Goal: Information Seeking & Learning: Learn about a topic

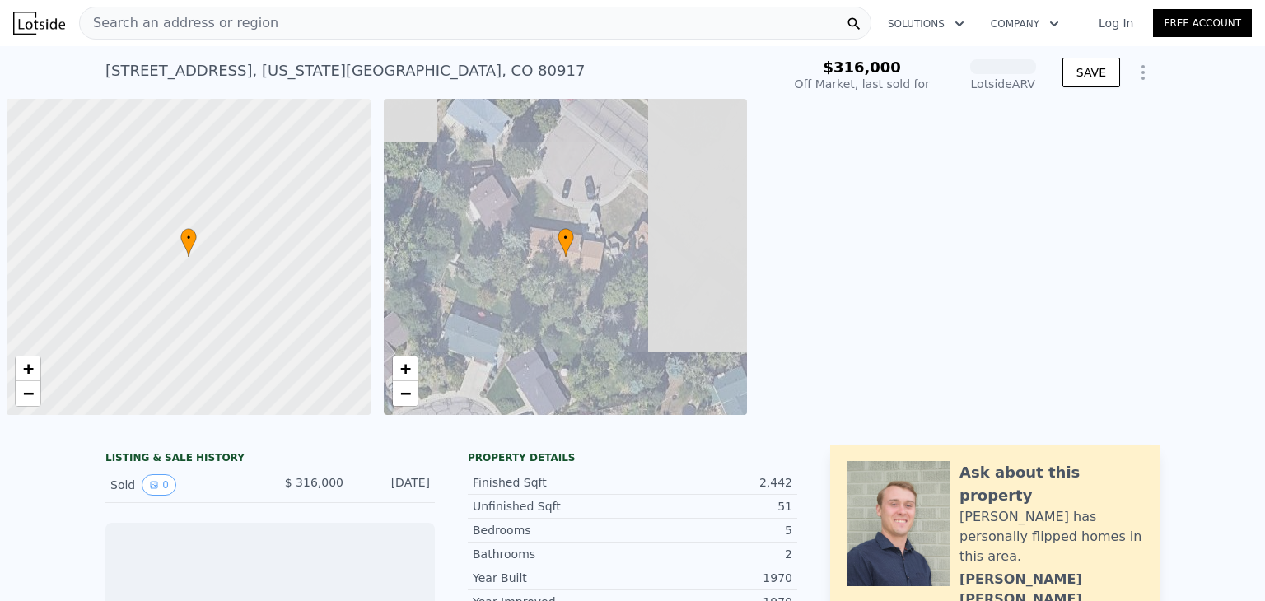
scroll to position [0, 7]
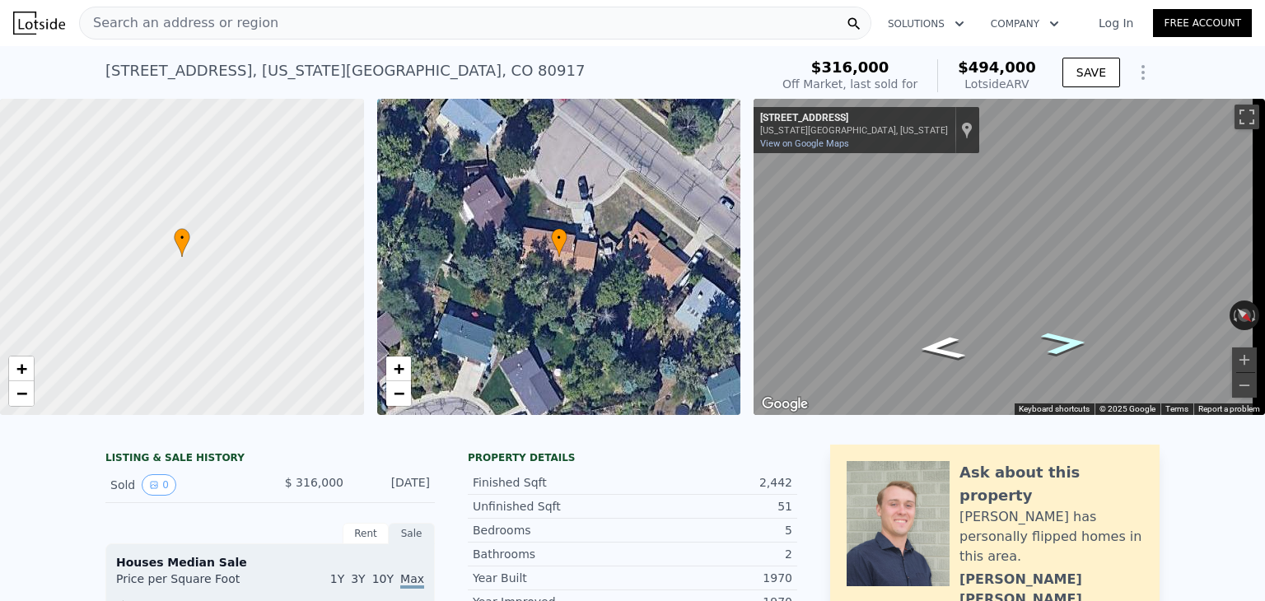
click at [1074, 345] on icon "Go Northwest, Hollow Rd" at bounding box center [1064, 343] width 86 height 34
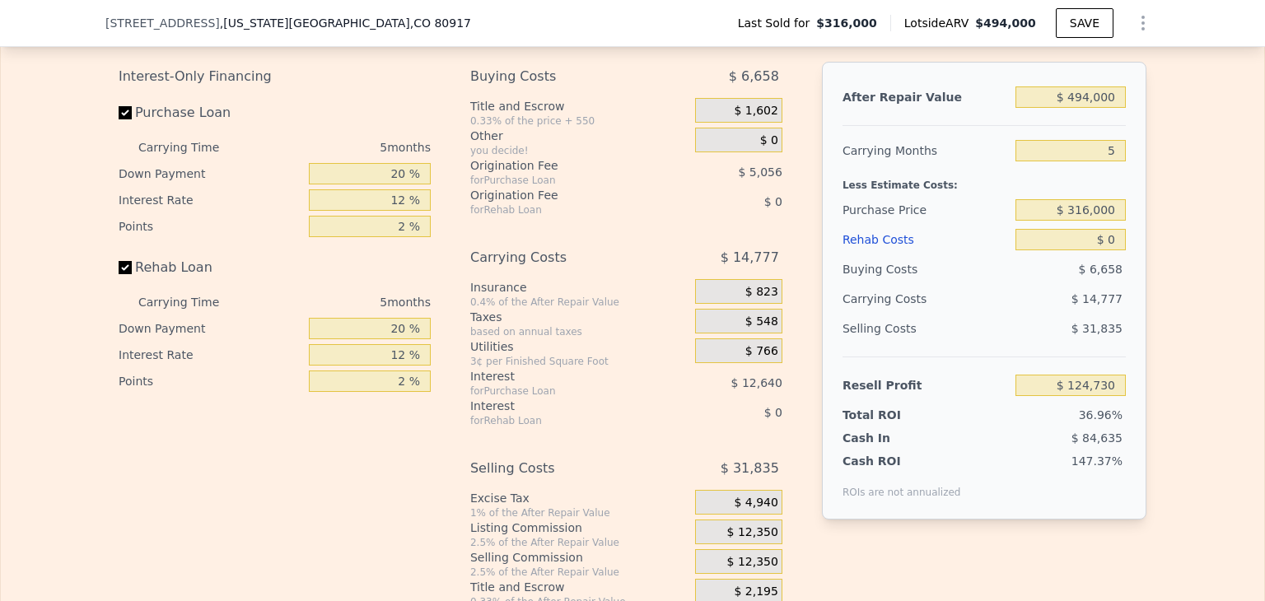
scroll to position [2643, 0]
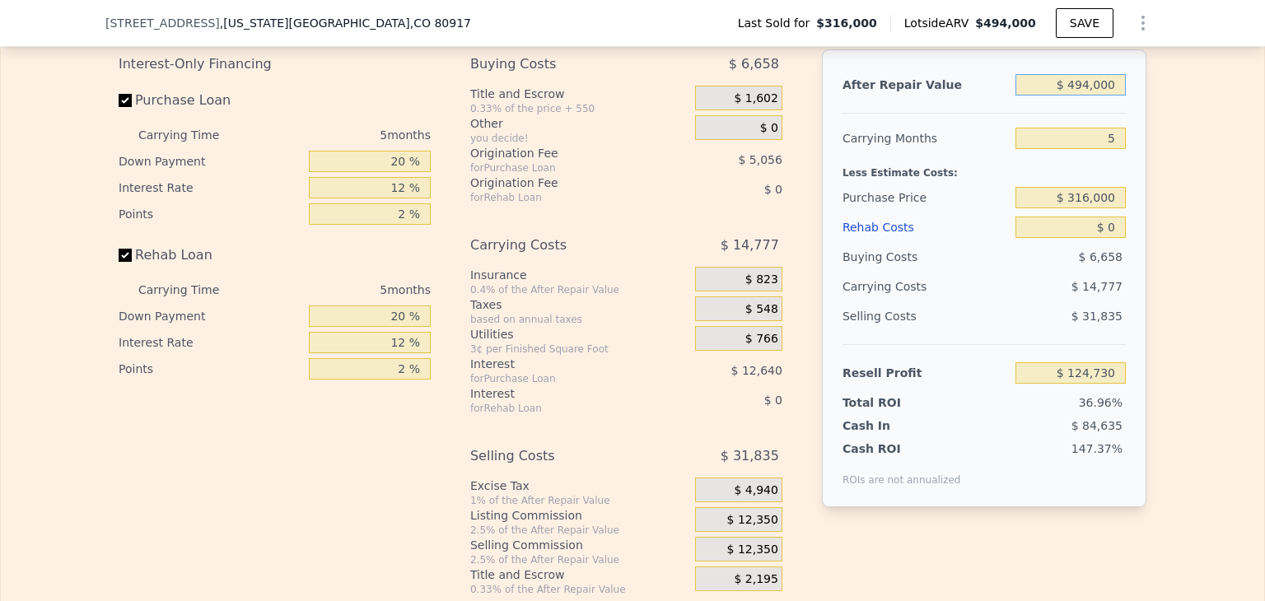
click at [1090, 96] on input "$ 494,000" at bounding box center [1070, 84] width 110 height 21
click at [1142, 143] on div "Edit the assumptions in yellow boxes. Input profit to calculate an offer price.…" at bounding box center [632, 290] width 1054 height 613
drag, startPoint x: 1087, startPoint y: 100, endPoint x: 1071, endPoint y: 100, distance: 16.5
click at [1071, 96] on input "$ 494,000" at bounding box center [1070, 84] width 110 height 21
type input "$ 3,000"
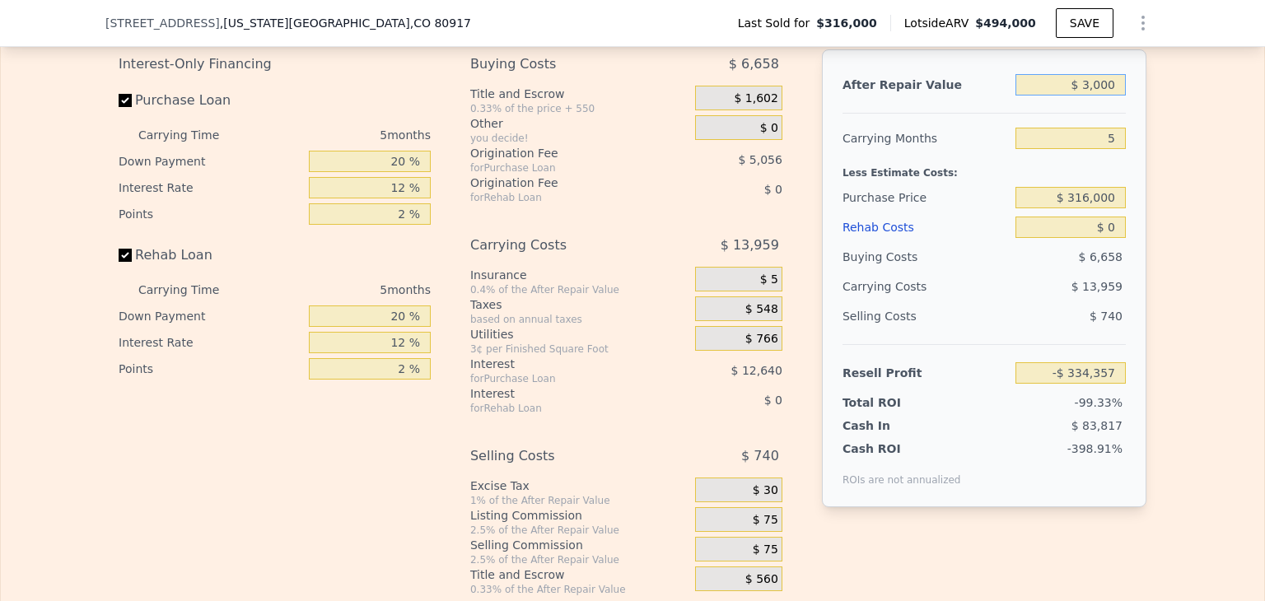
type input "-$ 334,357"
type input "$ 39,000"
type input "-$ 300,697"
type input "$ 399,000"
type input "$ 35,904"
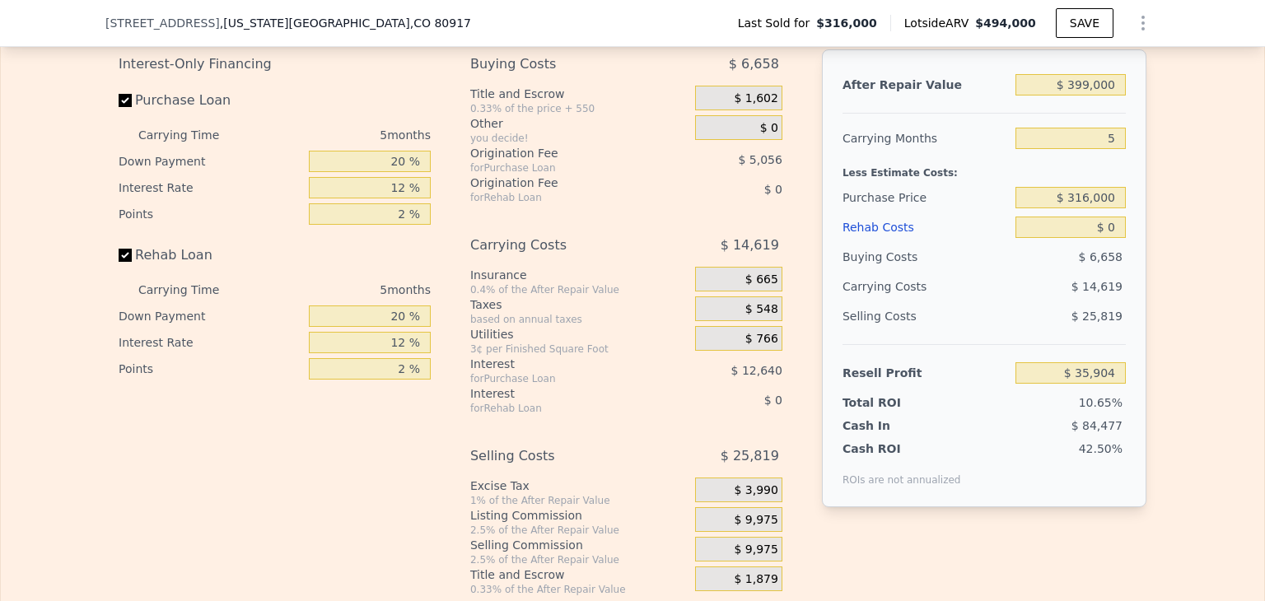
click at [1205, 286] on div "Edit the assumptions in yellow boxes. Input profit to calculate an offer price.…" at bounding box center [632, 290] width 1263 height 613
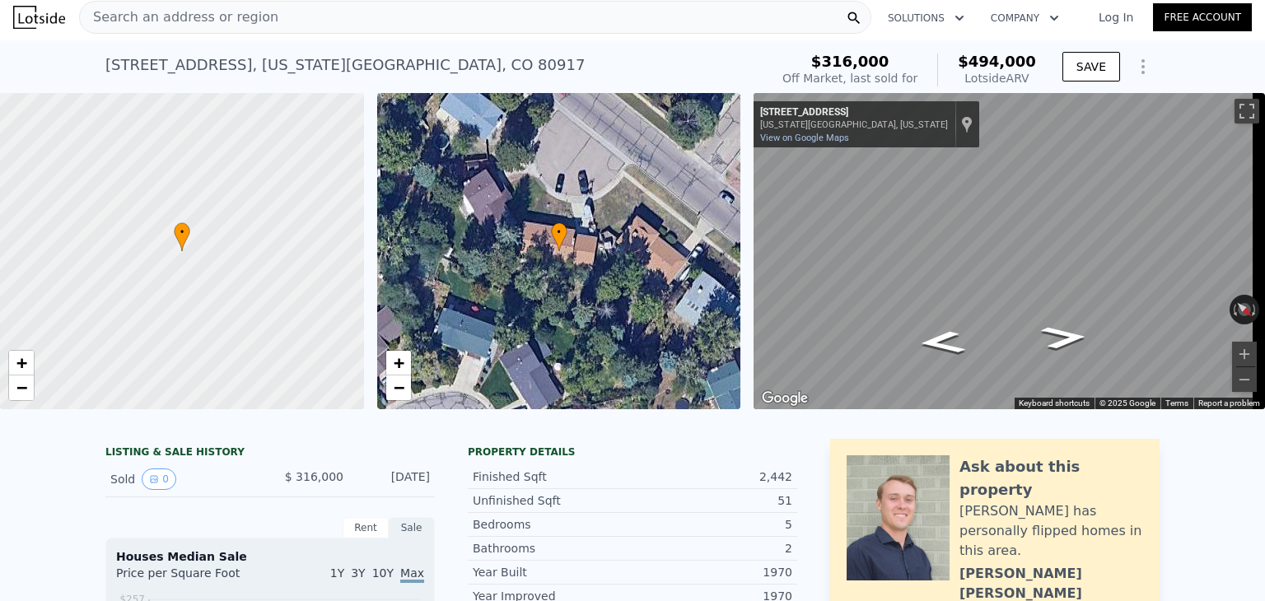
scroll to position [0, 0]
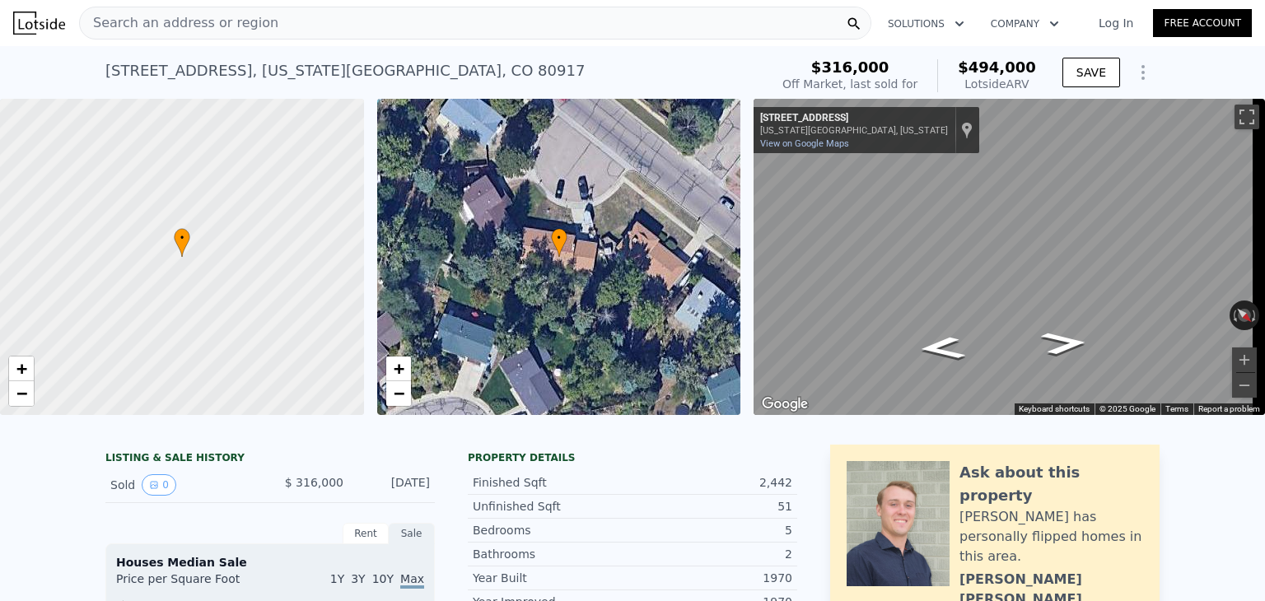
type input "$ 494,000"
type input "$ 124,730"
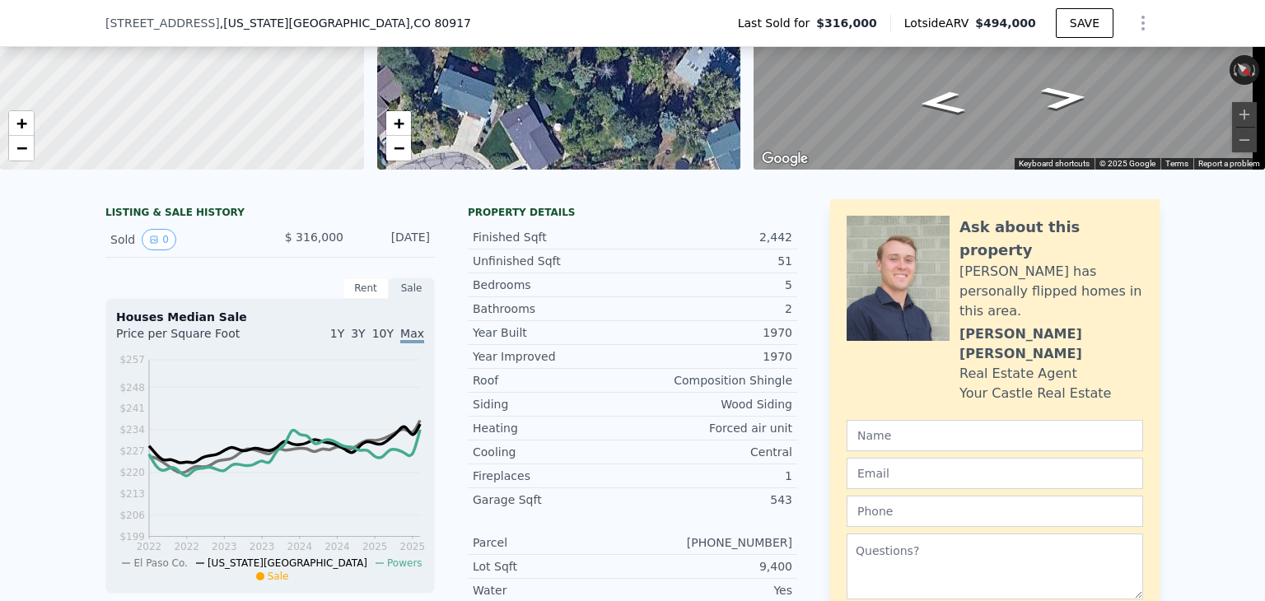
scroll to position [240, 0]
click at [361, 296] on div "Rent" at bounding box center [366, 287] width 46 height 21
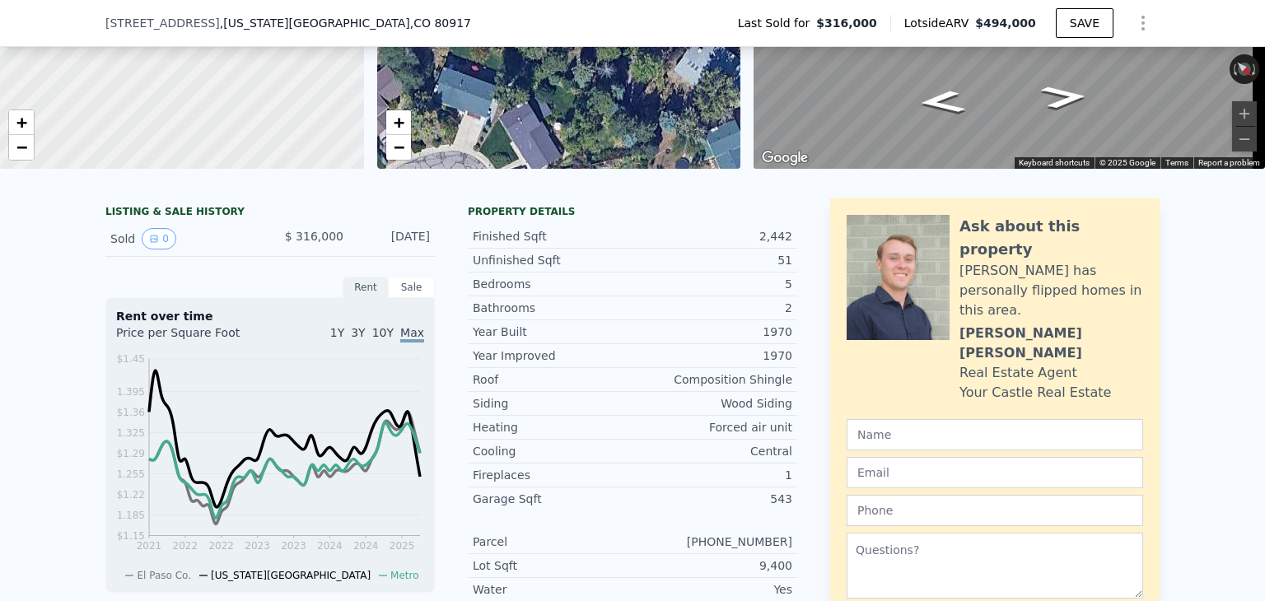
click at [397, 295] on div "Sale" at bounding box center [412, 287] width 46 height 21
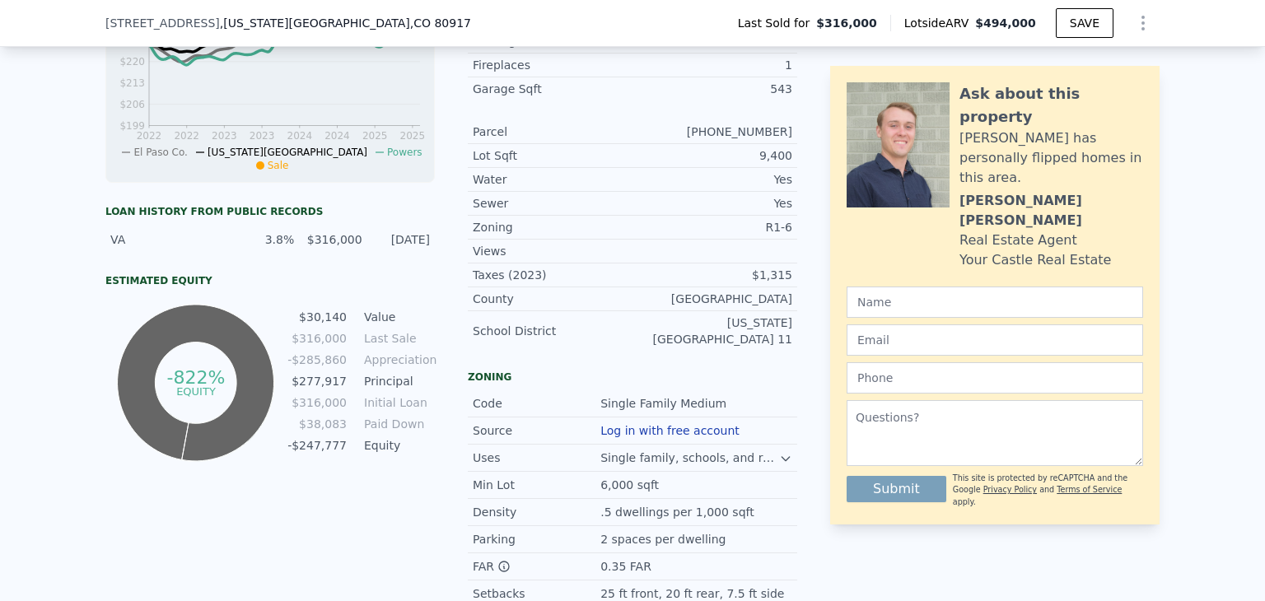
scroll to position [651, 0]
click at [646, 302] on div "[GEOGRAPHIC_DATA]" at bounding box center [712, 298] width 160 height 16
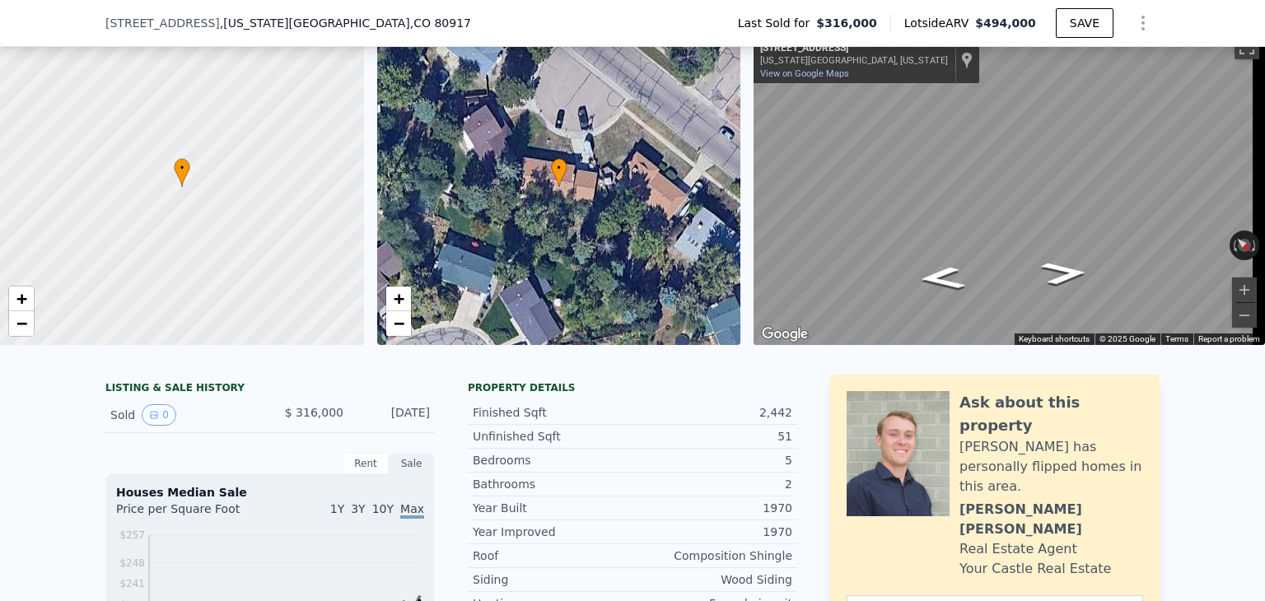
scroll to position [0, 0]
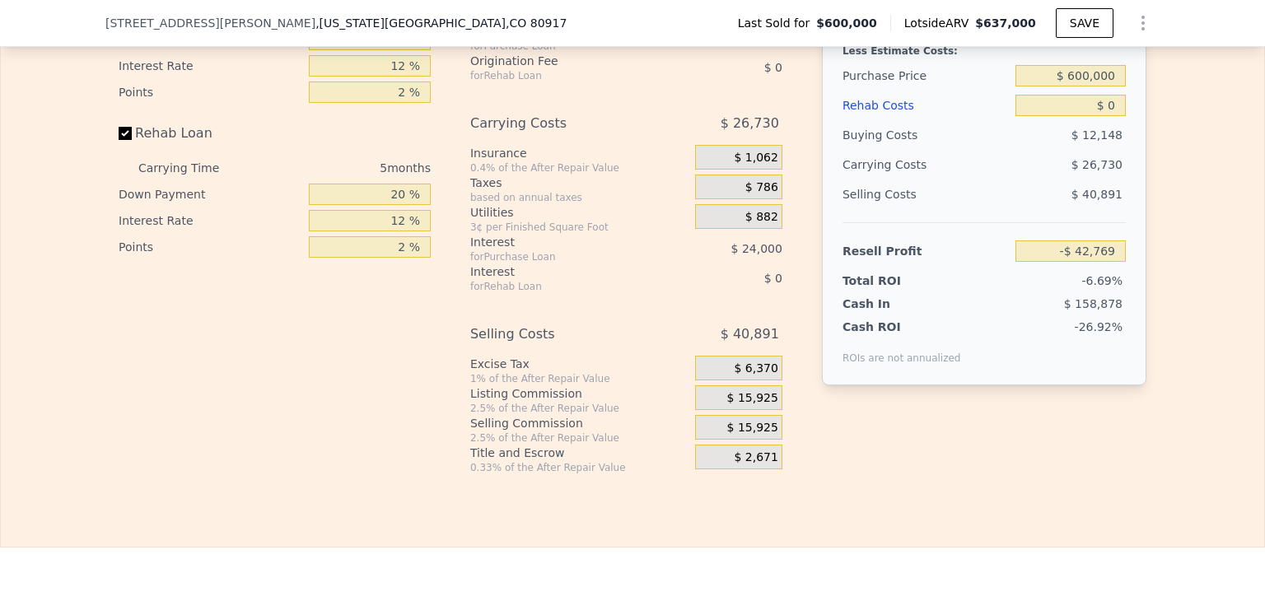
scroll to position [2774, 0]
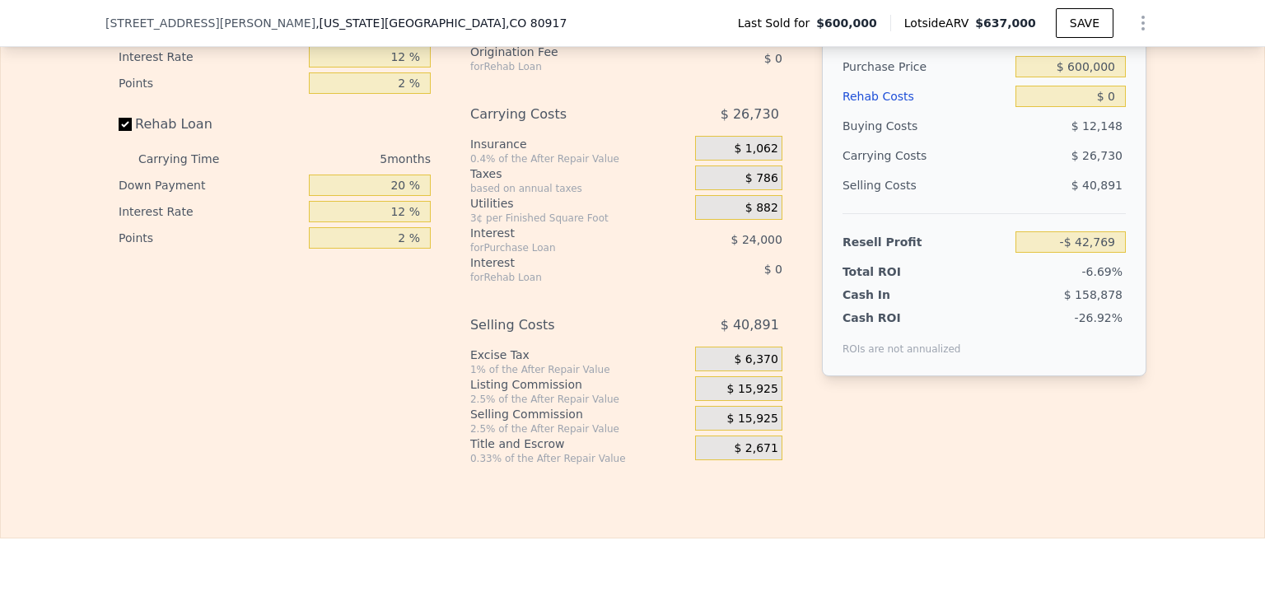
click at [239, 399] on div "Interest-Only Financing Purchase Loan Carrying Time 5 months Down Payment 20 % …" at bounding box center [281, 191] width 325 height 547
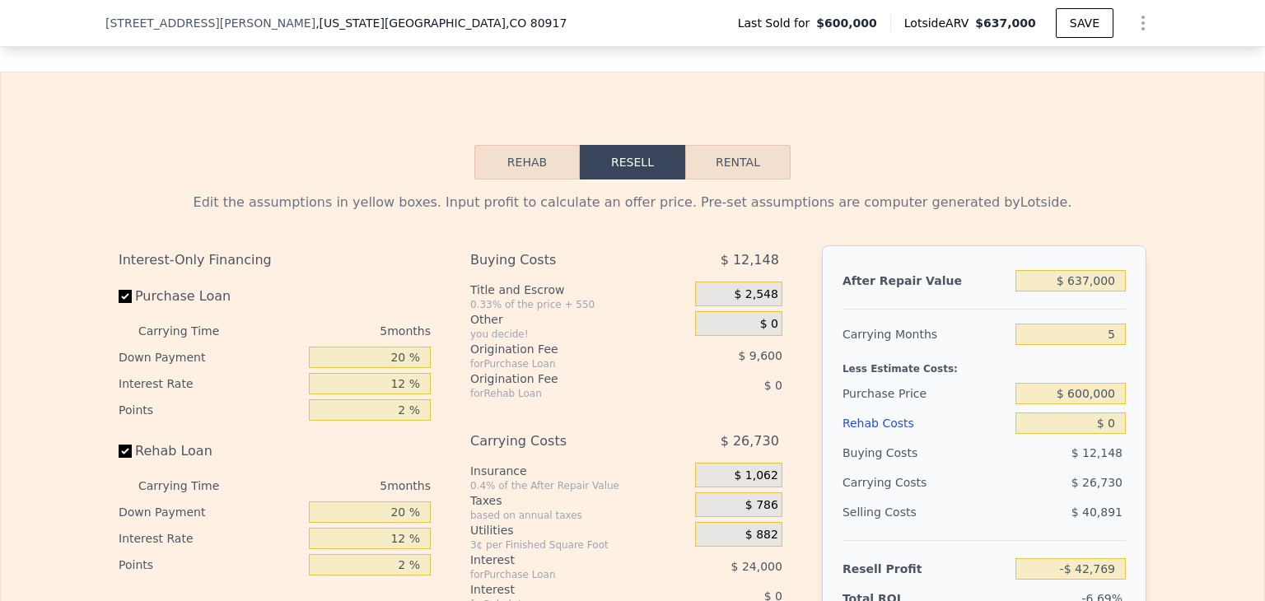
scroll to position [2447, 0]
click at [711, 177] on button "Rental" at bounding box center [737, 162] width 105 height 35
select select "30"
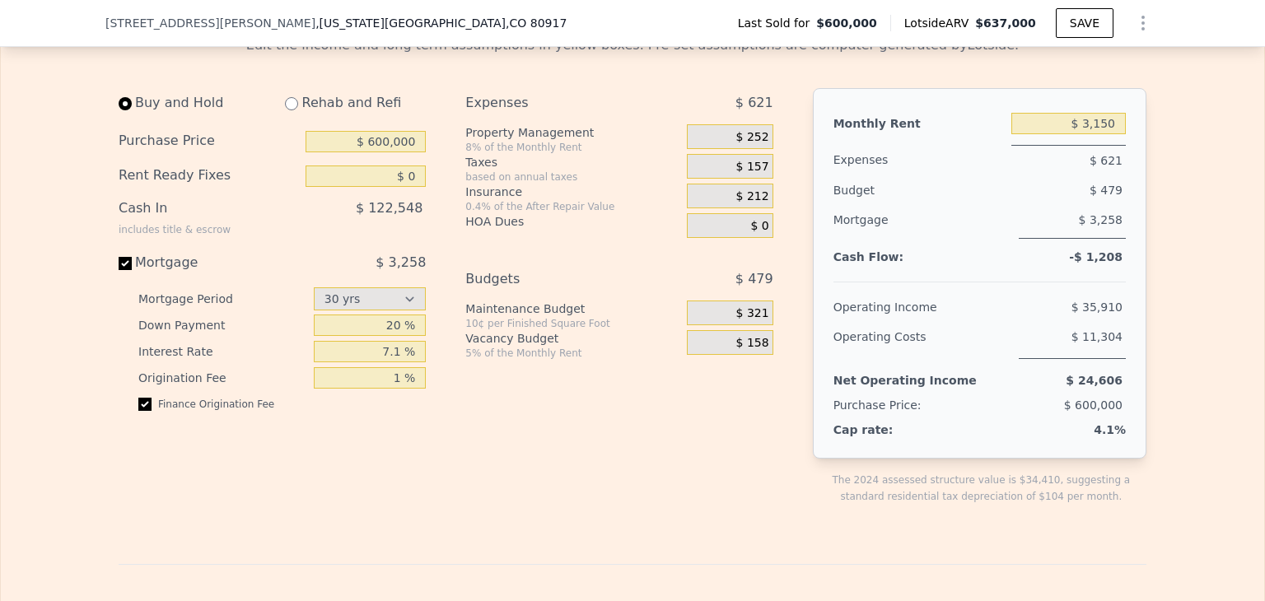
scroll to position [2605, 0]
click at [119, 269] on input "Mortgage $ 3,258" at bounding box center [125, 262] width 13 height 13
checkbox input "false"
type input "$ 26,300"
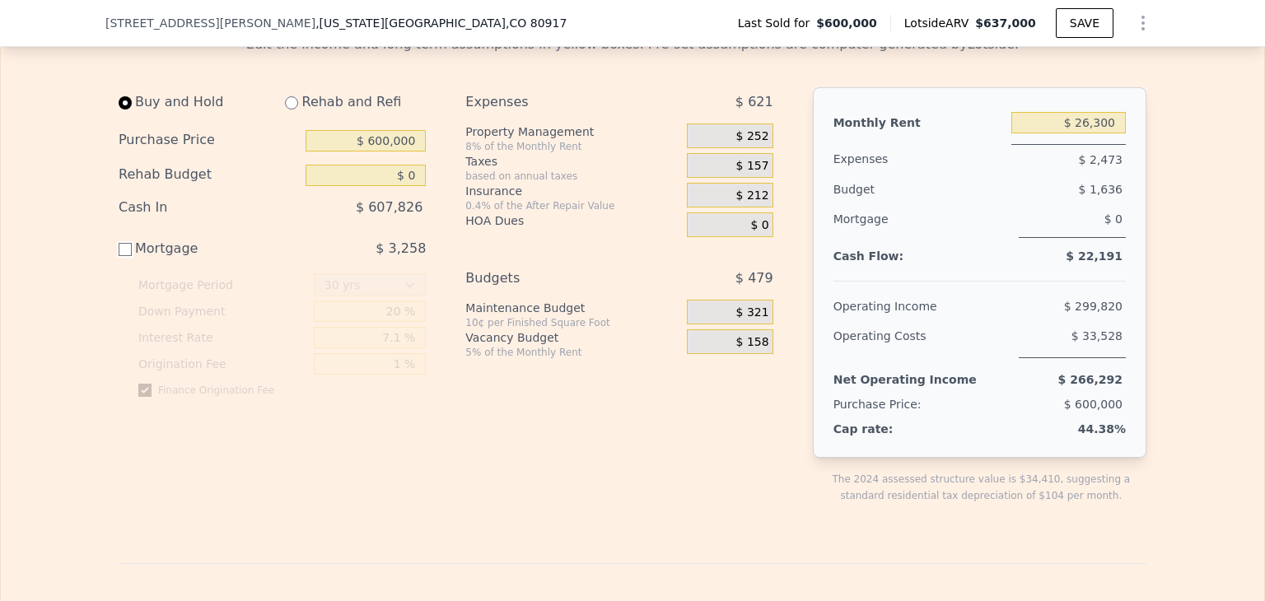
click at [119, 256] on input "Mortgage $ 3,258" at bounding box center [125, 249] width 13 height 13
checkbox input "true"
type input "$ 3,150"
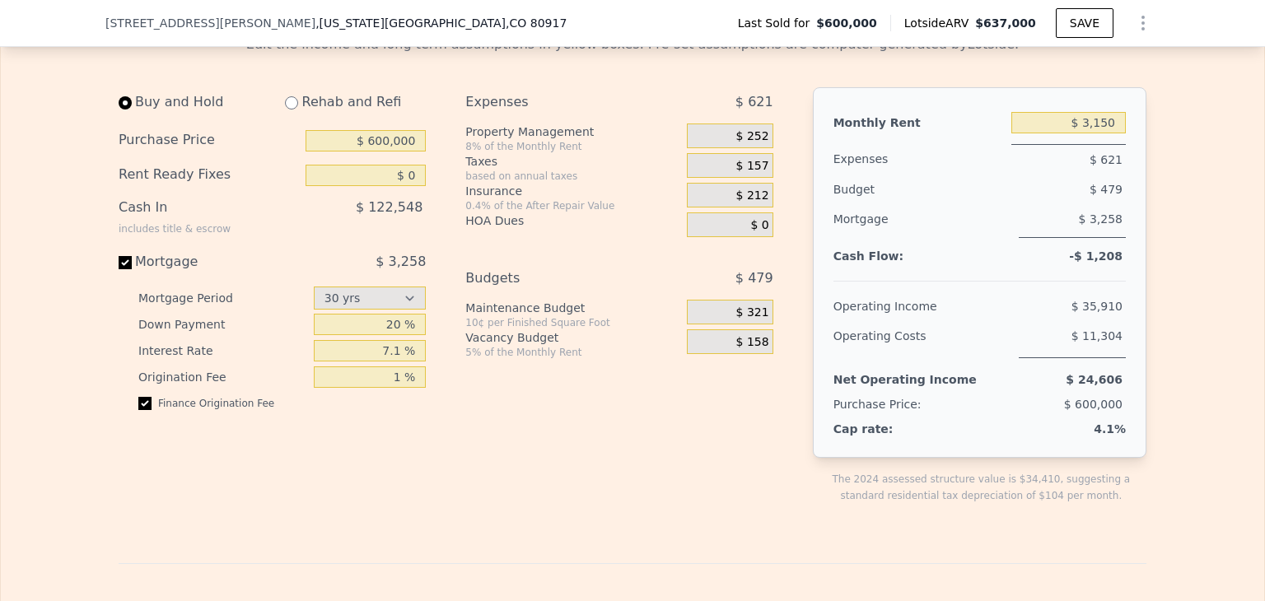
click at [119, 271] on div "Mortgage" at bounding box center [211, 262] width 184 height 20
click at [119, 269] on input "Mortgage $ 3,258" at bounding box center [125, 262] width 13 height 13
checkbox input "false"
type input "$ 26,300"
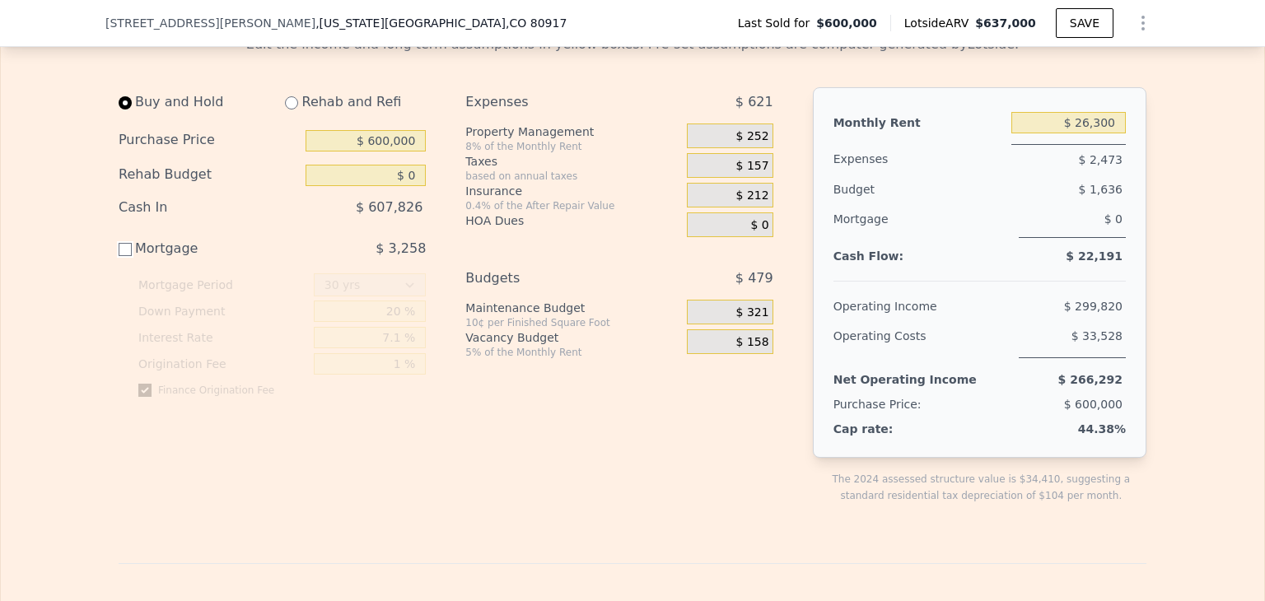
click at [119, 256] on input "Mortgage $ 3,258" at bounding box center [125, 249] width 13 height 13
checkbox input "true"
type input "$ 3,150"
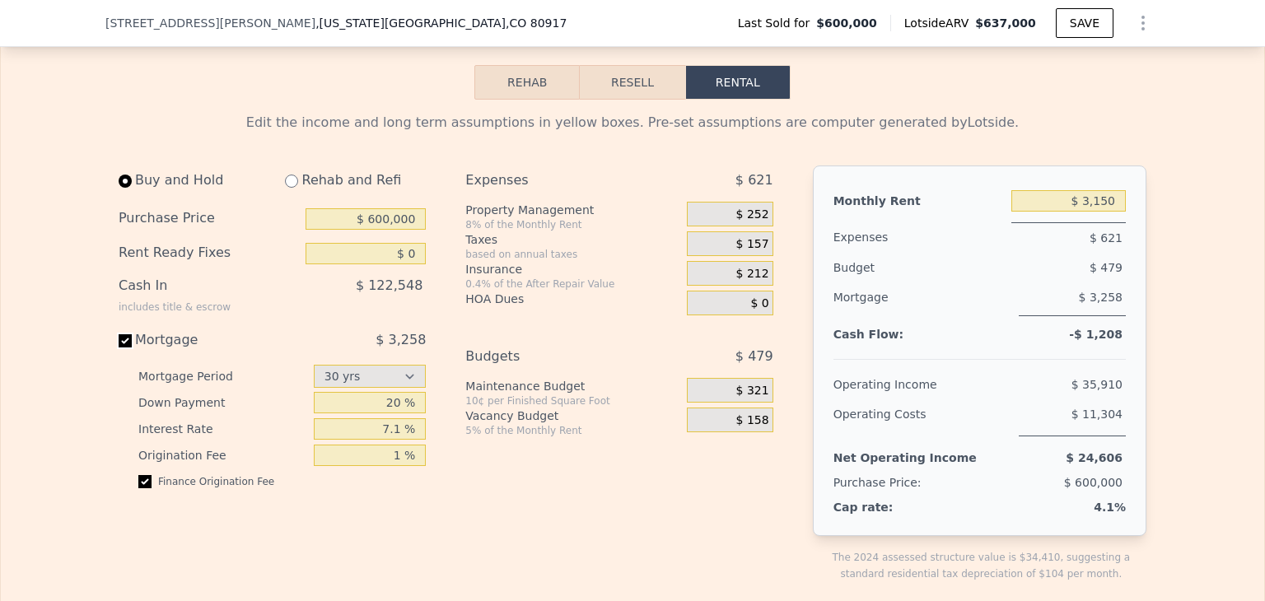
scroll to position [2523, 0]
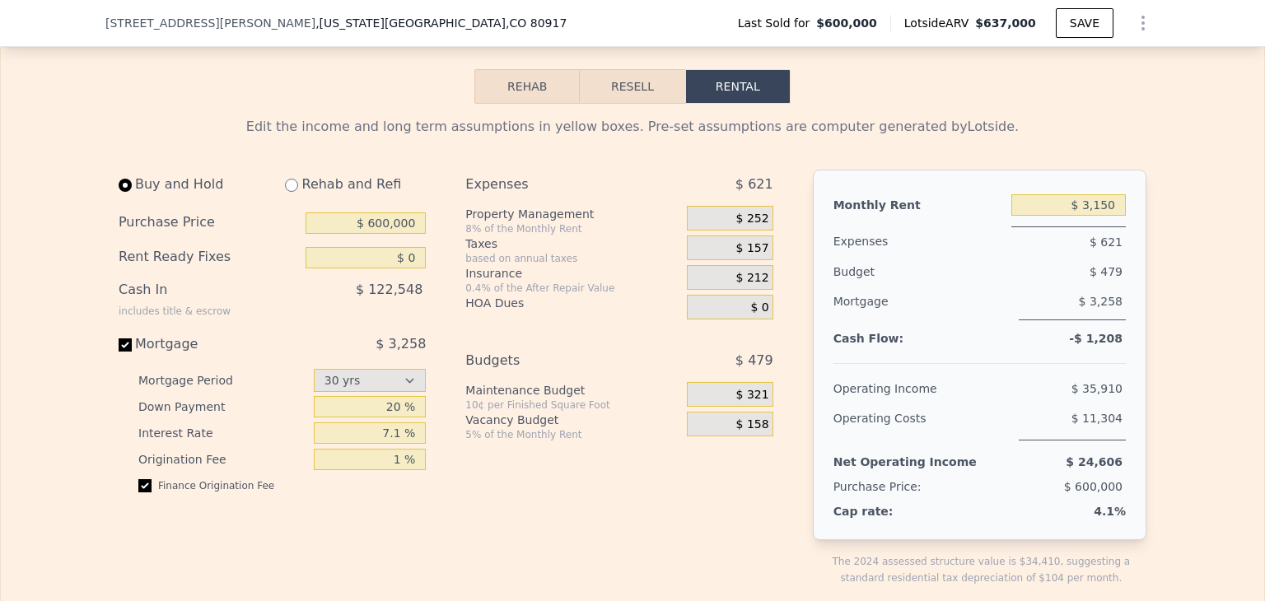
click at [399, 297] on span "$ 122,548" at bounding box center [389, 290] width 67 height 16
click at [525, 98] on button "Rehab" at bounding box center [526, 86] width 105 height 35
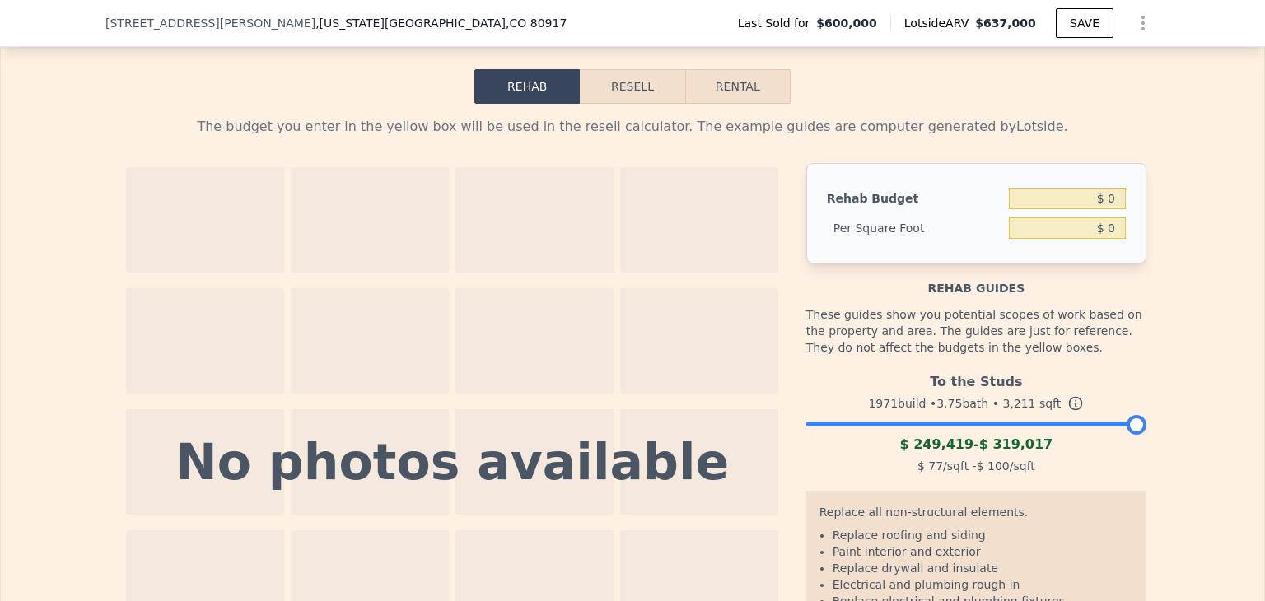
click at [603, 104] on button "Resell" at bounding box center [632, 86] width 105 height 35
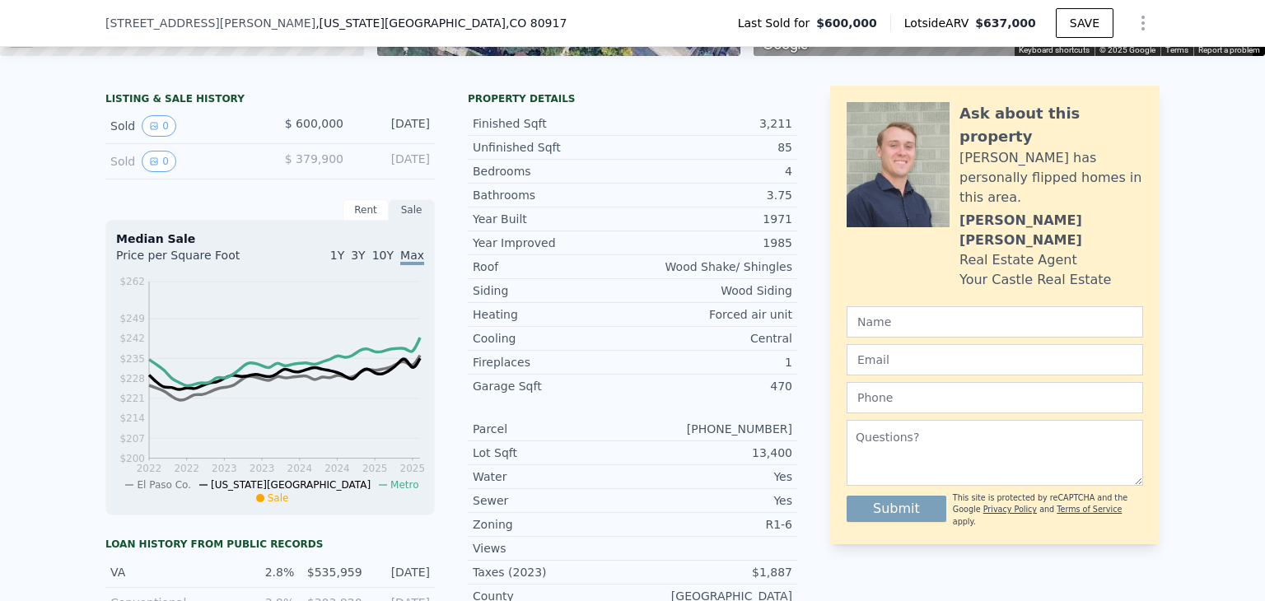
scroll to position [360, 0]
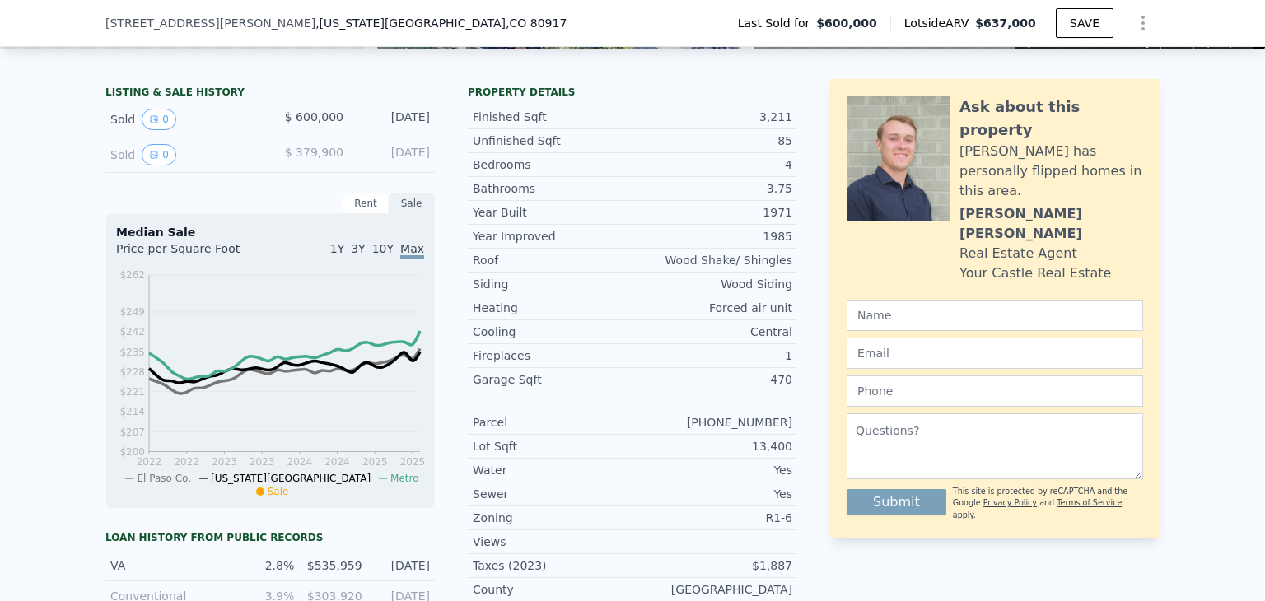
click at [358, 214] on div "Rent" at bounding box center [366, 203] width 46 height 21
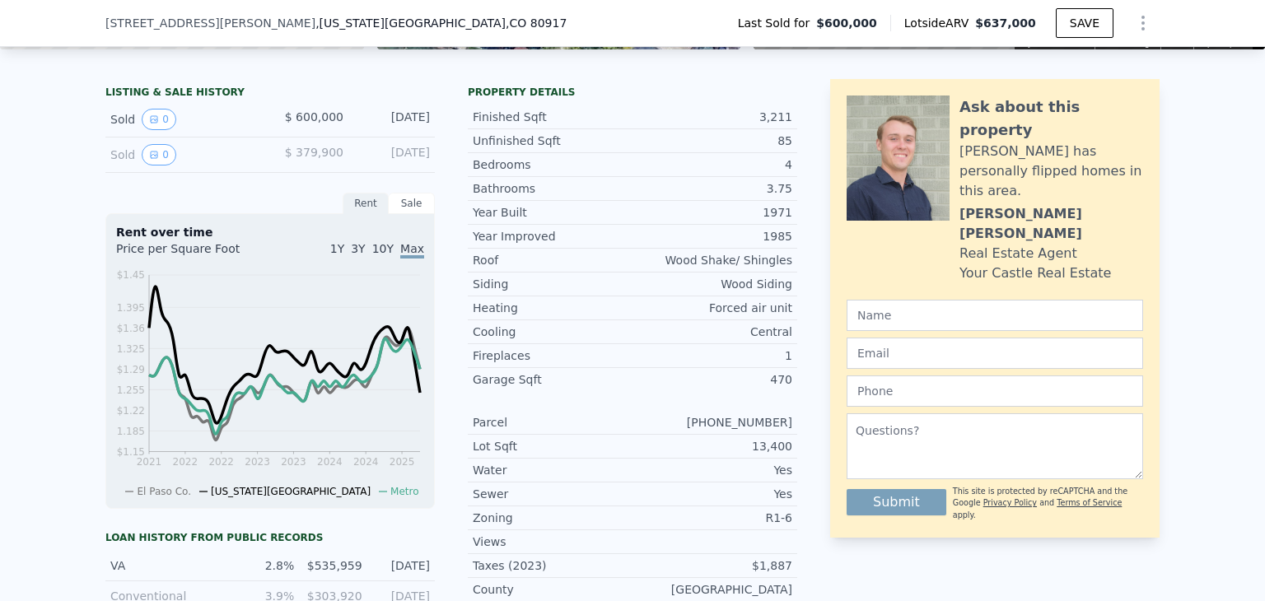
click at [382, 255] on span "10Y" at bounding box center [382, 248] width 21 height 13
click at [352, 265] on div "1Y 3Y 10Y Max" at bounding box center [347, 253] width 154 height 26
click at [344, 255] on span "1Y" at bounding box center [337, 248] width 14 height 13
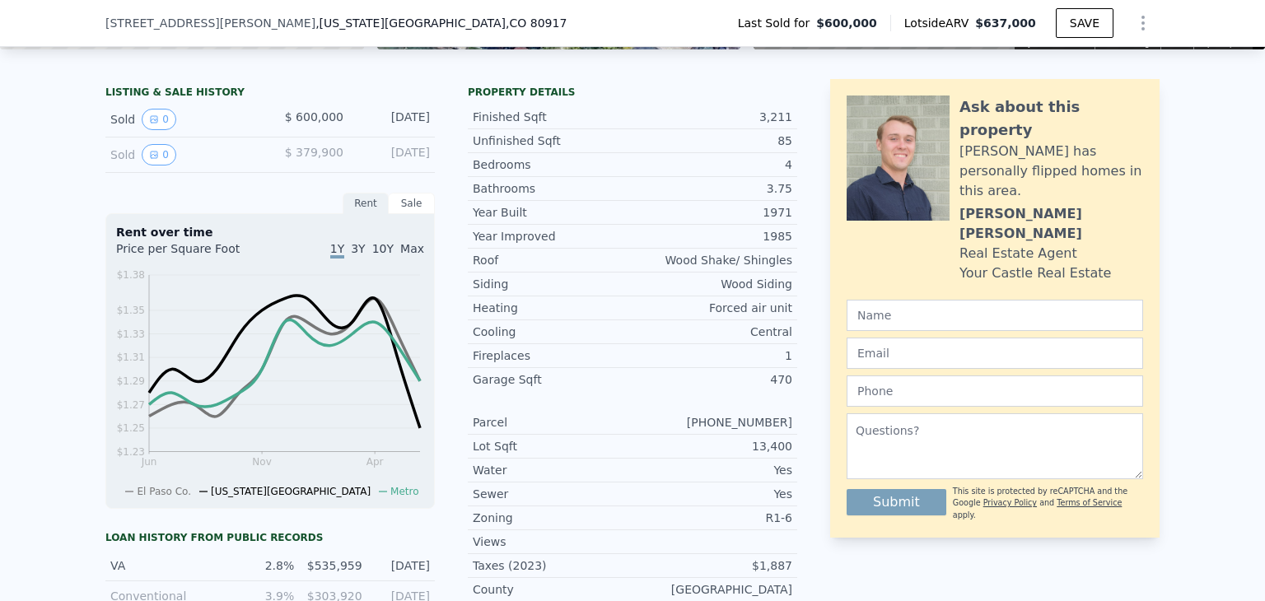
click at [362, 255] on span "3Y" at bounding box center [358, 248] width 14 height 13
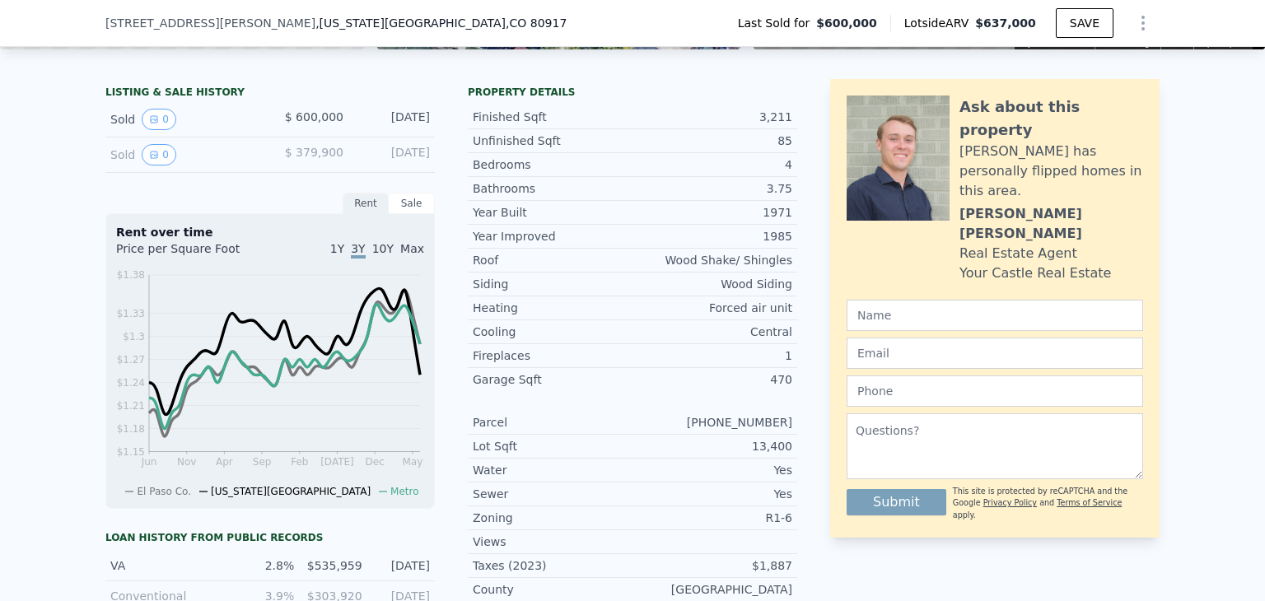
click at [389, 255] on span "10Y" at bounding box center [382, 248] width 21 height 13
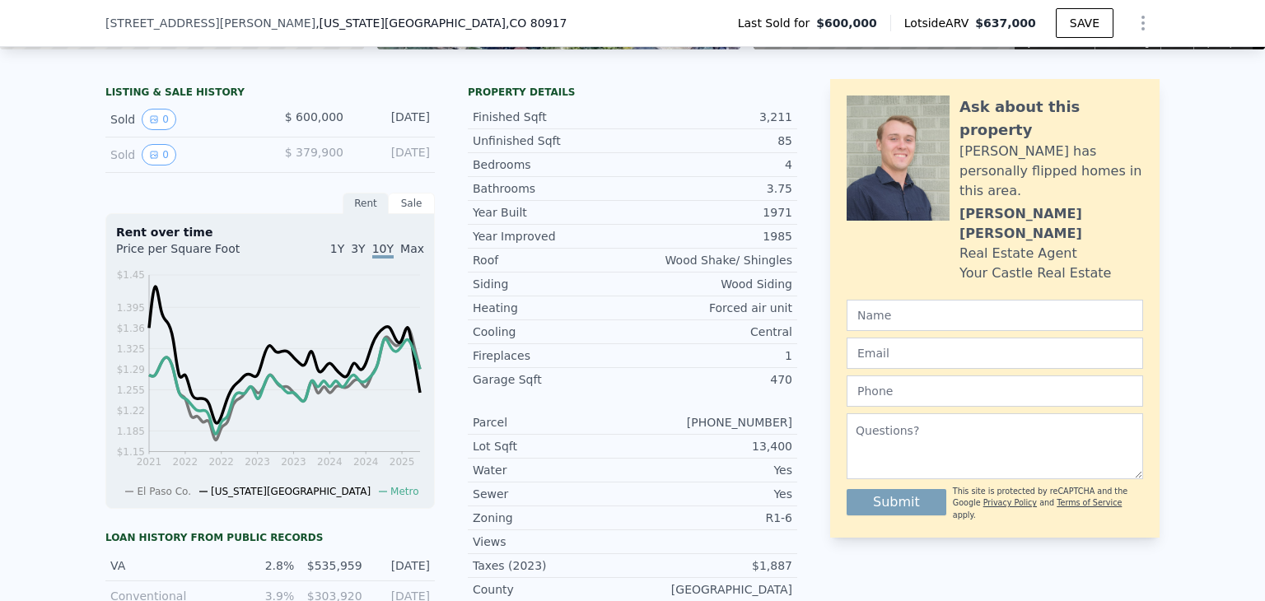
click at [414, 255] on span "Max" at bounding box center [412, 248] width 24 height 13
click at [399, 208] on div "Sale" at bounding box center [412, 203] width 46 height 21
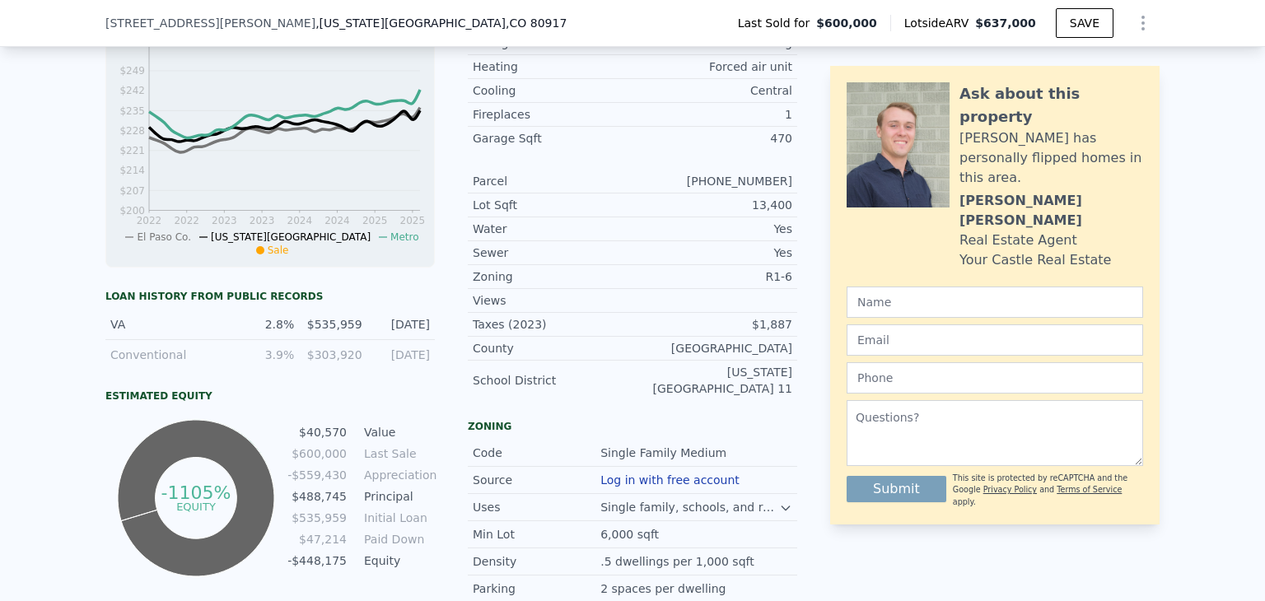
scroll to position [602, 0]
click at [304, 332] on div "$535,959" at bounding box center [333, 323] width 58 height 16
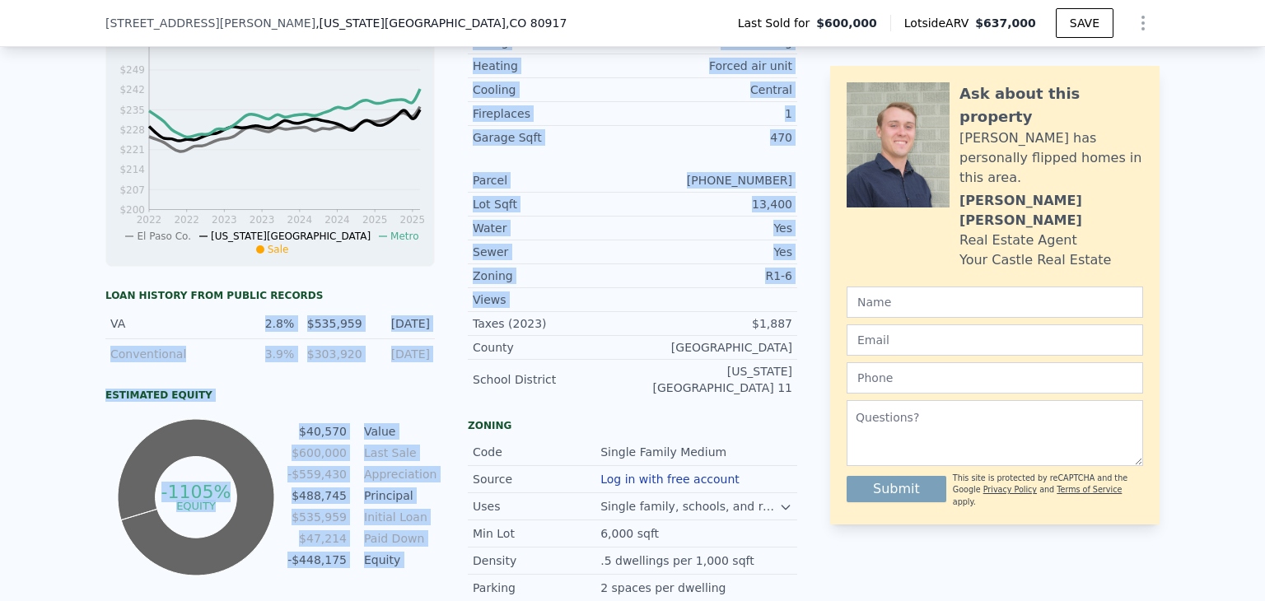
drag, startPoint x: 250, startPoint y: 327, endPoint x: 447, endPoint y: 337, distance: 197.1
click at [447, 337] on div "LISTING & SALE HISTORY Sold 0 $ 600,000 Sep 16, 2020 Sold 0 $ 379,900 Nov 11, 2…" at bounding box center [451, 287] width 692 height 900
click at [418, 332] on div "9/8/2021" at bounding box center [401, 323] width 58 height 16
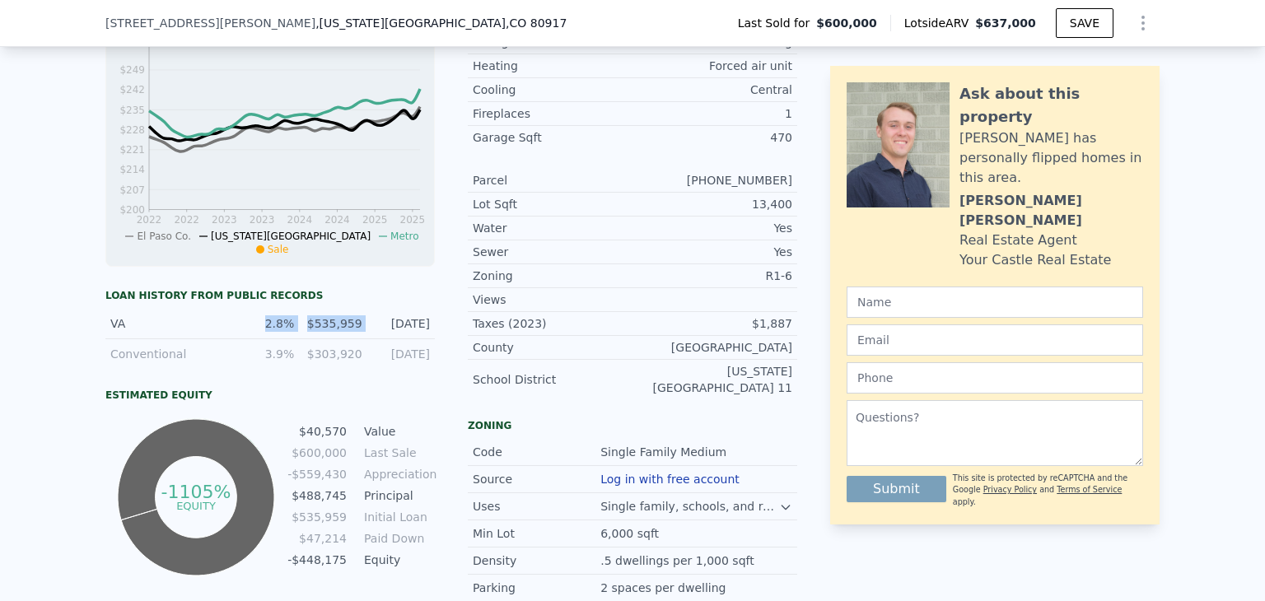
drag, startPoint x: 255, startPoint y: 335, endPoint x: 377, endPoint y: 336, distance: 121.9
click at [374, 336] on div "VA 2.8% $535,959 9/8/2021" at bounding box center [269, 324] width 329 height 30
click at [389, 332] on div "9/8/2021" at bounding box center [401, 323] width 58 height 16
drag, startPoint x: 252, startPoint y: 330, endPoint x: 428, endPoint y: 334, distance: 176.3
click at [428, 334] on div "LISTING & SALE HISTORY Sold 0 $ 600,000 Sep 16, 2020 Sold 0 $ 379,900 Nov 11, 2…" at bounding box center [451, 287] width 692 height 900
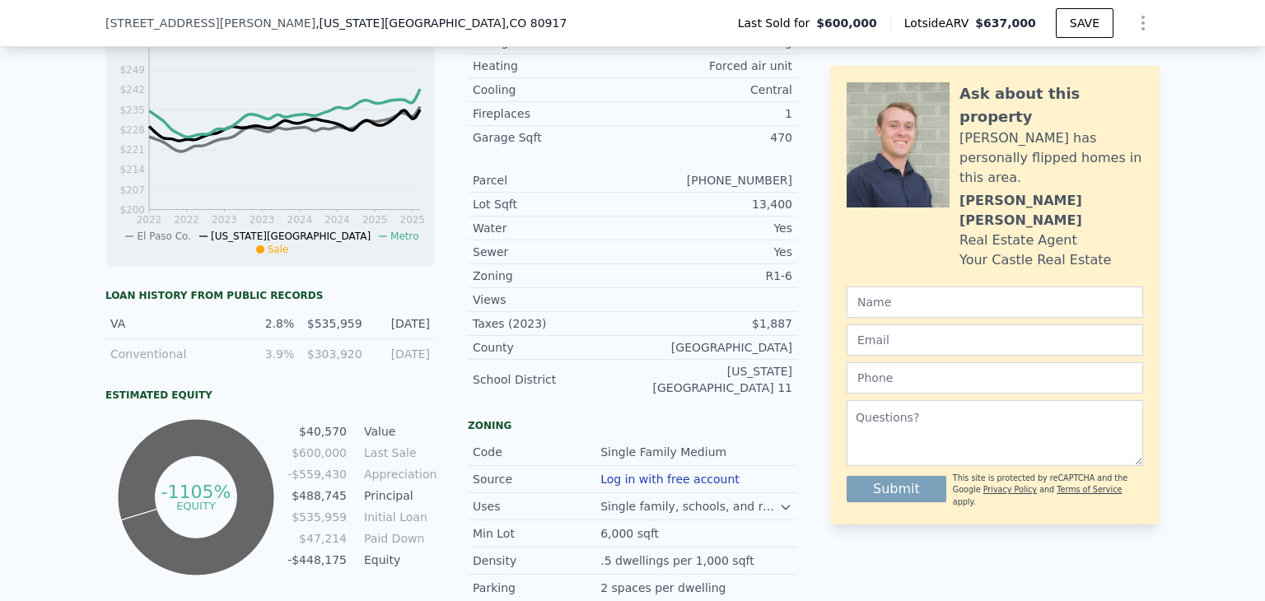
click at [428, 334] on div "LISTING & SALE HISTORY Sold 0 $ 600,000 Sep 16, 2020 Sold 0 $ 379,900 Nov 11, 2…" at bounding box center [451, 287] width 692 height 900
drag, startPoint x: 425, startPoint y: 361, endPoint x: 240, endPoint y: 361, distance: 185.3
click at [240, 361] on div "LISTING & SALE HISTORY Sold 0 $ 600,000 Sep 16, 2020 Sold 0 $ 379,900 Nov 11, 2…" at bounding box center [451, 287] width 692 height 900
click at [268, 359] on div "3.9%" at bounding box center [265, 354] width 58 height 16
drag, startPoint x: 258, startPoint y: 369, endPoint x: 441, endPoint y: 368, distance: 182.8
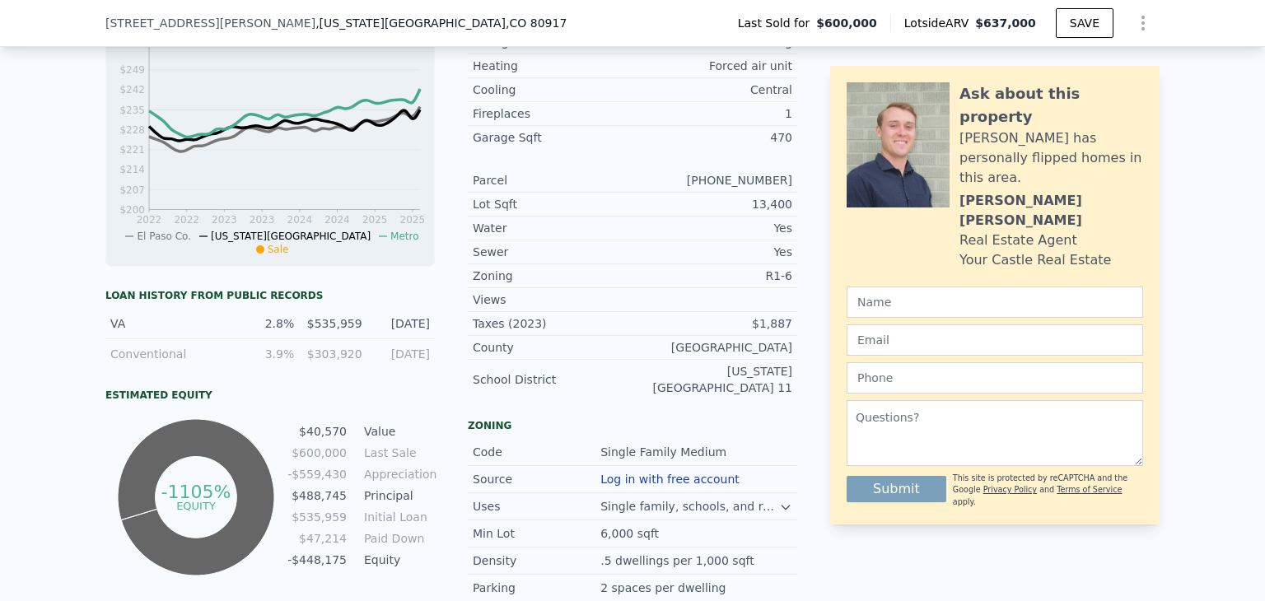
click at [441, 368] on div "LISTING & SALE HISTORY Sold 0 $ 600,000 Sep 16, 2020 Sold 0 $ 379,900 Nov 11, 2…" at bounding box center [451, 287] width 692 height 900
click at [110, 331] on div "VA" at bounding box center [168, 323] width 116 height 16
click at [105, 363] on div "Conventional 3.9% $303,920 11/12/2015" at bounding box center [269, 354] width 329 height 30
drag, startPoint x: 198, startPoint y: 363, endPoint x: 245, endPoint y: 363, distance: 46.9
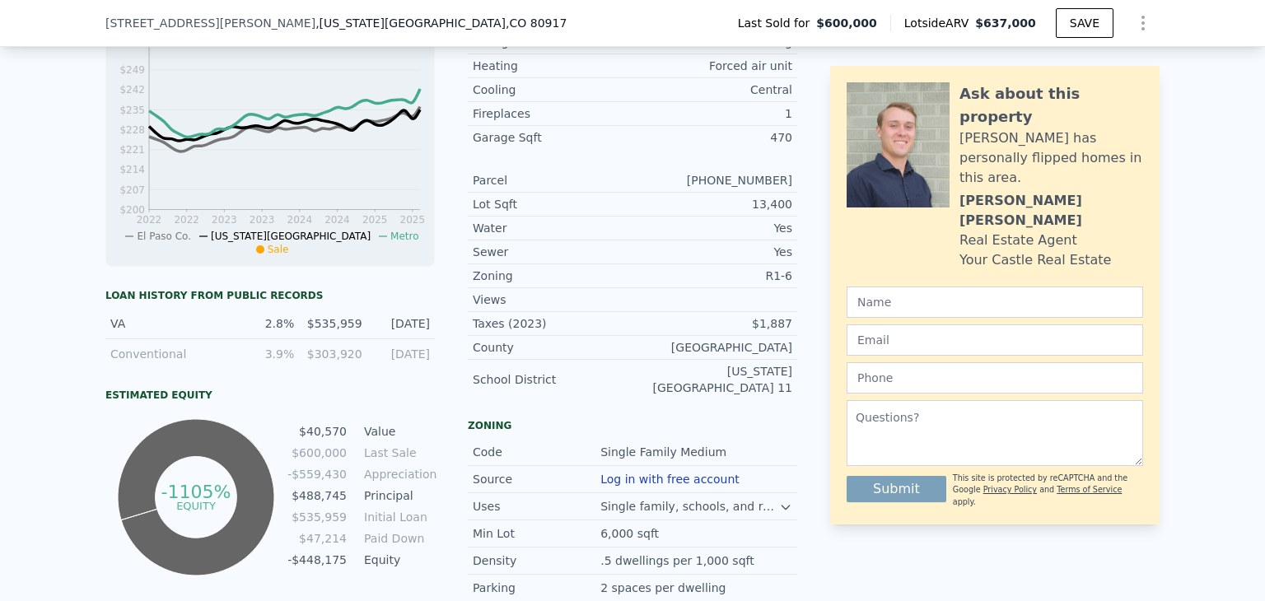
click at [220, 363] on div "Conventional 3.9% $303,920 11/12/2015" at bounding box center [269, 354] width 329 height 30
drag, startPoint x: 300, startPoint y: 363, endPoint x: 372, endPoint y: 363, distance: 72.5
click at [314, 363] on div "Conventional 3.9% $303,920 11/12/2015" at bounding box center [269, 354] width 329 height 30
drag, startPoint x: 372, startPoint y: 363, endPoint x: 386, endPoint y: 357, distance: 15.5
click at [382, 360] on div "11/12/2015" at bounding box center [401, 354] width 58 height 16
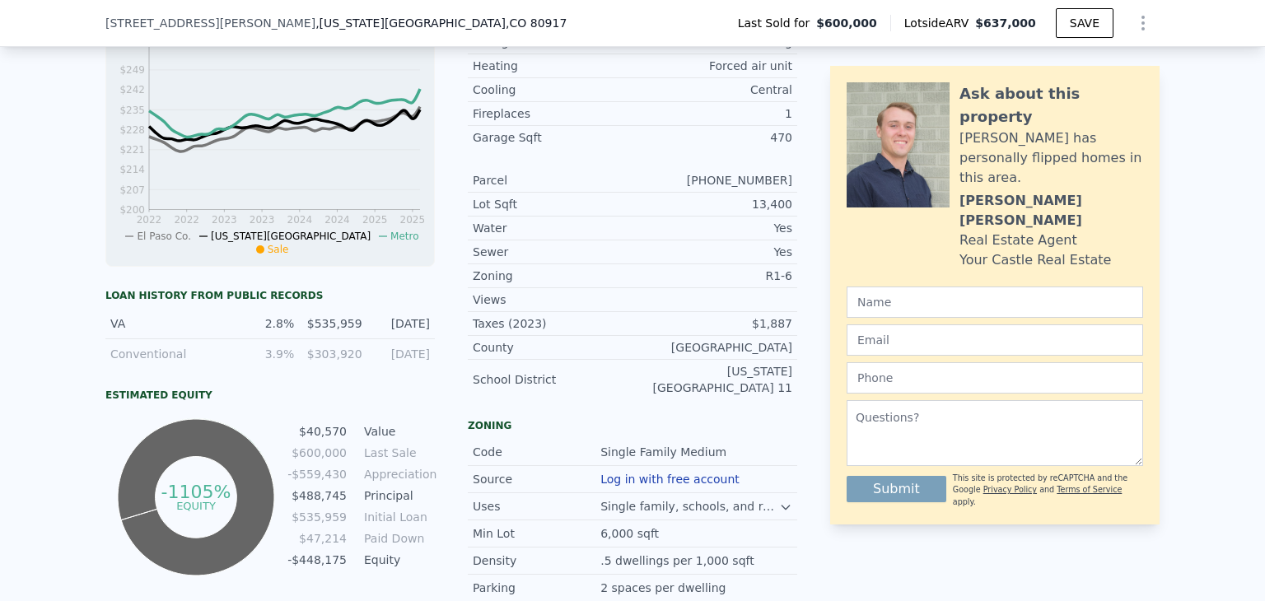
drag, startPoint x: 386, startPoint y: 357, endPoint x: 385, endPoint y: 344, distance: 12.4
click at [386, 347] on div "VA 2.8% $535,959 9/8/2021 Conventional 3.9% $303,920 11/12/2015" at bounding box center [269, 339] width 329 height 60
click at [385, 332] on div "9/8/2021" at bounding box center [401, 323] width 58 height 16
click at [381, 357] on div "11/12/2015" at bounding box center [401, 354] width 58 height 16
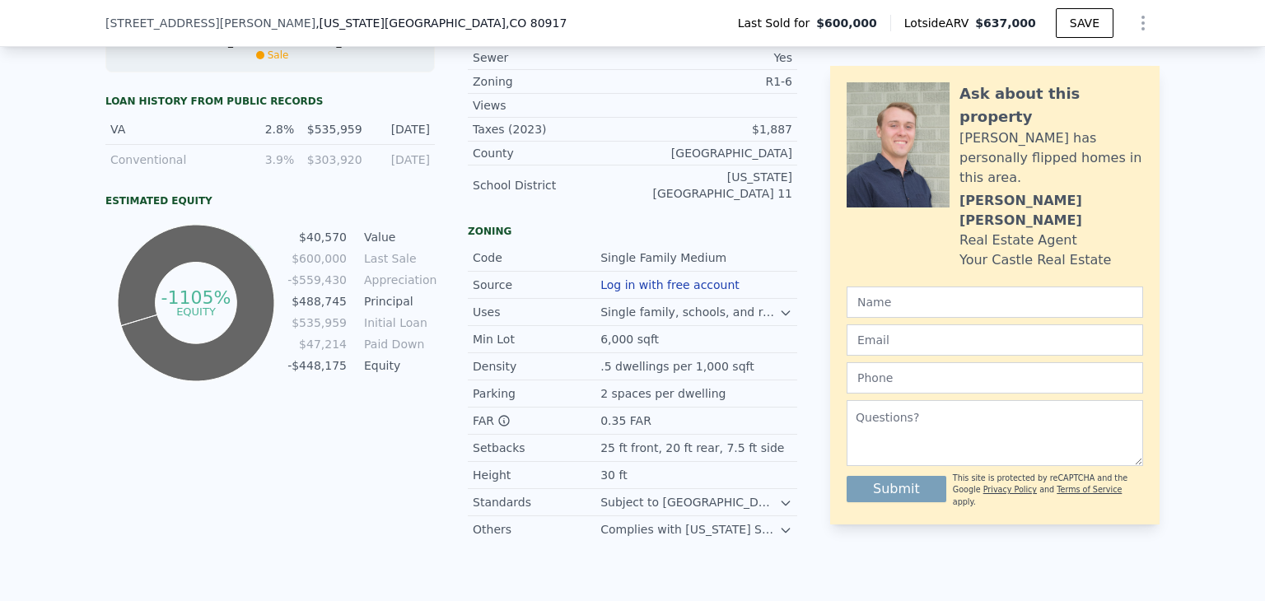
scroll to position [797, 0]
click at [497, 426] on icon at bounding box center [503, 419] width 13 height 13
click at [441, 451] on div "LISTING & SALE HISTORY Sold 0 $ 600,000 Sep 16, 2020 Sold 0 $ 379,900 Nov 11, 2…" at bounding box center [451, 92] width 692 height 900
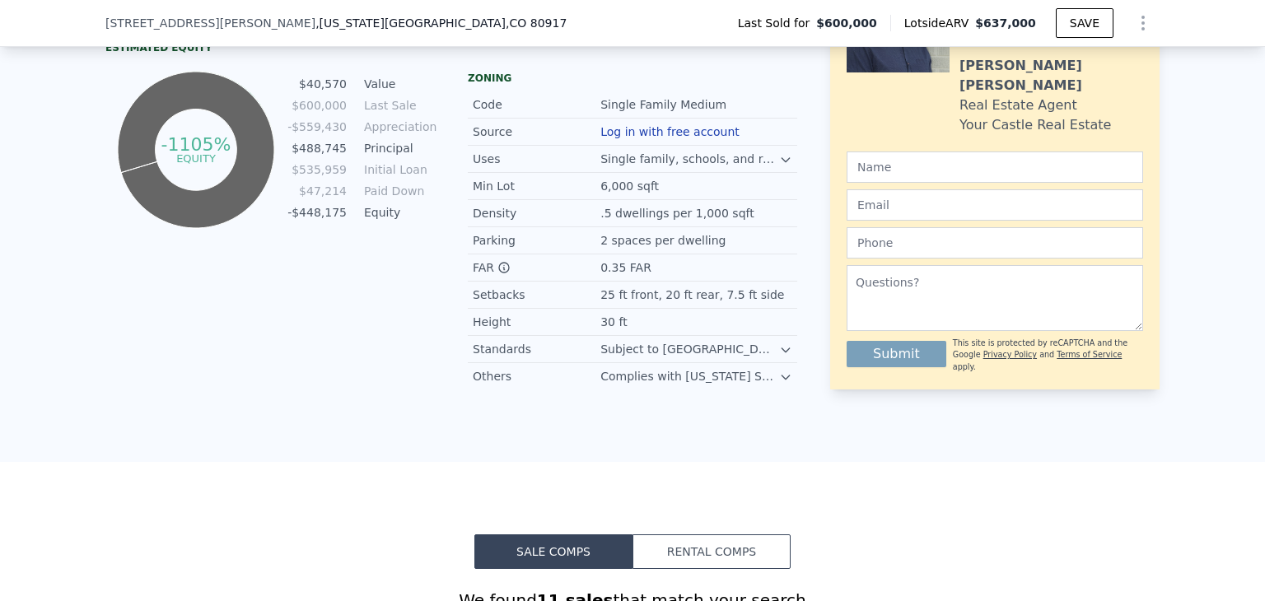
scroll to position [956, 0]
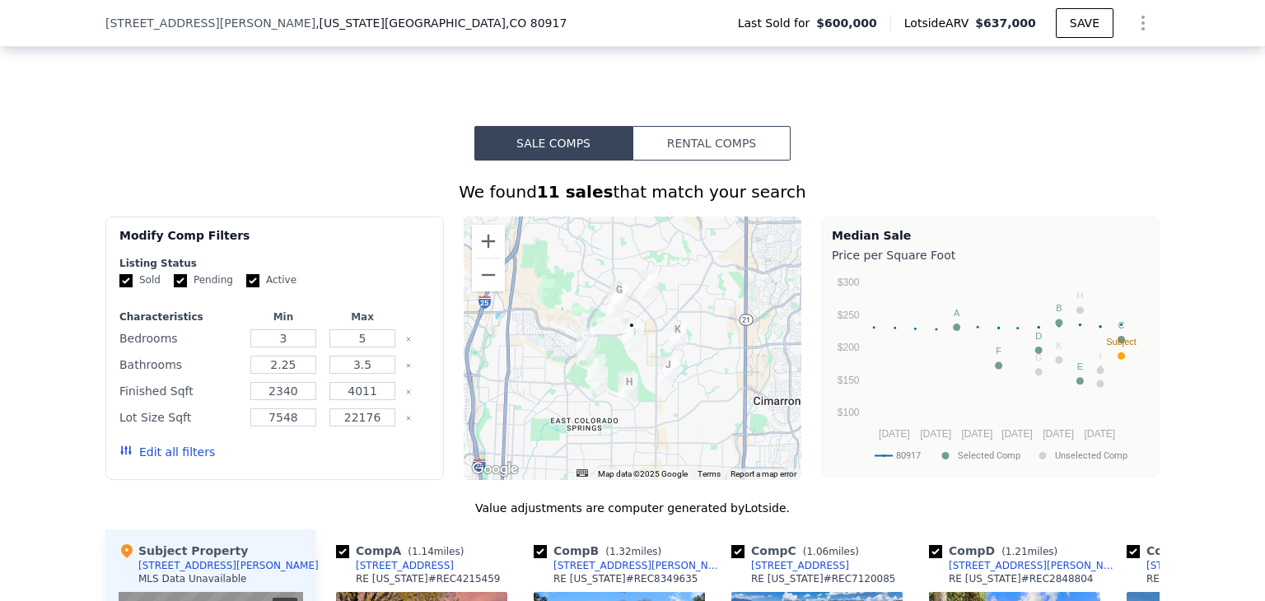
scroll to position [1340, 0]
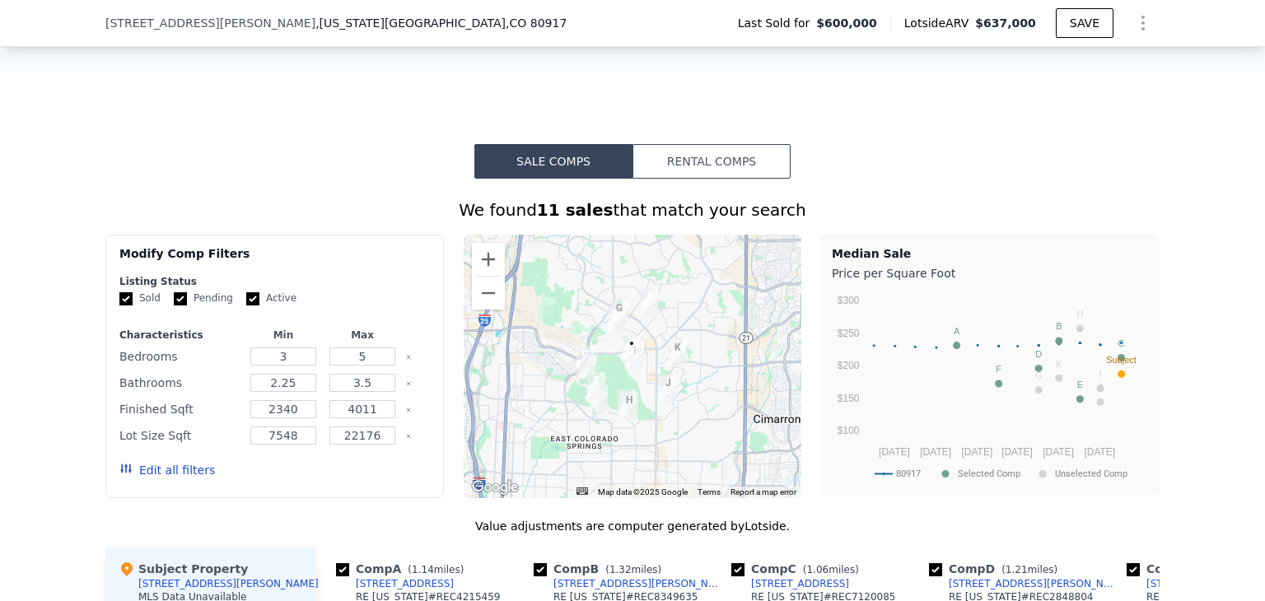
click at [756, 176] on button "Rental Comps" at bounding box center [711, 161] width 158 height 35
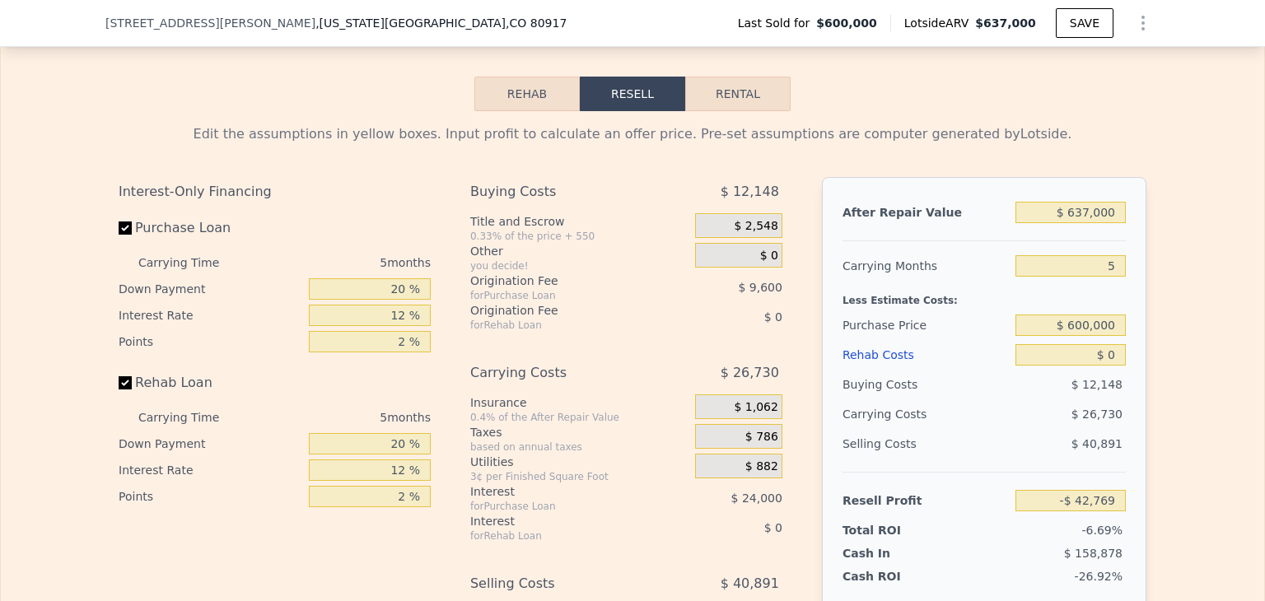
scroll to position [2399, 0]
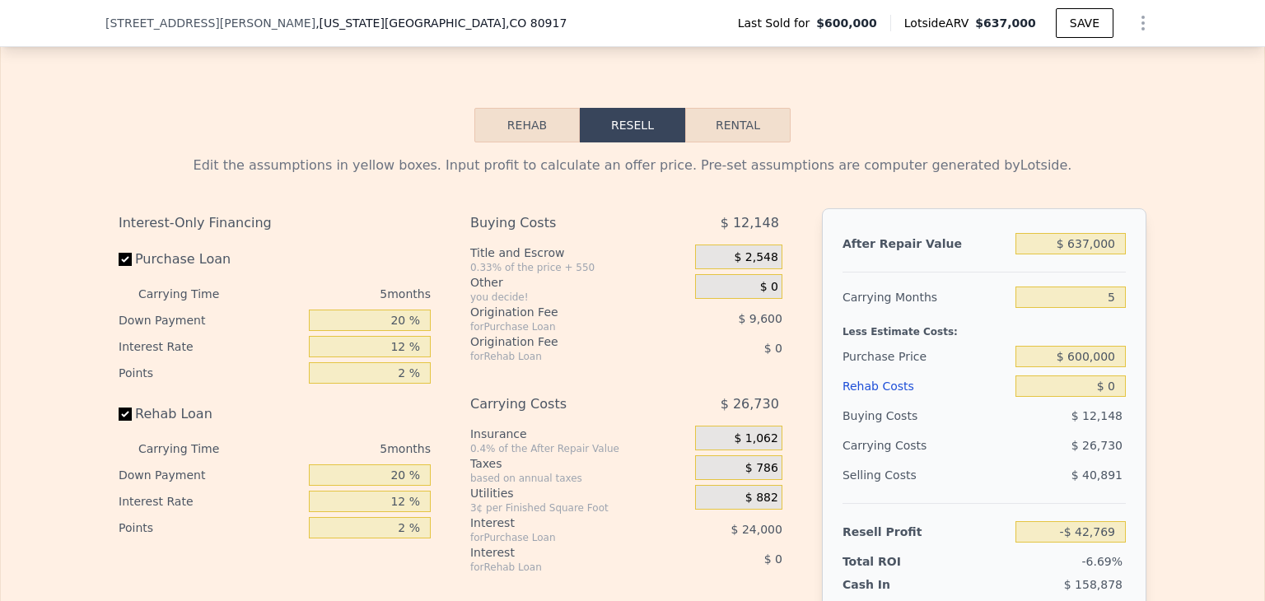
click at [711, 132] on button "Rental" at bounding box center [737, 125] width 105 height 35
select select "30"
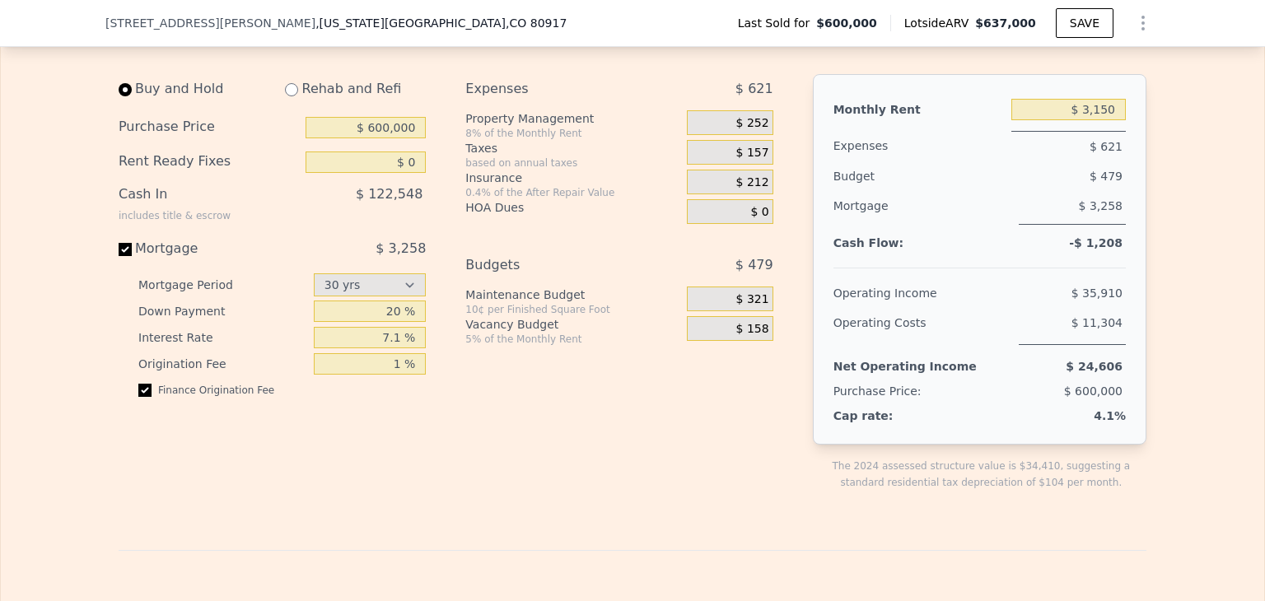
scroll to position [2444, 0]
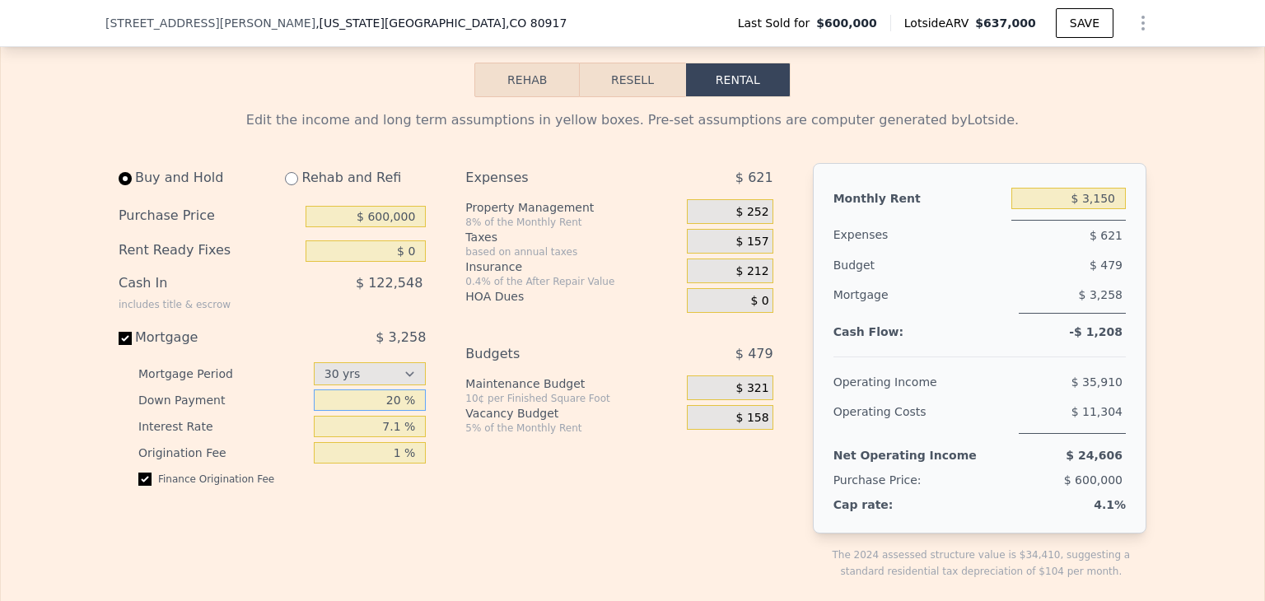
click at [394, 403] on input "20 %" at bounding box center [370, 399] width 113 height 21
click at [382, 406] on input "20 %" at bounding box center [370, 399] width 113 height 21
type input "10 %"
drag, startPoint x: 395, startPoint y: 432, endPoint x: 379, endPoint y: 431, distance: 16.6
click at [379, 431] on input "7.1 %" at bounding box center [370, 426] width 113 height 21
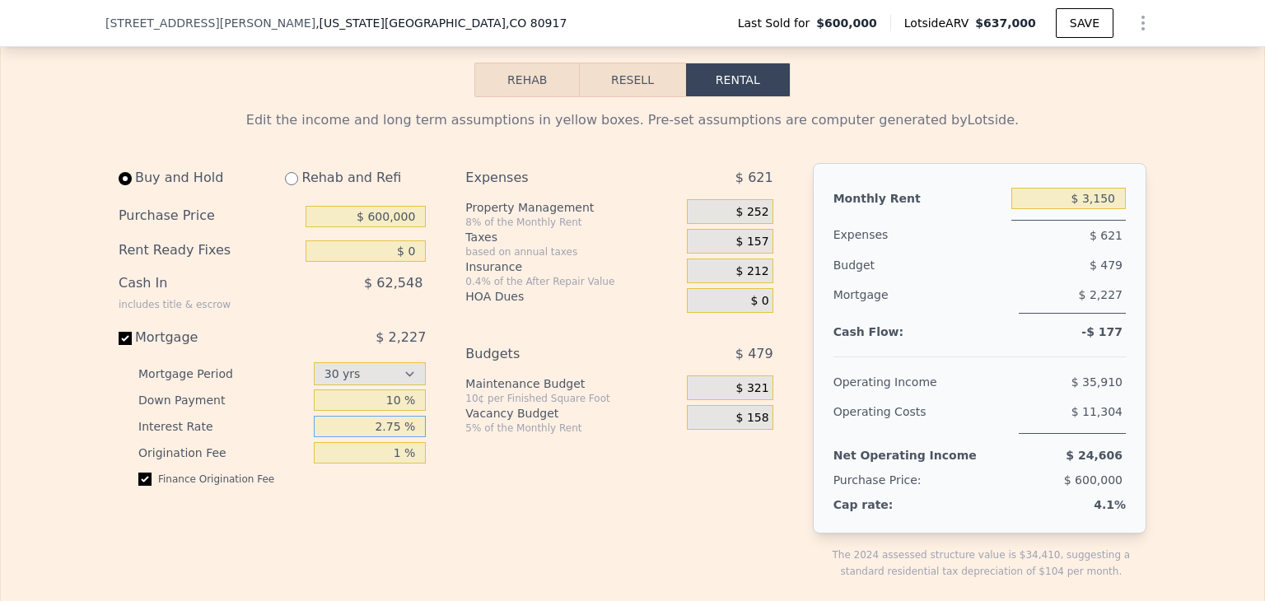
type input "2.75 %"
click at [397, 485] on div "Finance Origination Fee" at bounding box center [281, 486] width 287 height 26
click at [492, 442] on div "Expenses $ 621 Property Management 8% of the Monthly Rent $ 252 Taxes based on …" at bounding box center [625, 384] width 320 height 443
click at [405, 304] on div "$ 62,548" at bounding box center [331, 289] width 189 height 43
click at [429, 512] on div "Buy and Hold Rehab and Refi Purchase Price $ 600,000 Rent Ready Fixes $ 0 Cash …" at bounding box center [279, 384] width 320 height 443
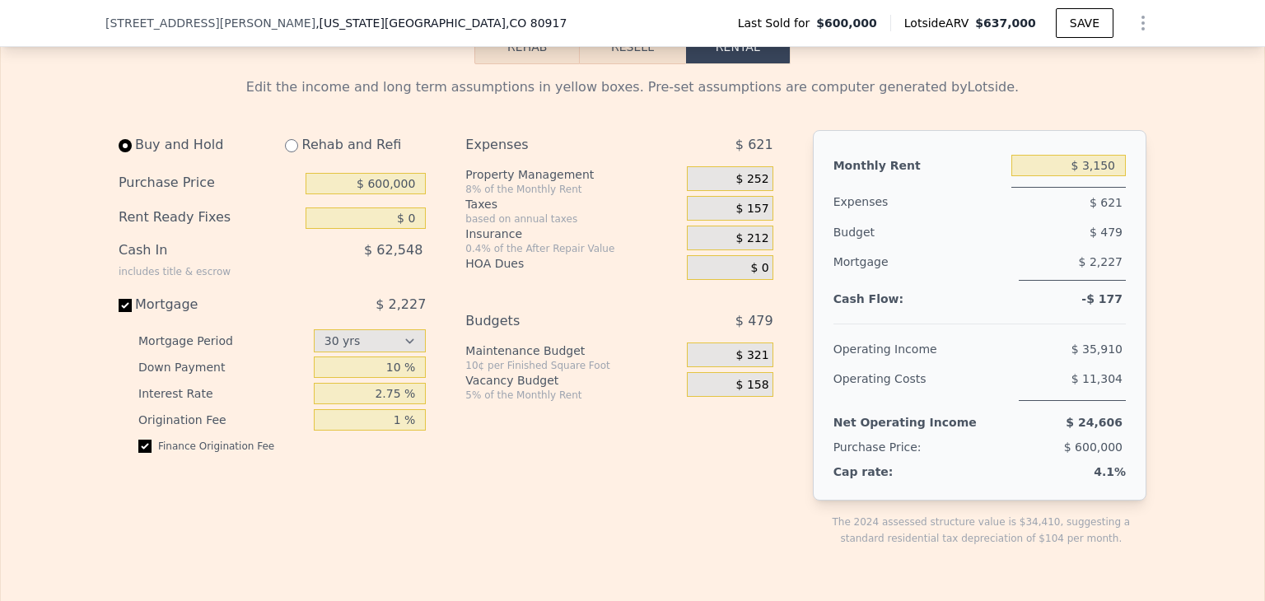
scroll to position [2490, 0]
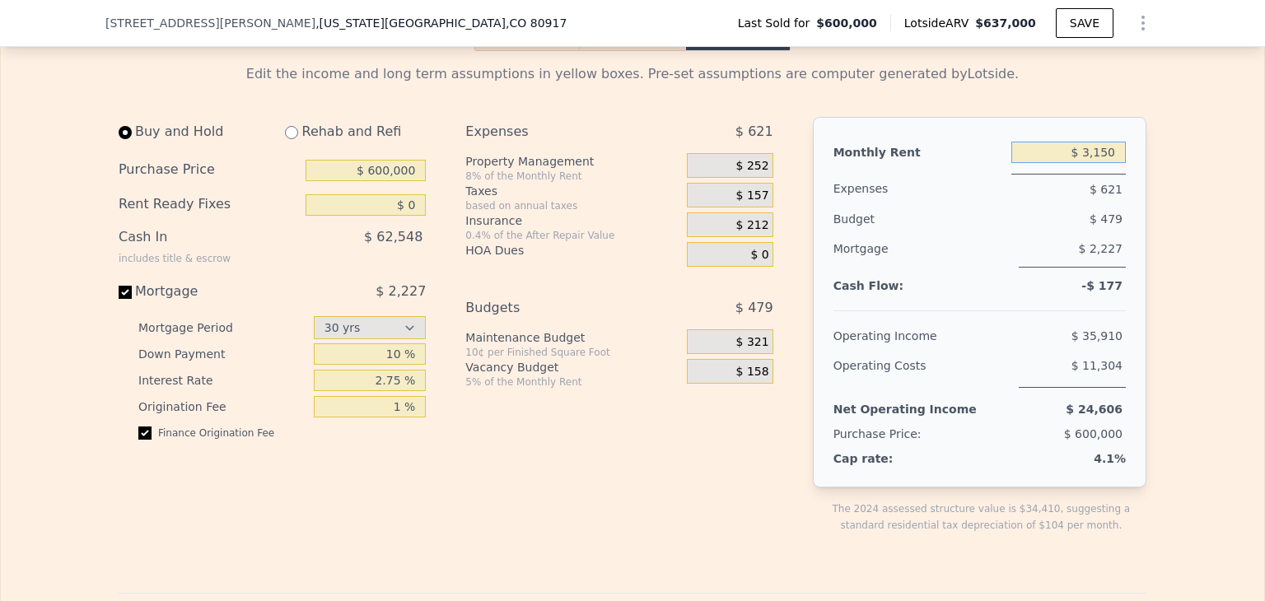
click at [1094, 156] on input "$ 3,150" at bounding box center [1068, 152] width 114 height 21
drag, startPoint x: 1091, startPoint y: 156, endPoint x: 1103, endPoint y: 159, distance: 12.0
click at [1103, 159] on input "$ 3,150" at bounding box center [1068, 152] width 114 height 21
type input "$ 3,500"
click at [1154, 246] on div "Edit the income and long term assumptions in yellow boxes. Pre-set assumptions …" at bounding box center [632, 610] width 1263 height 1119
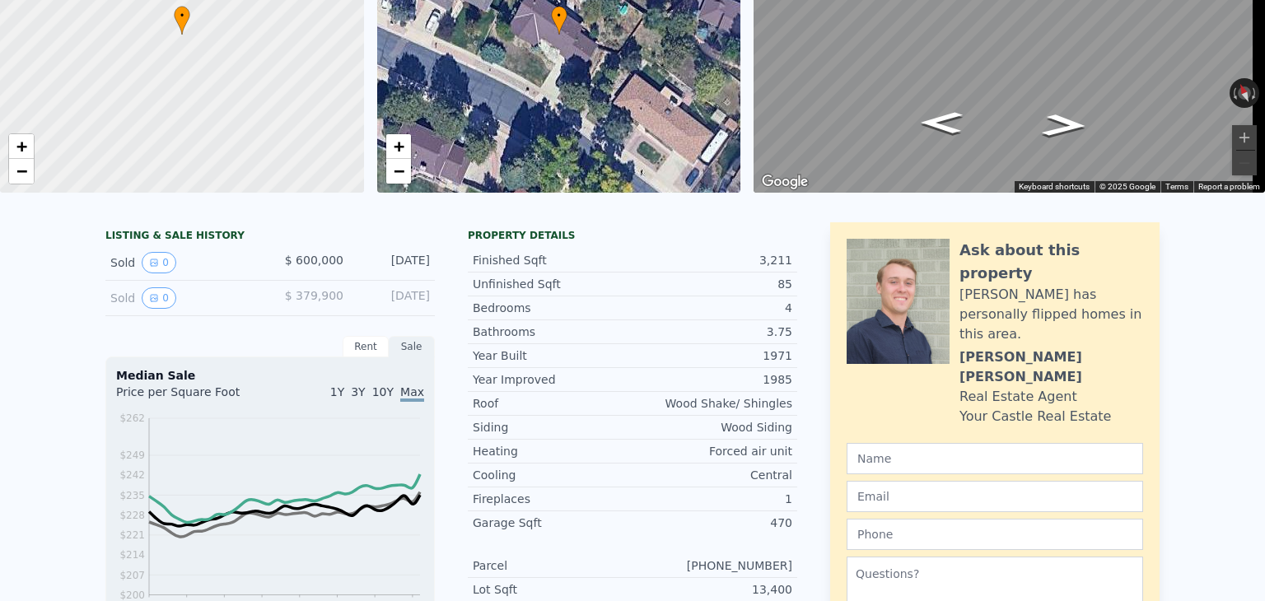
scroll to position [0, 0]
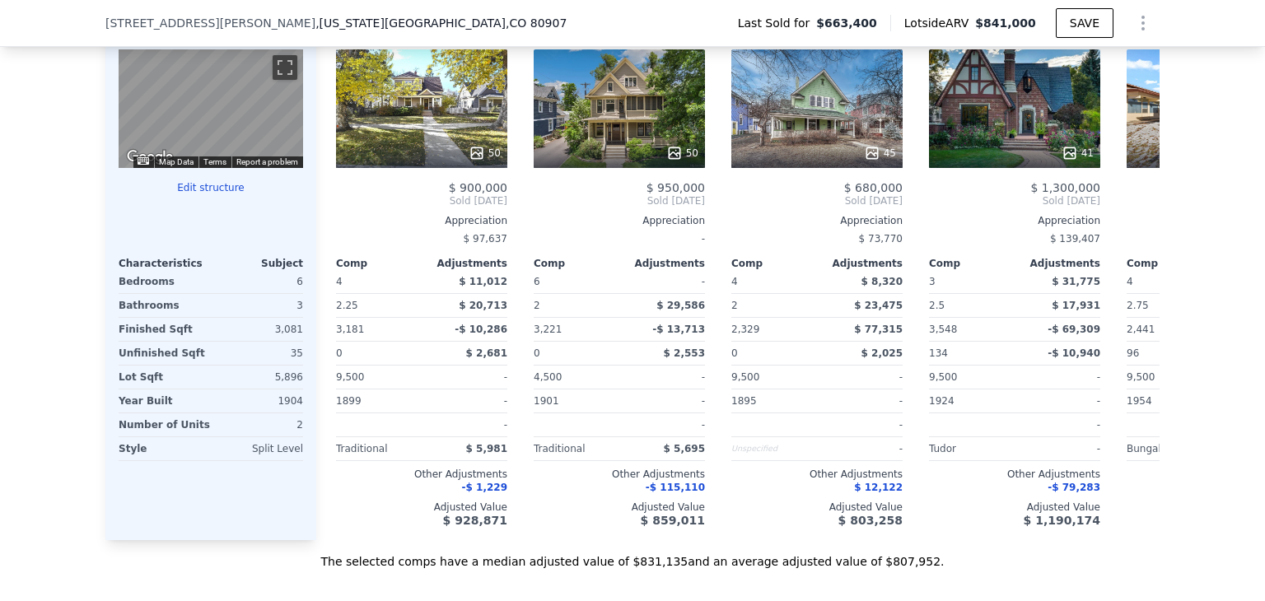
scroll to position [1713, 0]
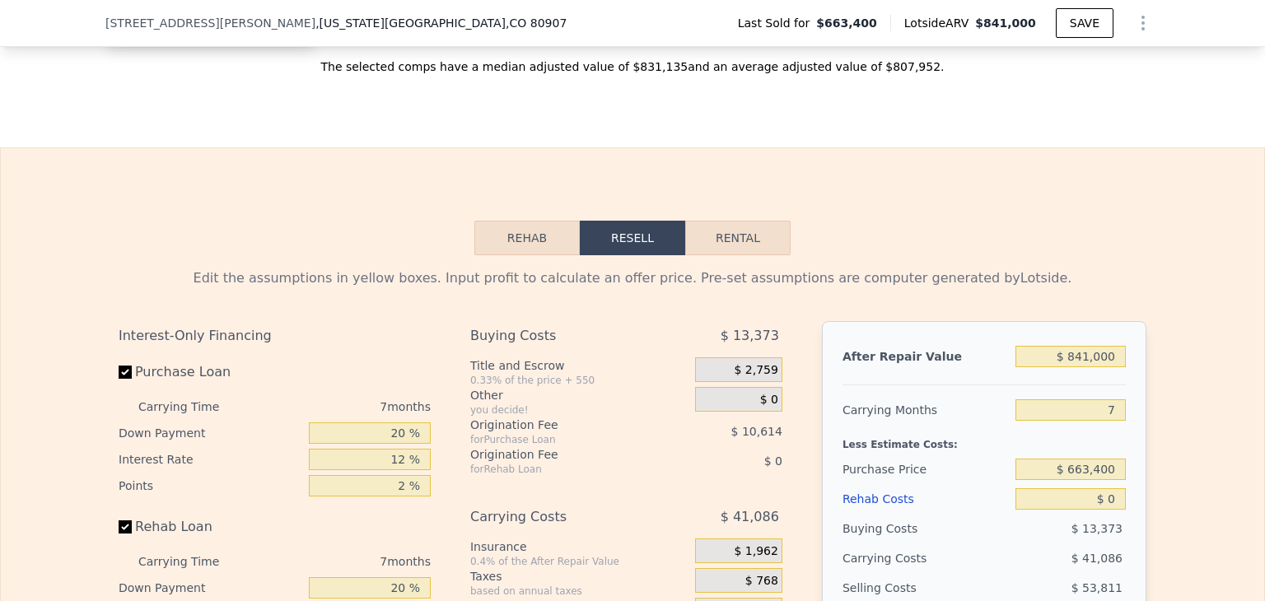
click at [731, 255] on button "Rental" at bounding box center [737, 238] width 105 height 35
select select "30"
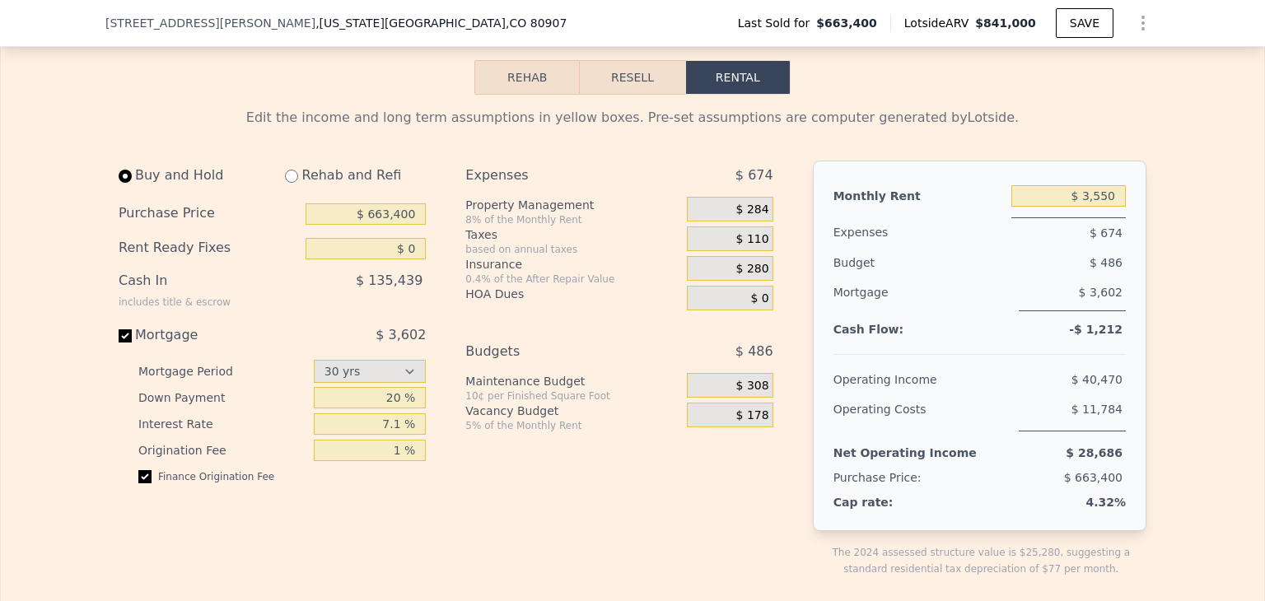
scroll to position [2368, 0]
drag, startPoint x: 397, startPoint y: 446, endPoint x: 375, endPoint y: 439, distance: 23.4
click at [375, 435] on input "7.1 %" at bounding box center [370, 423] width 113 height 21
click at [510, 534] on div "Expenses $ 674 Property Management 8% of the Monthly Rent $ 284 Taxes based on …" at bounding box center [625, 382] width 320 height 443
click at [586, 503] on div "Expenses $ 674 Property Management 8% of the Monthly Rent $ 284 Taxes based on …" at bounding box center [625, 382] width 320 height 443
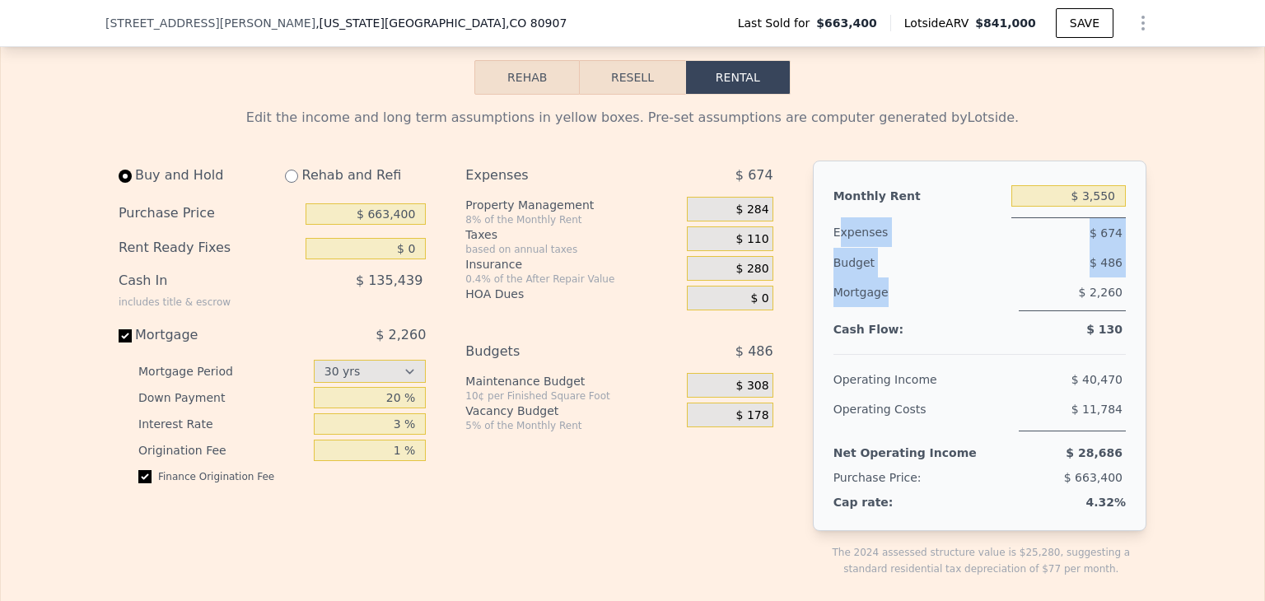
drag, startPoint x: 830, startPoint y: 253, endPoint x: 929, endPoint y: 322, distance: 120.6
click at [929, 322] on div "Monthly Rent $ 3,550 Expenses $ 674 Budget $ 486 Mortgage $ 2,260 Cash Flow: $ …" at bounding box center [980, 346] width 334 height 371
click at [929, 311] on div "Mortgage" at bounding box center [922, 295] width 179 height 34
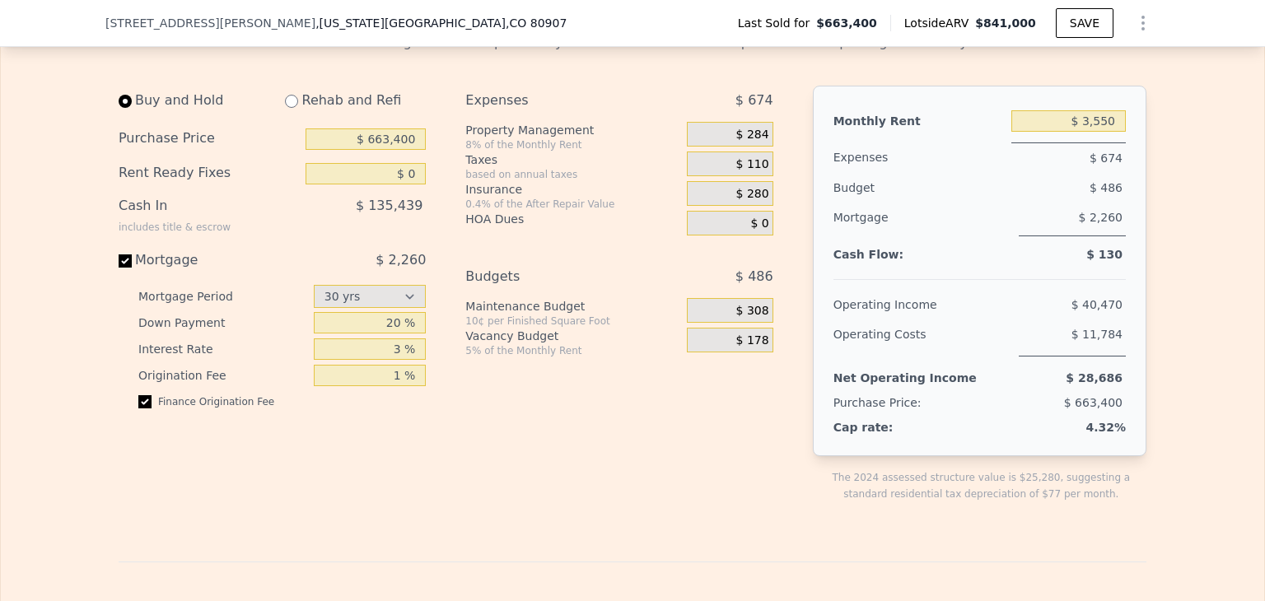
scroll to position [2450, 0]
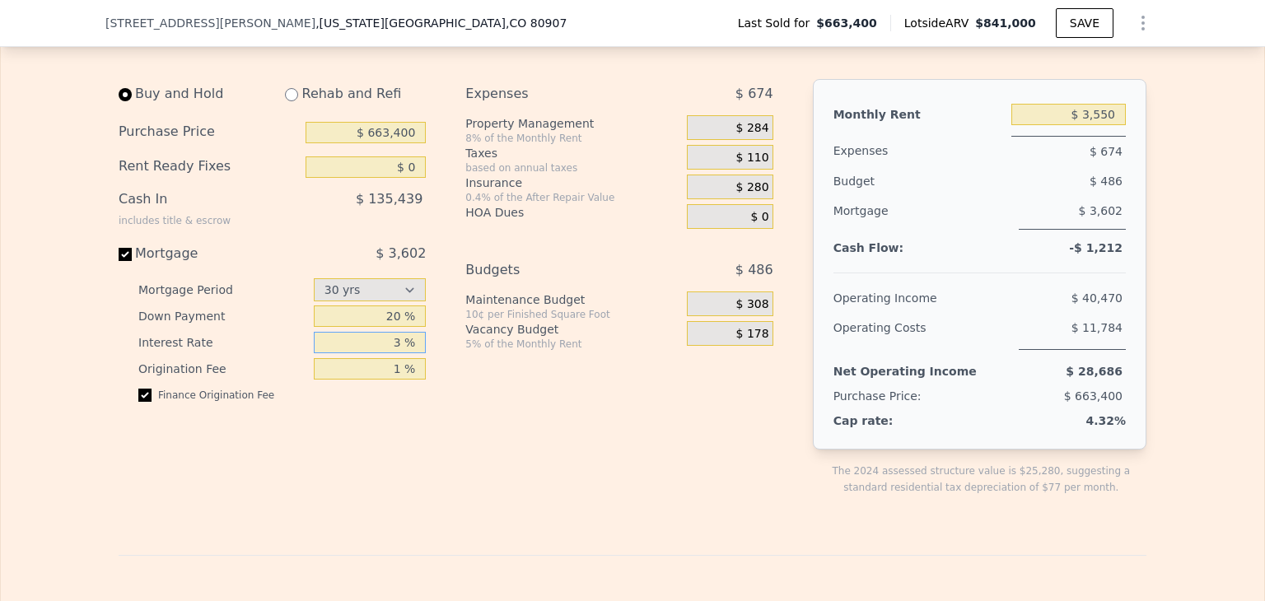
click at [395, 353] on input "3 %" at bounding box center [370, 342] width 113 height 21
type input "2.89 %"
click at [503, 392] on div "Expenses $ 674 Property Management 8% of the Monthly Rent $ 284 Taxes based on …" at bounding box center [625, 300] width 320 height 443
click at [1090, 125] on input "$ 3,550" at bounding box center [1068, 114] width 114 height 21
type input "$ 3,750"
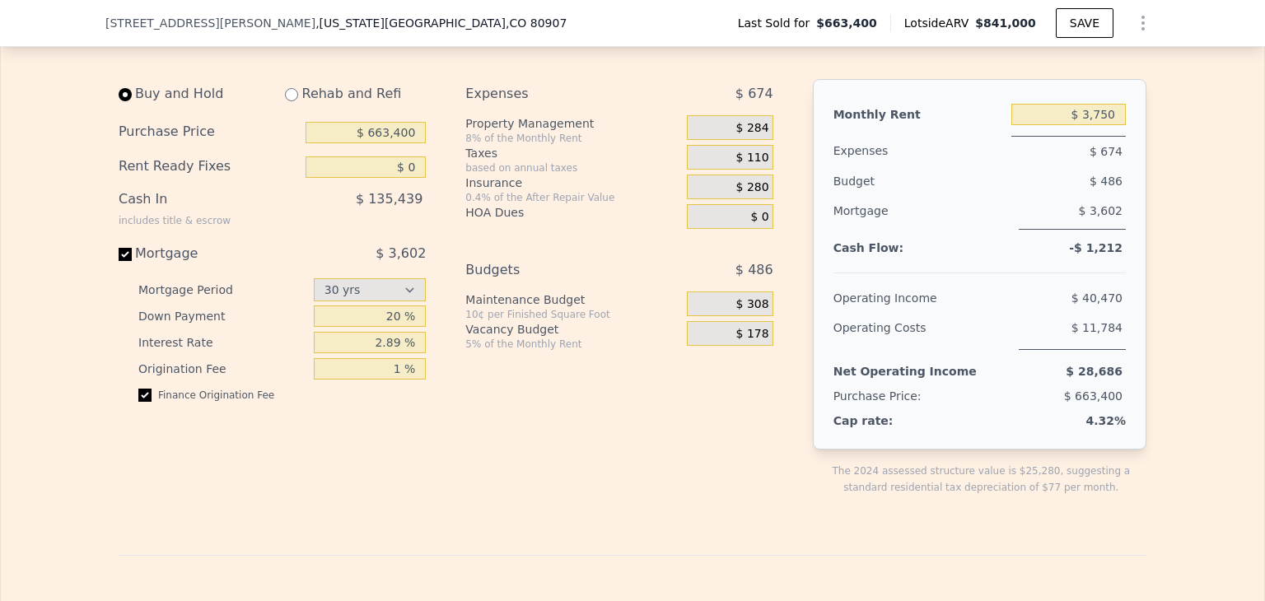
click at [1196, 238] on div "Edit the income and long term assumptions in yellow boxes. Pre-set assumptions …" at bounding box center [632, 572] width 1263 height 1119
click at [389, 327] on input "20 %" at bounding box center [370, 316] width 113 height 21
click at [447, 522] on div "Buy and Hold Rehab and Refi Purchase Price $ 663,400 Rent Ready Fixes $ 0 Cash …" at bounding box center [453, 300] width 668 height 443
click at [453, 440] on div "Buy and Hold Rehab and Refi Purchase Price $ 663,400 Rent Ready Fixes $ 0 Cash …" at bounding box center [453, 300] width 668 height 443
click at [384, 327] on input "10 %" at bounding box center [370, 316] width 113 height 21
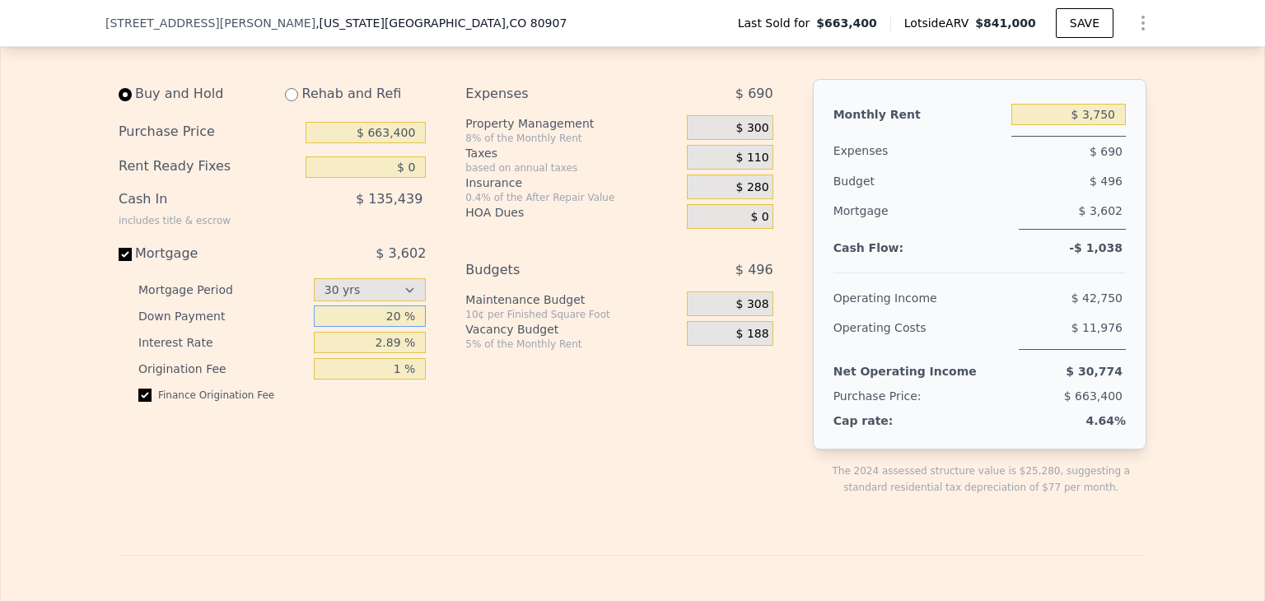
type input "20 %"
click at [468, 459] on div "Expenses $ 690 Property Management 8% of the Monthly Rent $ 300 Taxes based on …" at bounding box center [625, 300] width 320 height 443
click at [1033, 125] on input "$ 3,750" at bounding box center [1068, 114] width 114 height 21
click at [1126, 138] on div "Monthly Rent $ 3,750 Expenses $ 690 Budget $ 496 Mortgage $ 3,602 Cash Flow: -$…" at bounding box center [980, 264] width 334 height 371
click at [379, 143] on input "$ 663,400" at bounding box center [366, 132] width 120 height 21
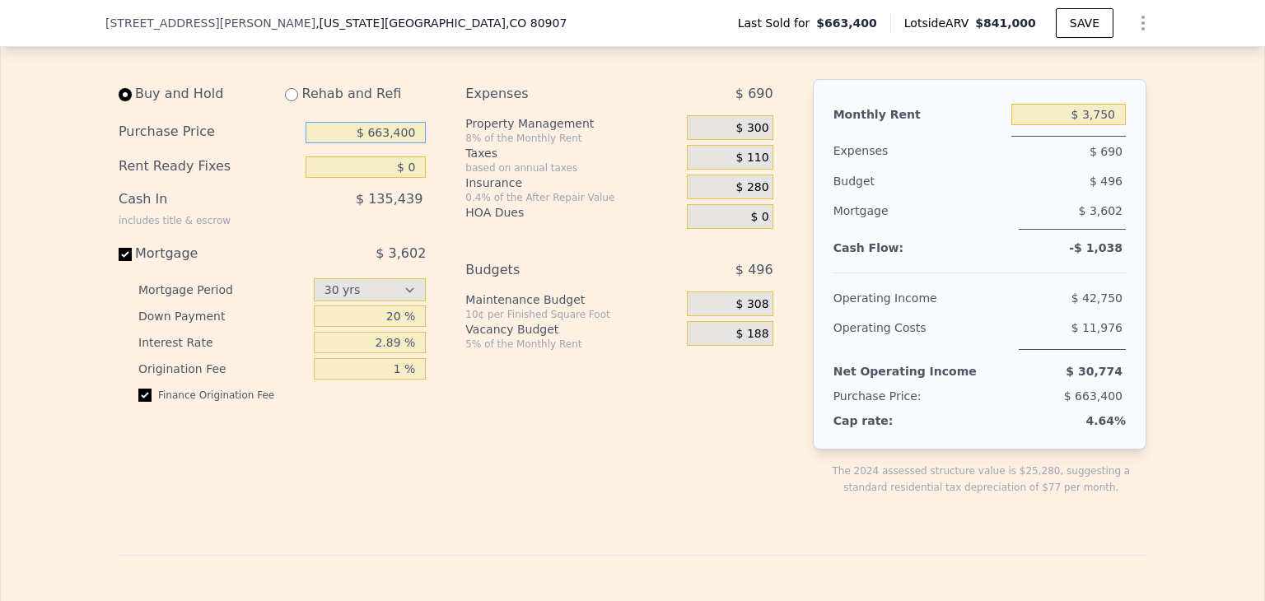
drag, startPoint x: 405, startPoint y: 156, endPoint x: 391, endPoint y: 155, distance: 14.0
click at [396, 143] on input "$ 663,400" at bounding box center [366, 132] width 120 height 21
click at [383, 143] on input "$ 663,400" at bounding box center [366, 132] width 120 height 21
drag, startPoint x: 380, startPoint y: 155, endPoint x: 418, endPoint y: 186, distance: 49.1
click at [427, 157] on div "Buy and Hold Rehab and Refi Purchase Price $ 663,400 Rent Ready Fixes $ 0 Cash …" at bounding box center [279, 300] width 320 height 443
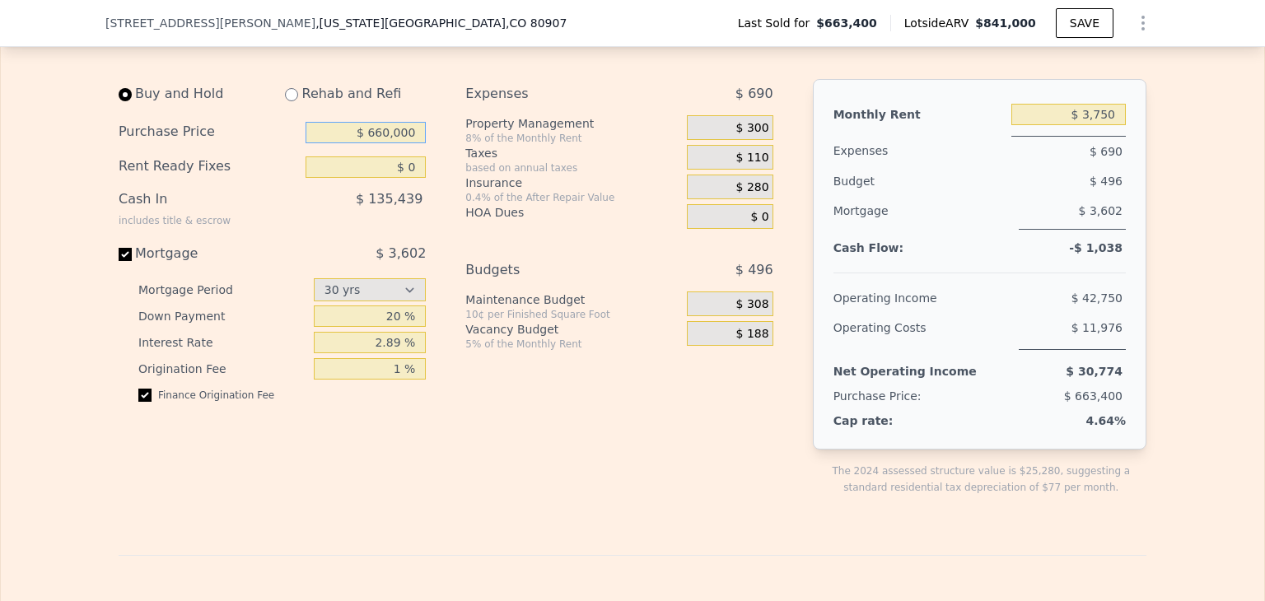
type input "$ 660,000"
click at [492, 321] on div "10¢ per Finished Square Foot" at bounding box center [572, 314] width 215 height 13
click at [609, 430] on div "Expenses $ 690 Property Management 8% of the Monthly Rent $ 300 Taxes based on …" at bounding box center [625, 300] width 320 height 443
drag, startPoint x: 1085, startPoint y: 135, endPoint x: 1138, endPoint y: 137, distance: 53.6
click at [1136, 137] on div "Monthly Rent $ 3,750 Expenses $ 690 Budget $ 496 Mortgage $ 3,584 Cash Flow: -$…" at bounding box center [980, 264] width 334 height 371
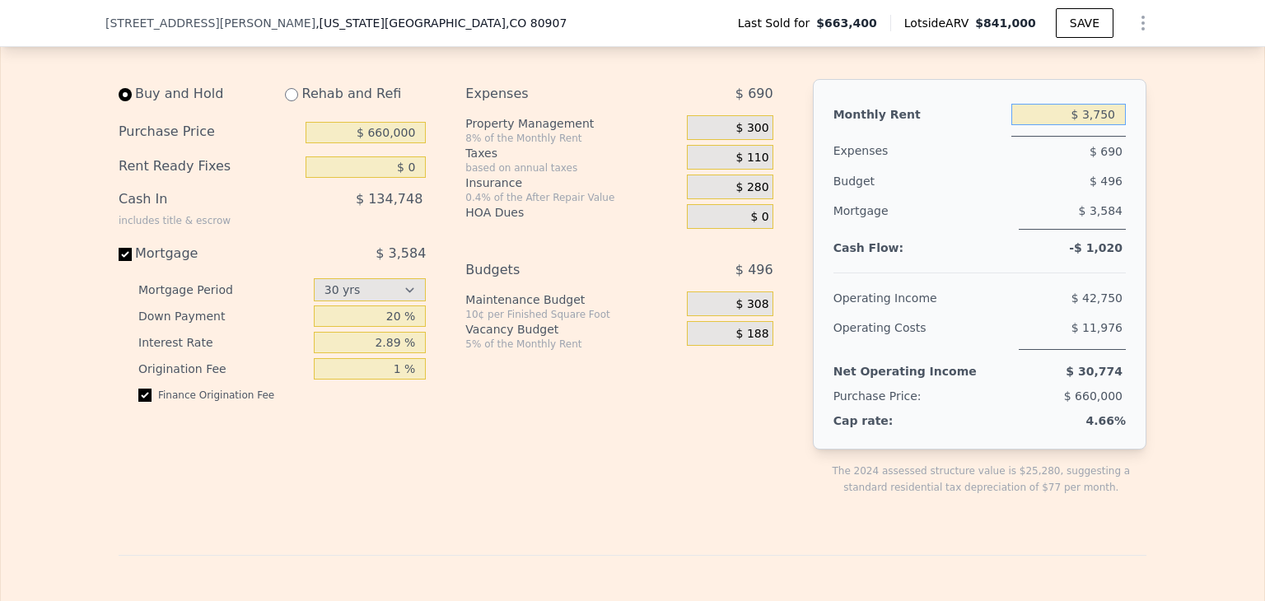
type input "$ 3"
type input "$ 3,550"
click at [384, 261] on span "$ 3,602" at bounding box center [400, 253] width 50 height 16
click at [132, 261] on input "Mortgage $ 3,602" at bounding box center [125, 254] width 13 height 13
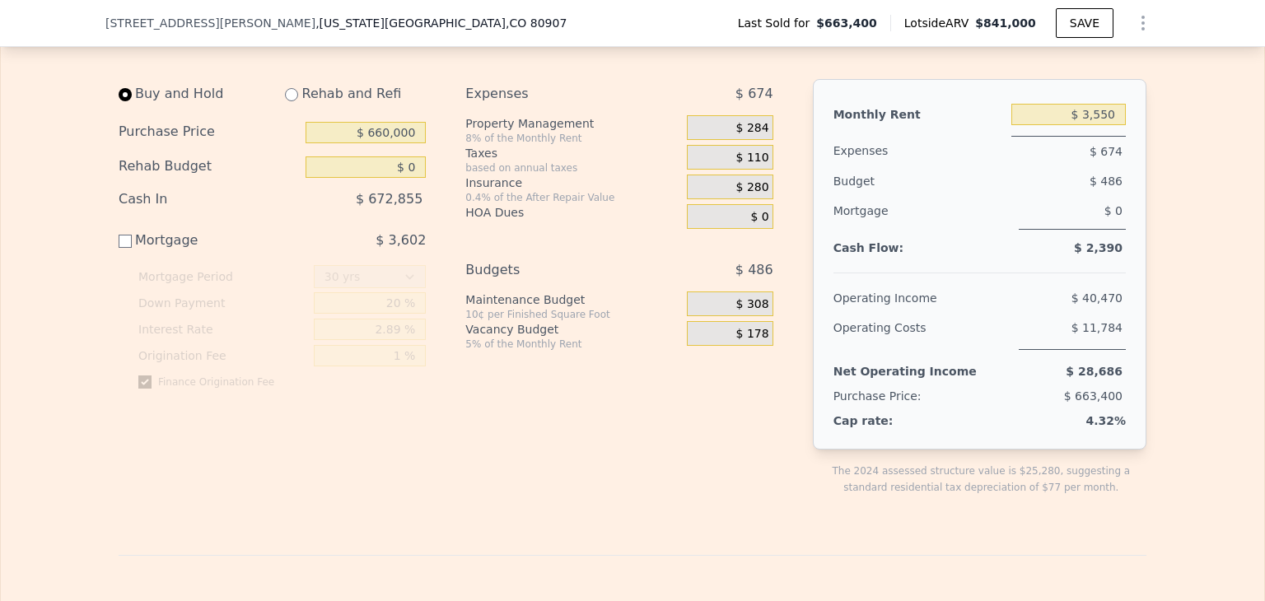
click at [400, 250] on div "$ 3,602" at bounding box center [364, 241] width 123 height 20
click at [132, 248] on input "Mortgage $ 3,602" at bounding box center [125, 241] width 13 height 13
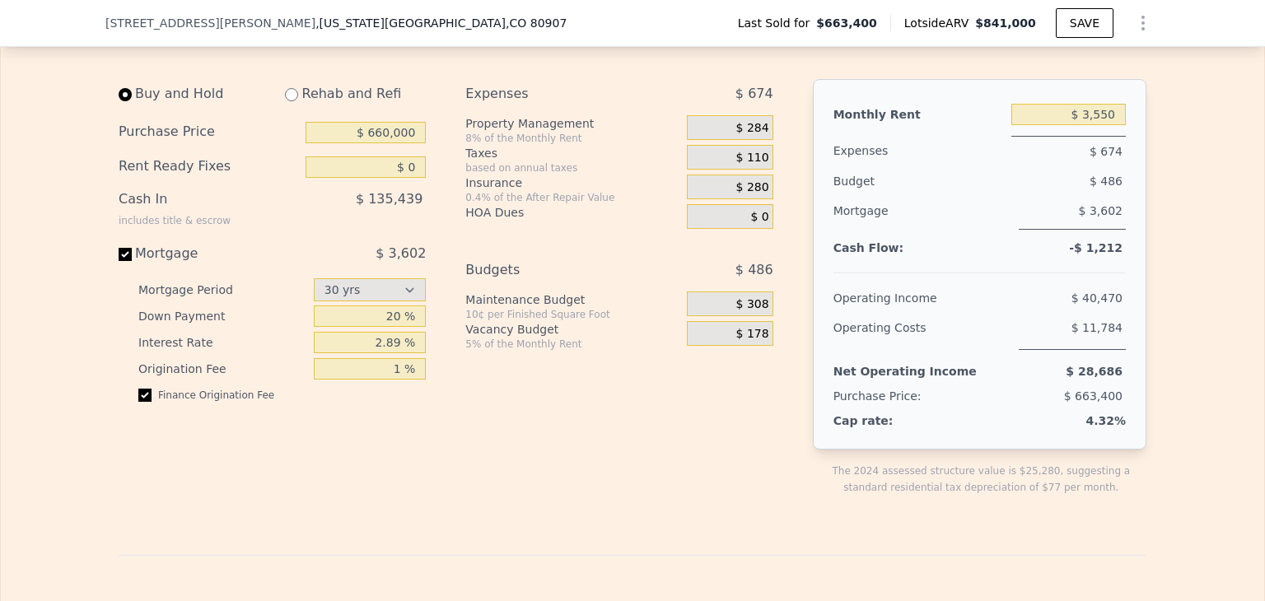
click at [400, 261] on span "$ 3,602" at bounding box center [400, 253] width 50 height 16
click at [132, 261] on input "Mortgage $ 3,602" at bounding box center [125, 254] width 13 height 13
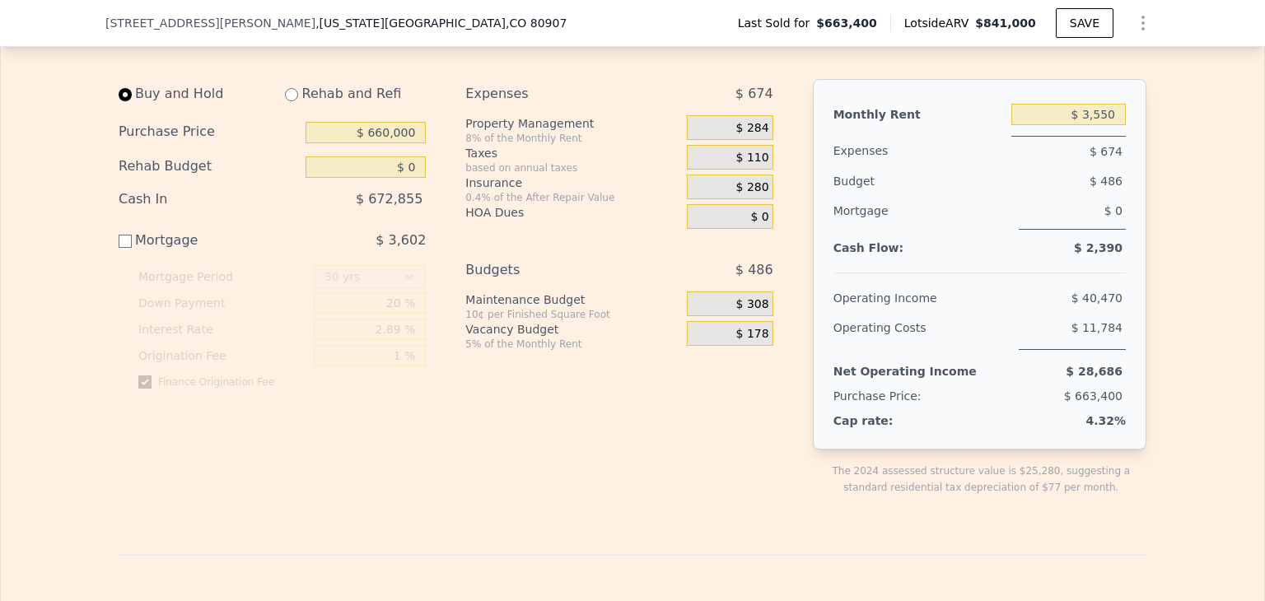
click at [399, 248] on span "$ 3,602" at bounding box center [400, 240] width 50 height 16
click at [132, 248] on input "Mortgage $ 3,602" at bounding box center [125, 241] width 13 height 13
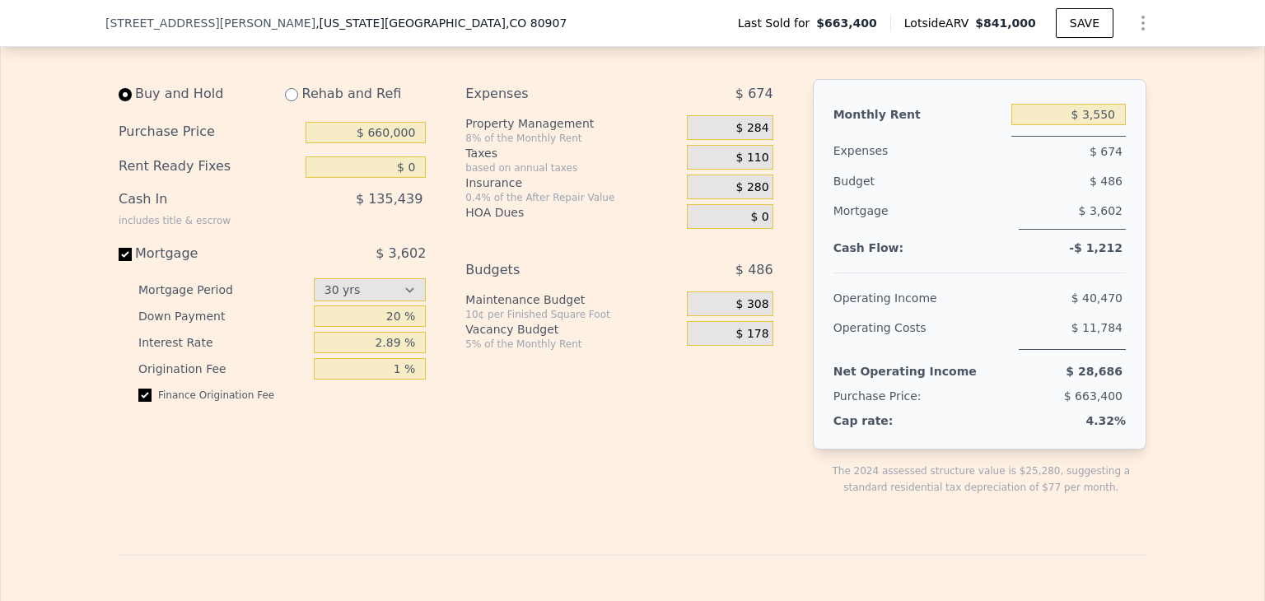
click at [402, 261] on span "$ 3,602" at bounding box center [400, 253] width 50 height 16
click at [132, 261] on input "Mortgage $ 3,602" at bounding box center [125, 254] width 13 height 13
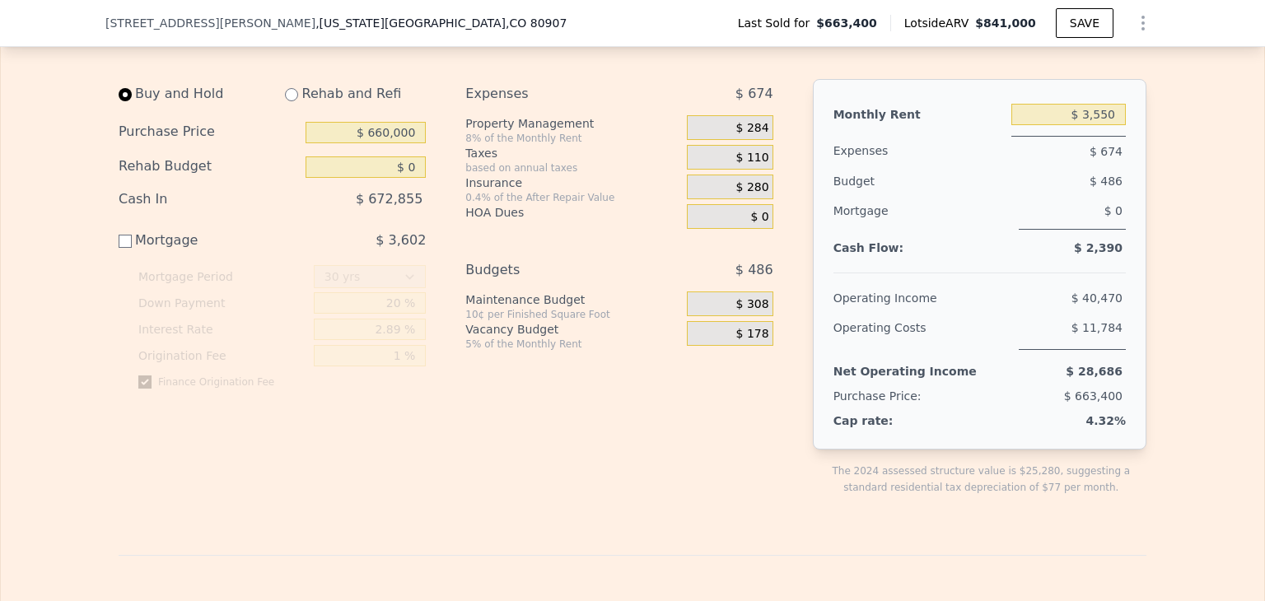
click at [396, 248] on span "$ 3,602" at bounding box center [400, 240] width 50 height 16
click at [132, 248] on input "Mortgage $ 3,602" at bounding box center [125, 241] width 13 height 13
checkbox input "true"
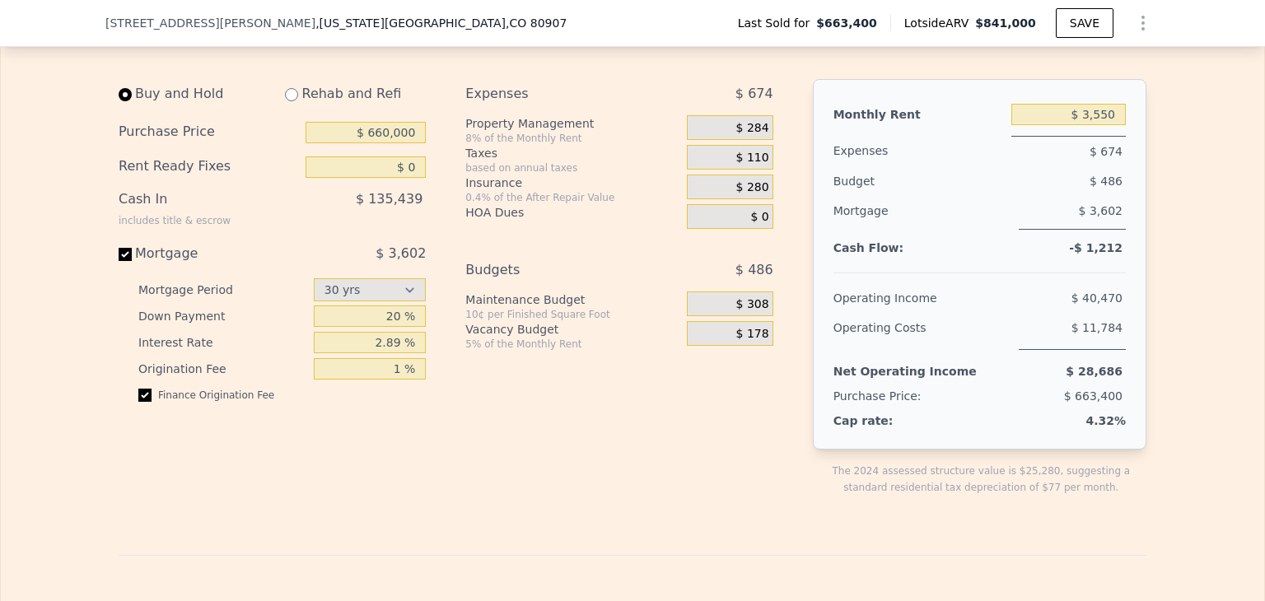
click at [732, 226] on div "$ 0" at bounding box center [730, 216] width 86 height 25
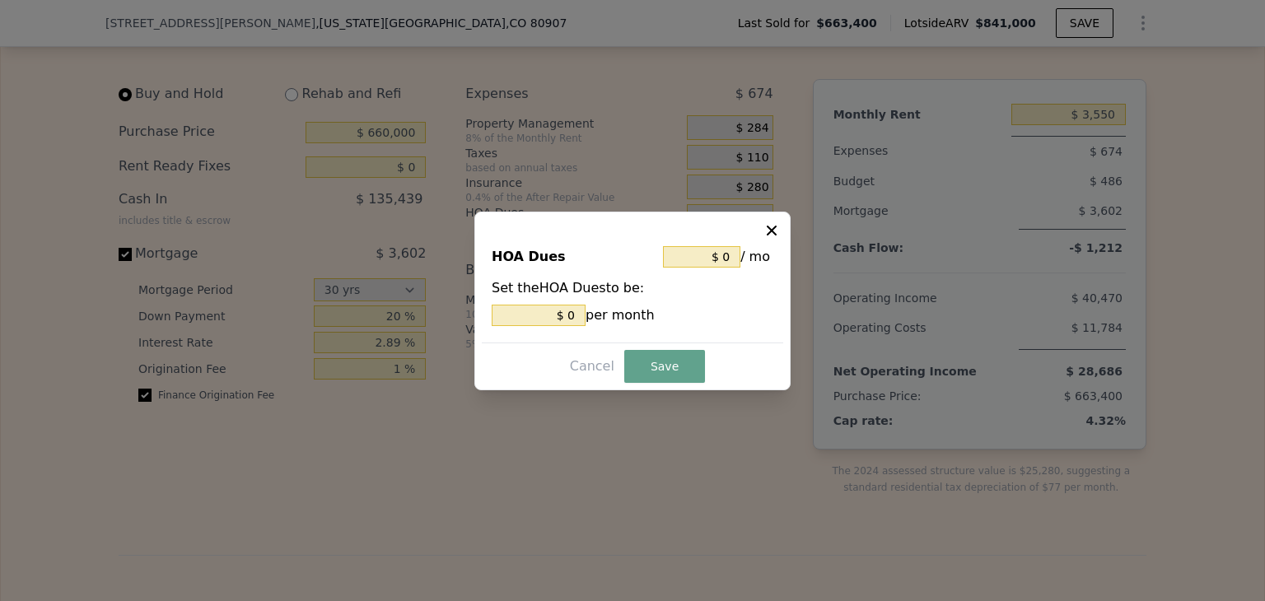
click at [777, 228] on icon at bounding box center [771, 230] width 16 height 16
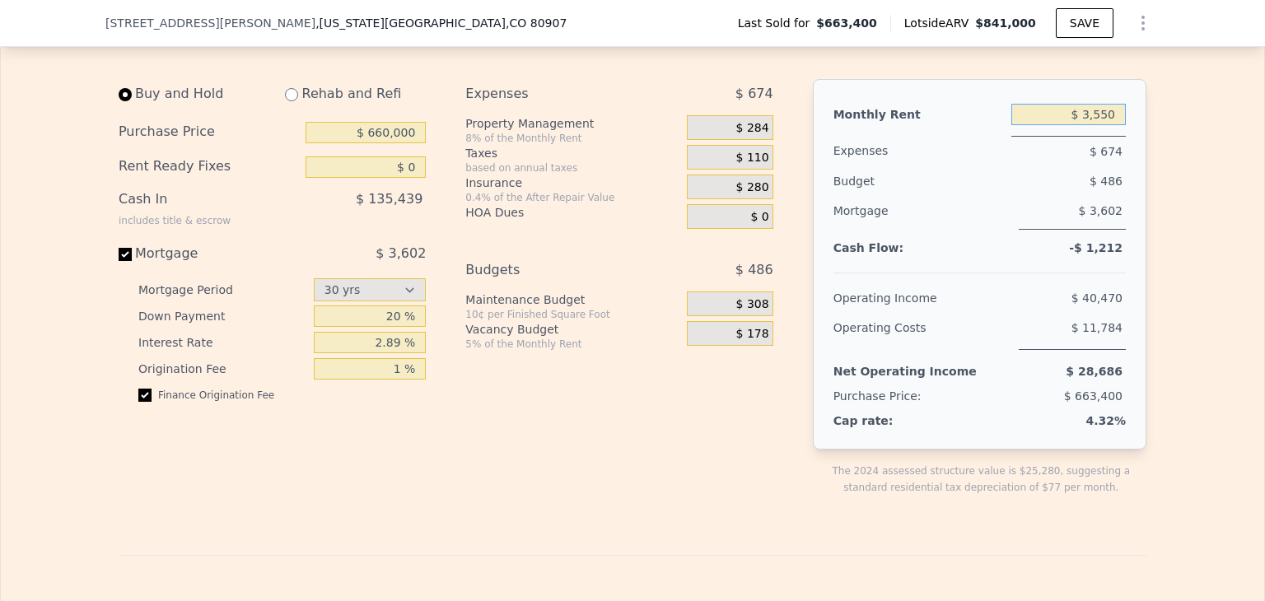
click at [1080, 125] on input "$ 3,550" at bounding box center [1068, 114] width 114 height 21
click at [1164, 231] on div "Edit the income and long term assumptions in yellow boxes. Pre-set assumptions …" at bounding box center [632, 572] width 1263 height 1119
click at [1083, 125] on input "$ 4,550" at bounding box center [1068, 114] width 114 height 21
type input "$ 5,550"
click at [1163, 245] on div "Edit the income and long term assumptions in yellow boxes. Pre-set assumptions …" at bounding box center [632, 572] width 1263 height 1119
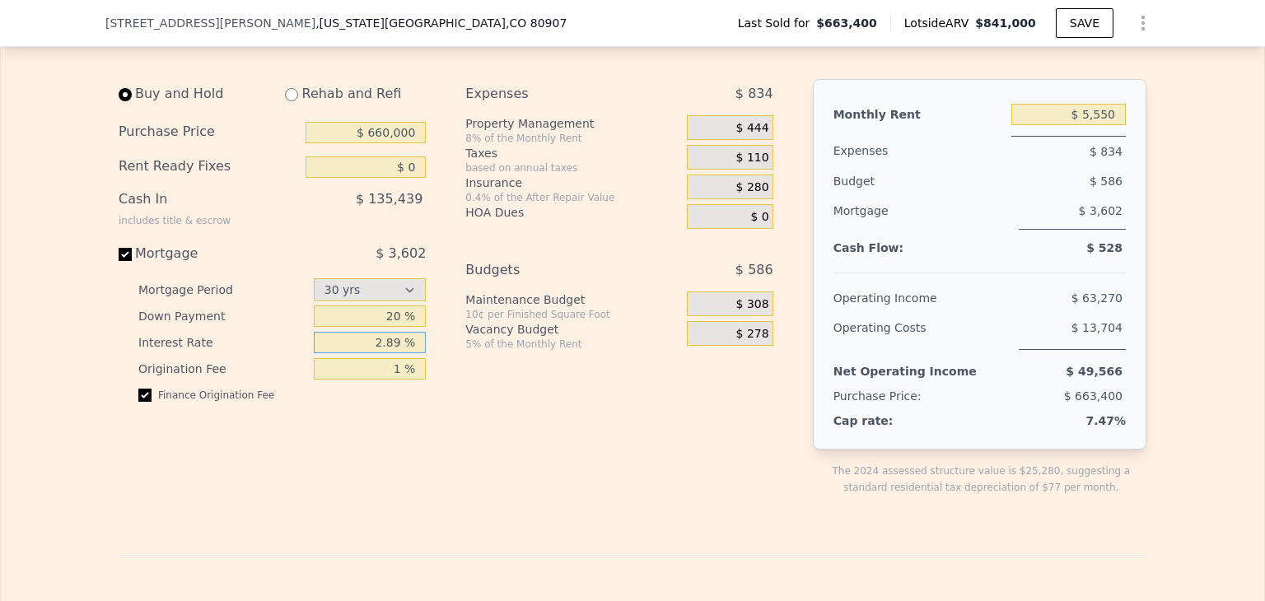
click at [392, 353] on input "2.89 %" at bounding box center [370, 342] width 113 height 21
click at [401, 353] on input "2.89 %" at bounding box center [370, 342] width 113 height 21
drag, startPoint x: 394, startPoint y: 362, endPoint x: 385, endPoint y: 362, distance: 9.1
click at [385, 353] on input "2.89 %" at bounding box center [370, 342] width 113 height 21
type input "2.5 %"
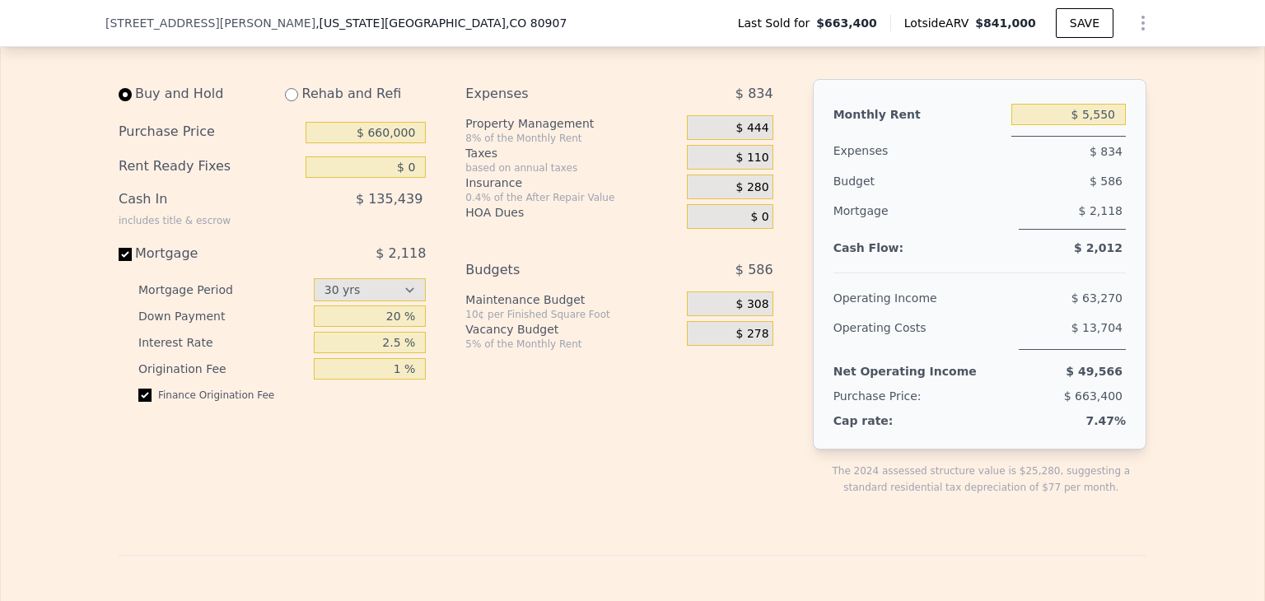
click at [483, 462] on div "Expenses $ 834 Property Management 8% of the Monthly Rent $ 444 Taxes based on …" at bounding box center [625, 300] width 320 height 443
click at [1083, 125] on input "$ 5,550" at bounding box center [1068, 114] width 114 height 21
click at [1166, 227] on div "Edit the income and long term assumptions in yellow boxes. Pre-set assumptions …" at bounding box center [632, 572] width 1263 height 1119
drag, startPoint x: 1065, startPoint y: 491, endPoint x: 1149, endPoint y: 492, distance: 84.0
click at [1149, 492] on div "Edit the income and long term assumptions in yellow boxes. Pre-set assumptions …" at bounding box center [632, 572] width 1054 height 1119
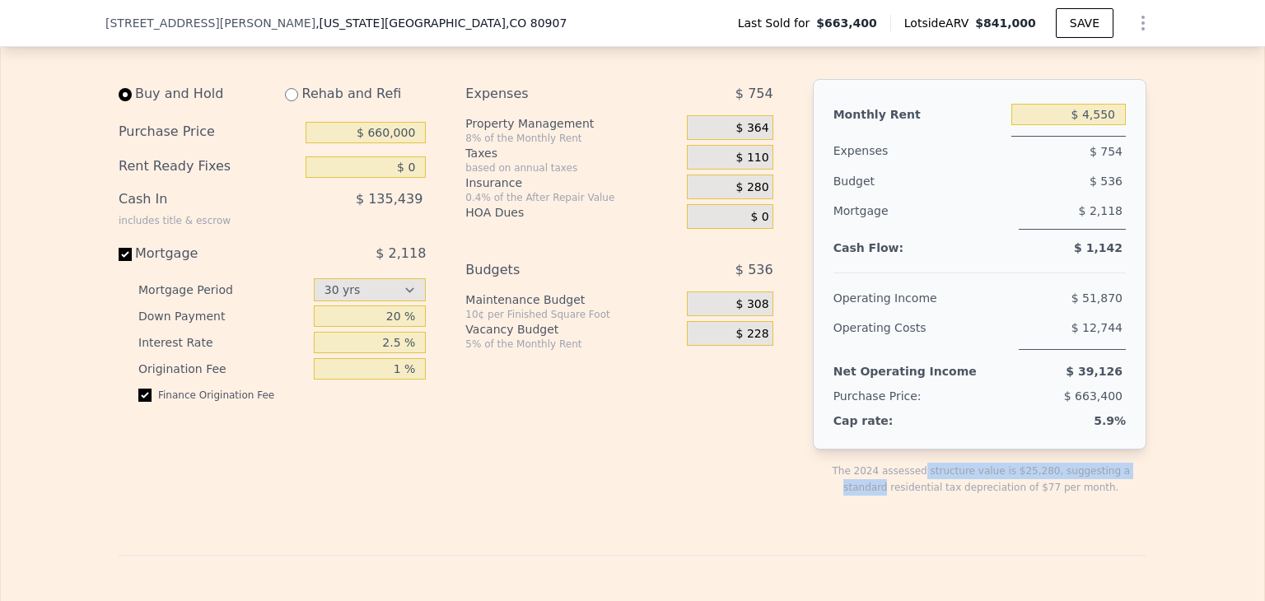
click at [1149, 492] on div "Edit the income and long term assumptions in yellow boxes. Pre-set assumptions …" at bounding box center [632, 572] width 1054 height 1119
drag, startPoint x: 899, startPoint y: 501, endPoint x: 1076, endPoint y: 506, distance: 177.1
click at [1076, 496] on div "The 2024 assessed structure value is $25,280, suggesting a standard residential…" at bounding box center [981, 479] width 330 height 33
type input "$ 3,550"
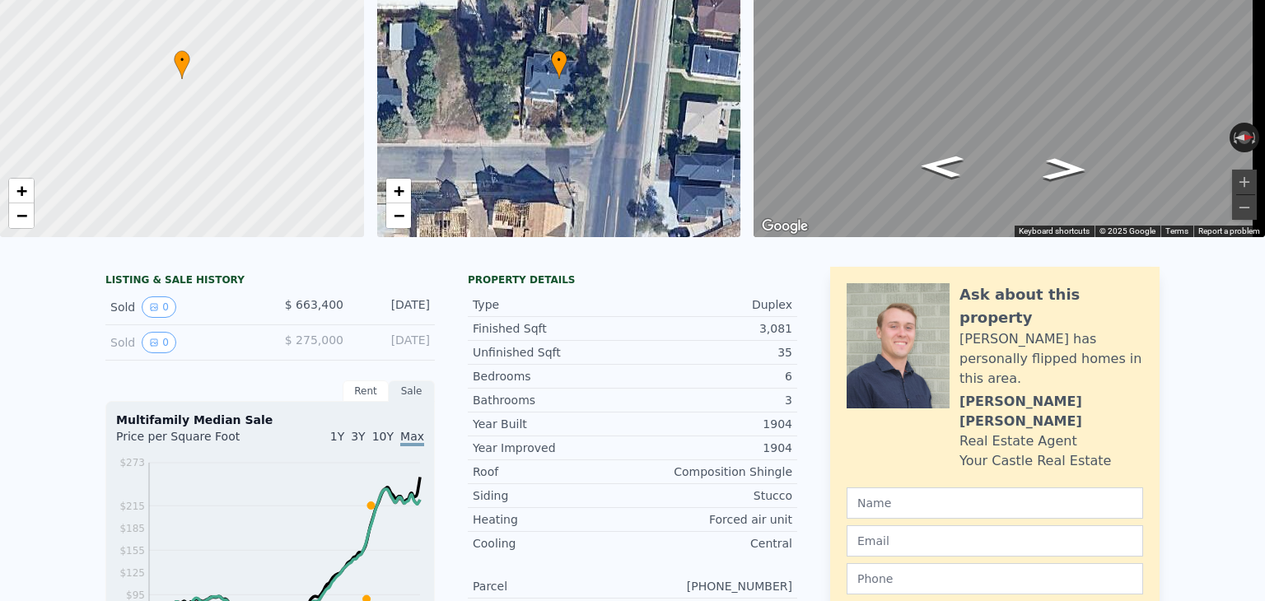
scroll to position [0, 0]
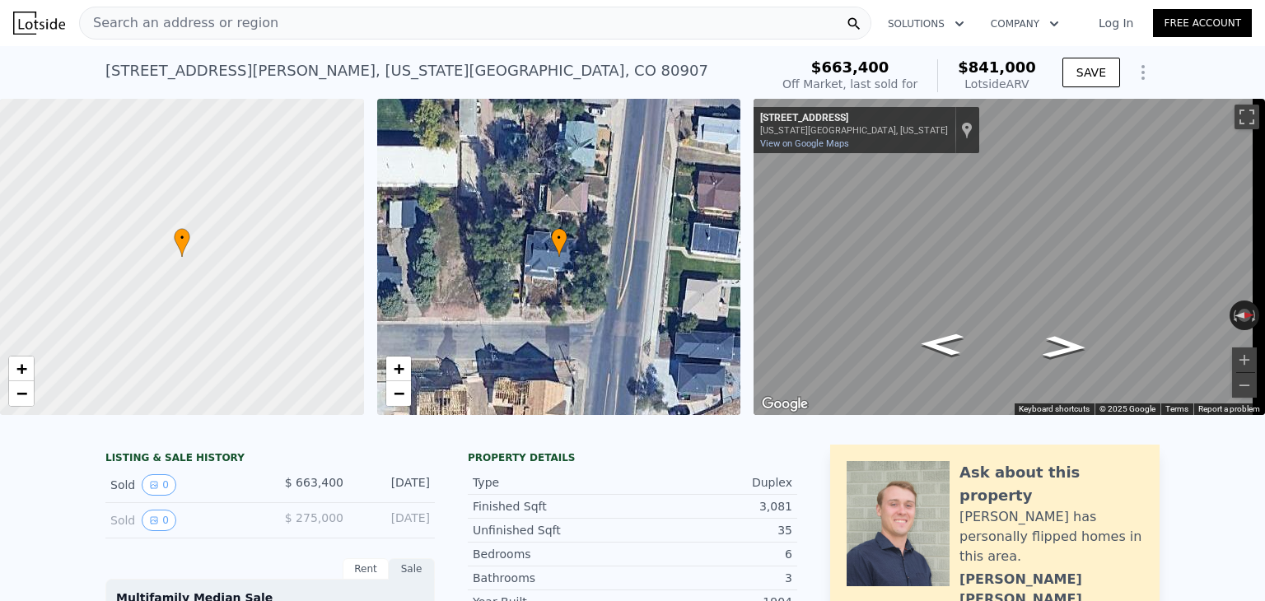
click at [36, 17] on img at bounding box center [39, 23] width 52 height 23
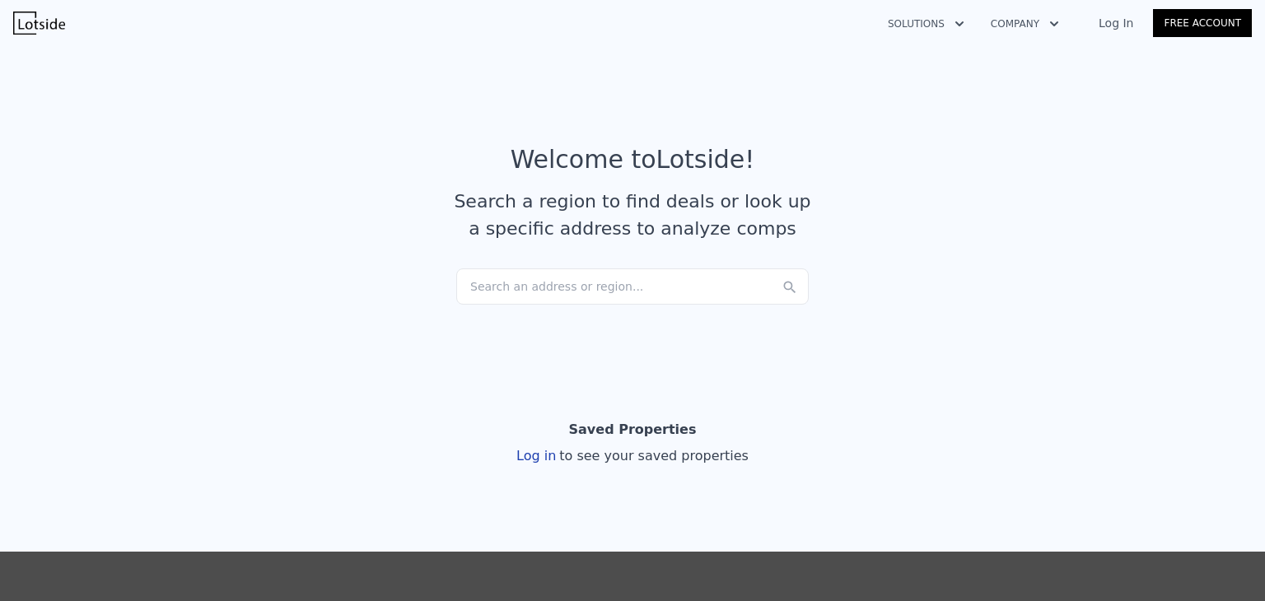
click at [490, 287] on div "Search an address or region..." at bounding box center [632, 286] width 352 height 36
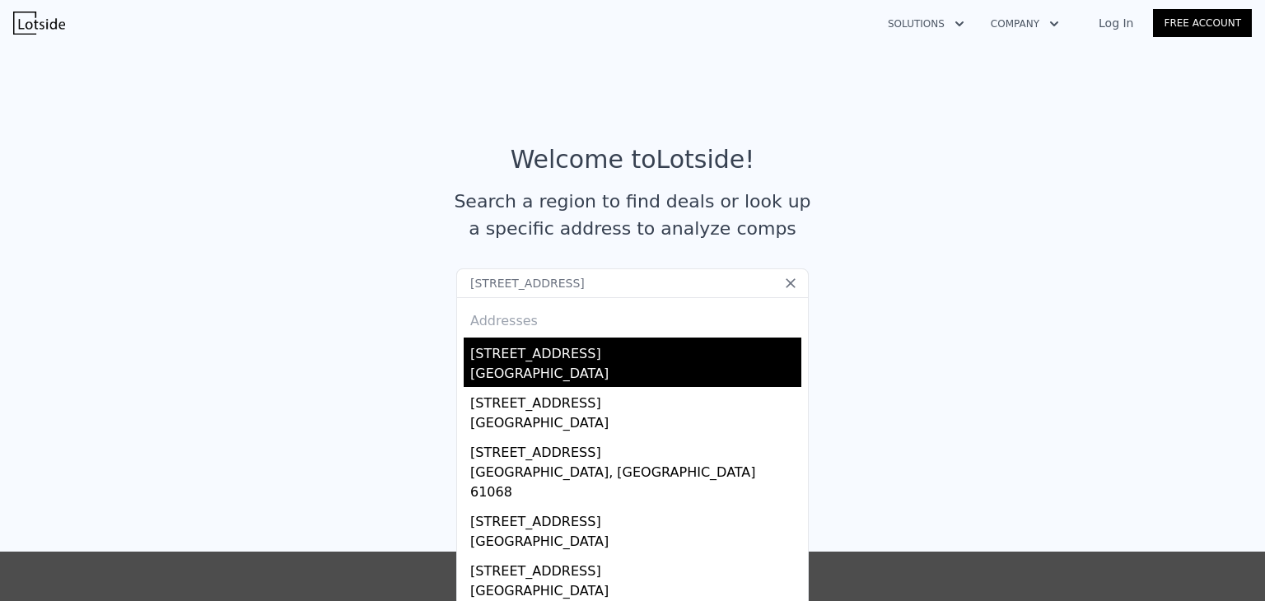
type input "1240 springdale drive"
click at [498, 365] on div "Cookeville, TN 38501" at bounding box center [635, 375] width 331 height 23
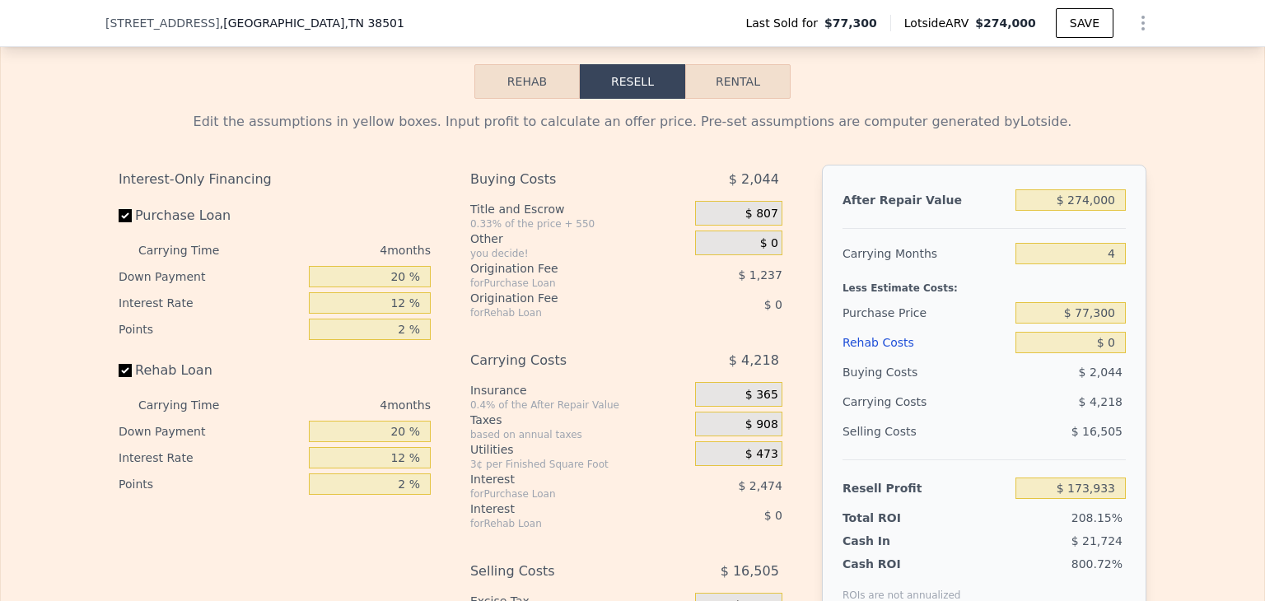
scroll to position [2279, 0]
click at [711, 100] on button "Rental" at bounding box center [737, 83] width 105 height 35
select select "30"
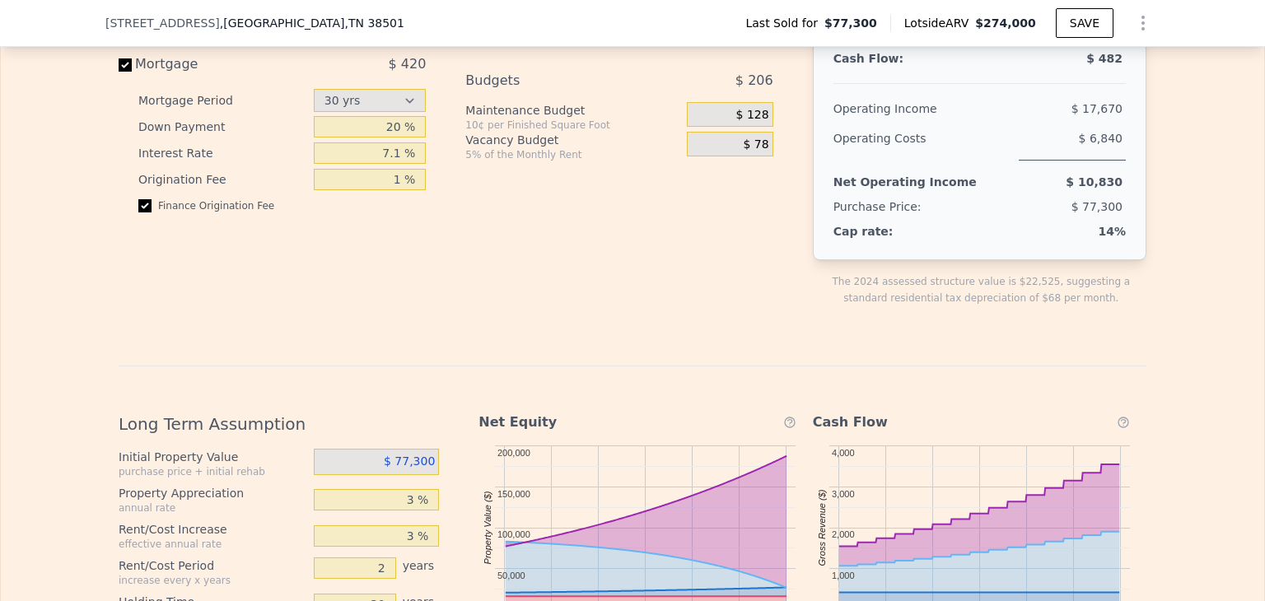
scroll to position [2047, 0]
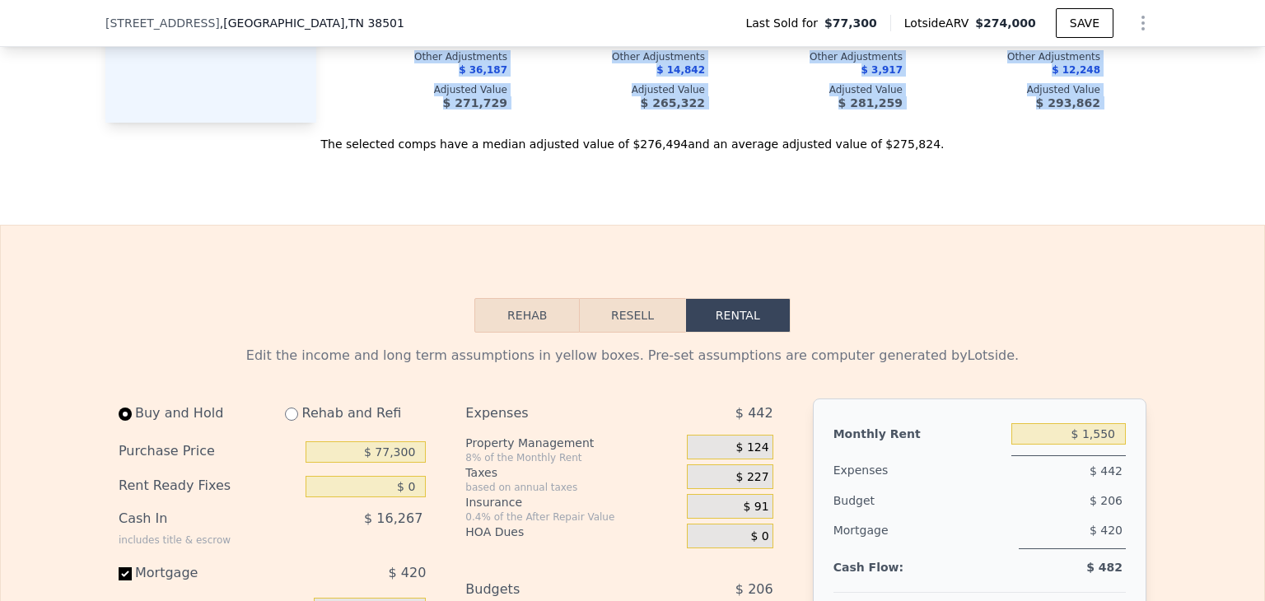
drag, startPoint x: 1251, startPoint y: 54, endPoint x: 1249, endPoint y: 9, distance: 44.5
click at [1249, 16] on div "Search an address or region Solutions Company Open main menu Log In Free Accoun…" at bounding box center [632, 123] width 1265 height 4340
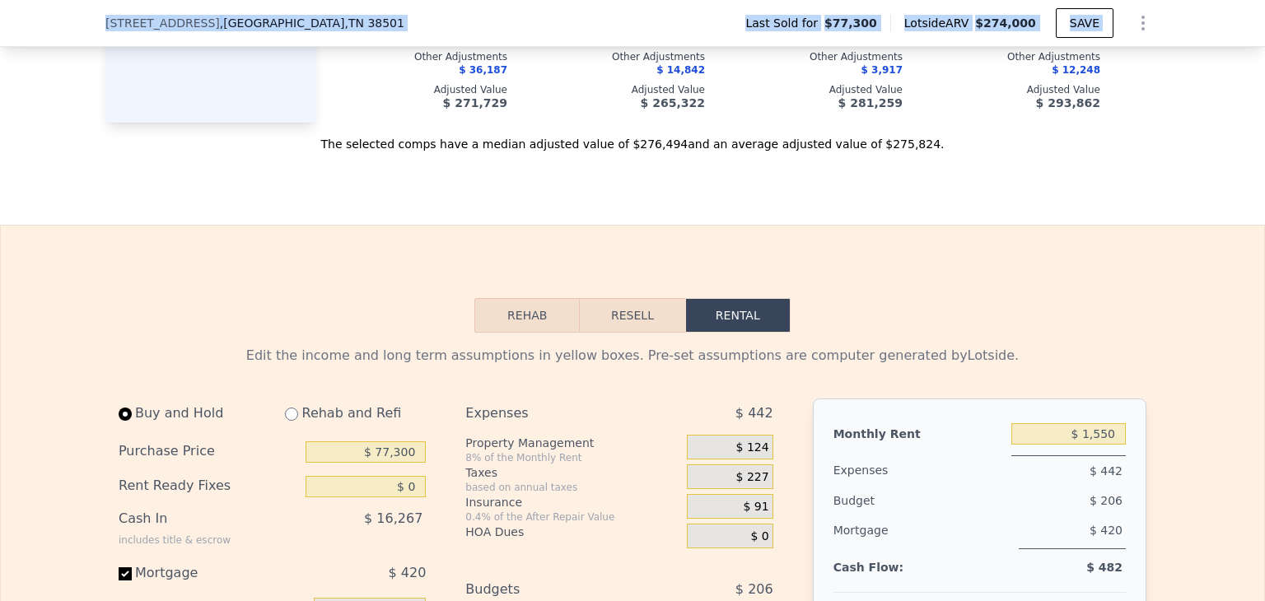
click at [1249, 0] on html "Search an address or region Solutions Company Open main menu Log In Free Accoun…" at bounding box center [632, 300] width 1265 height 601
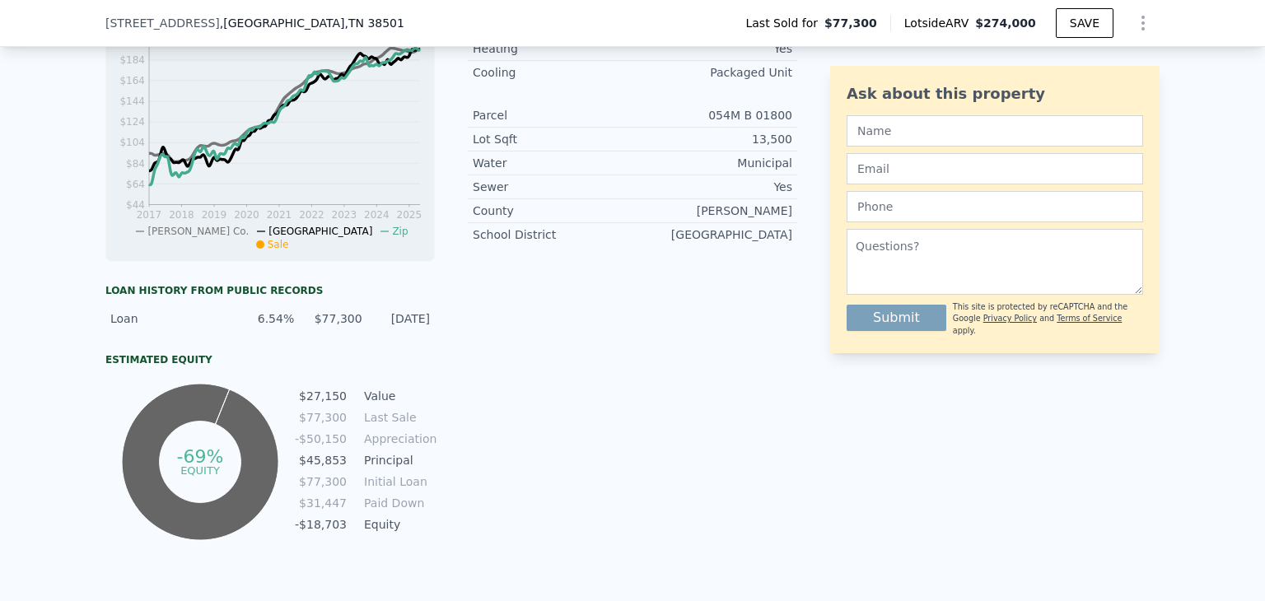
scroll to position [525, 0]
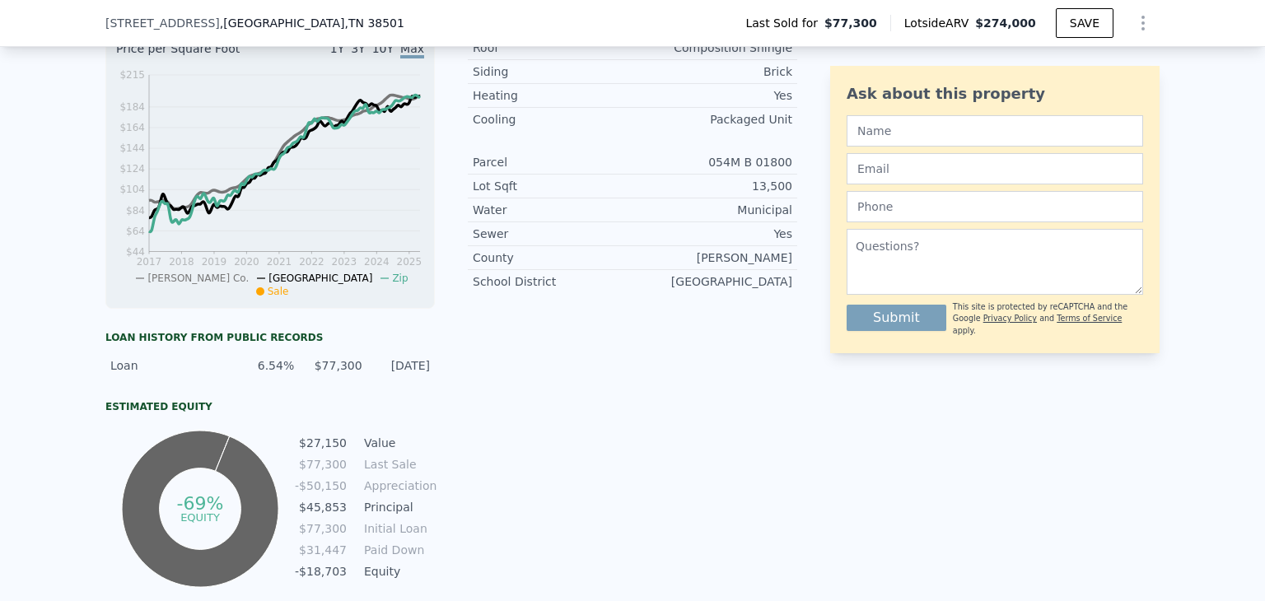
drag, startPoint x: 53, startPoint y: 166, endPoint x: 72, endPoint y: 166, distance: 19.8
click at [53, 166] on div "LISTING & SALE HISTORY Sold 0 $ 77,300 Jul 5, 2006 Sale Houses Median Sale Pric…" at bounding box center [632, 282] width 1265 height 763
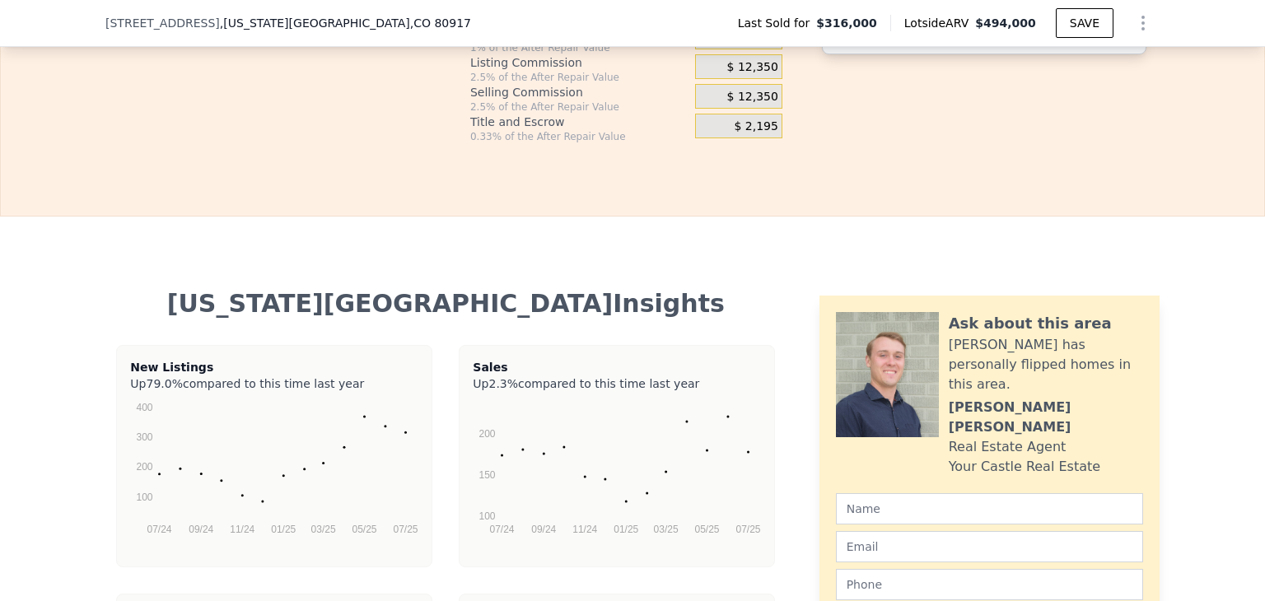
scroll to position [3082, 0]
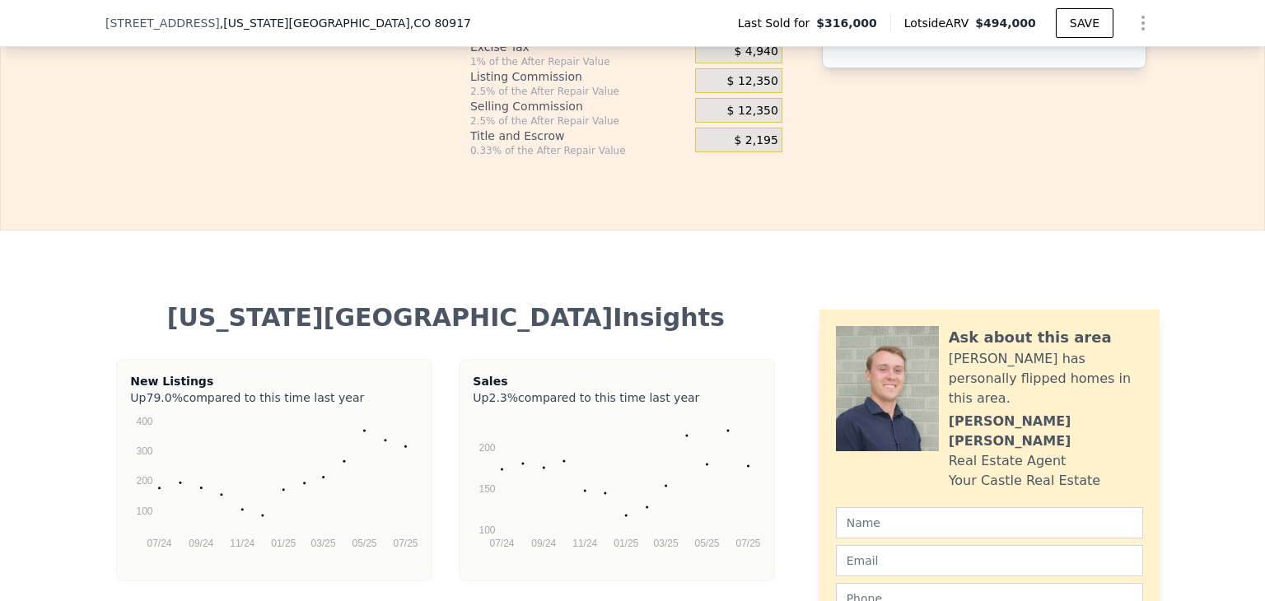
drag, startPoint x: 1247, startPoint y: 290, endPoint x: 1245, endPoint y: 265, distance: 24.8
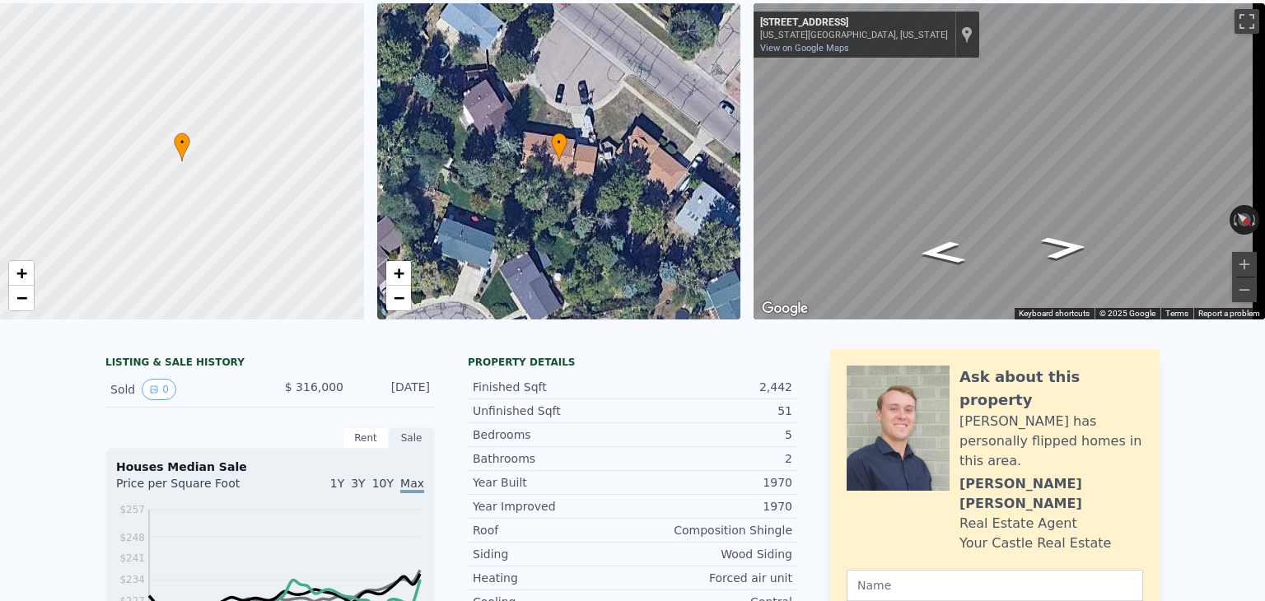
scroll to position [0, 0]
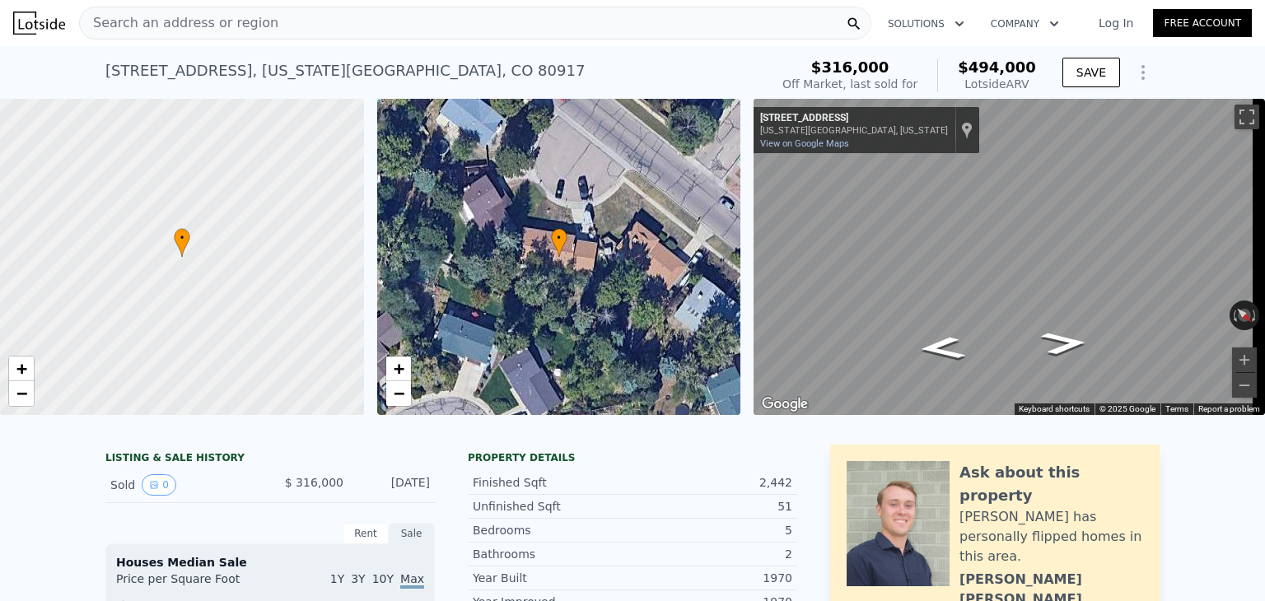
click at [1142, 67] on icon "Show Options" at bounding box center [1143, 72] width 2 height 13
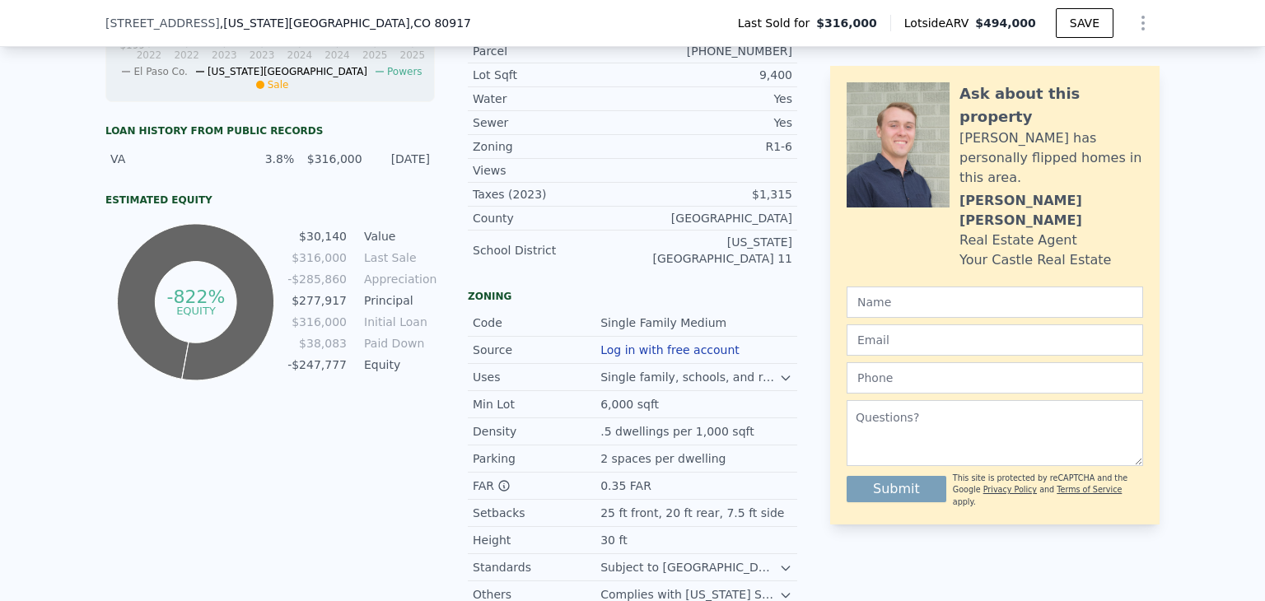
scroll to position [731, 0]
click at [780, 381] on icon at bounding box center [785, 377] width 13 height 13
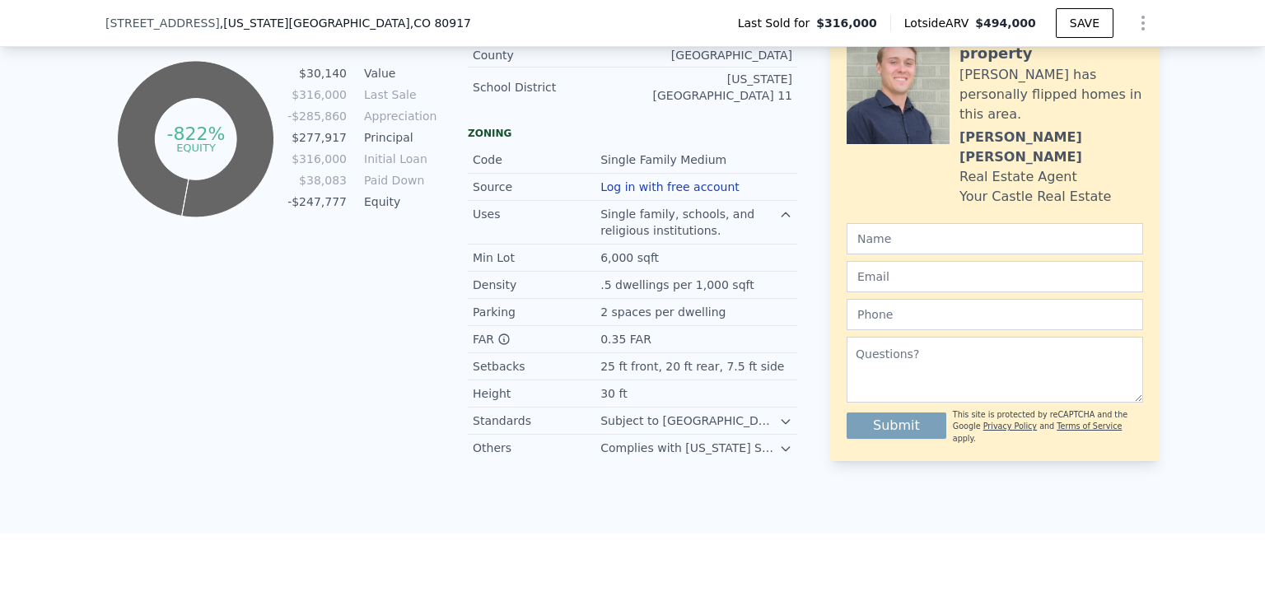
scroll to position [895, 0]
click at [781, 427] on icon at bounding box center [785, 420] width 13 height 13
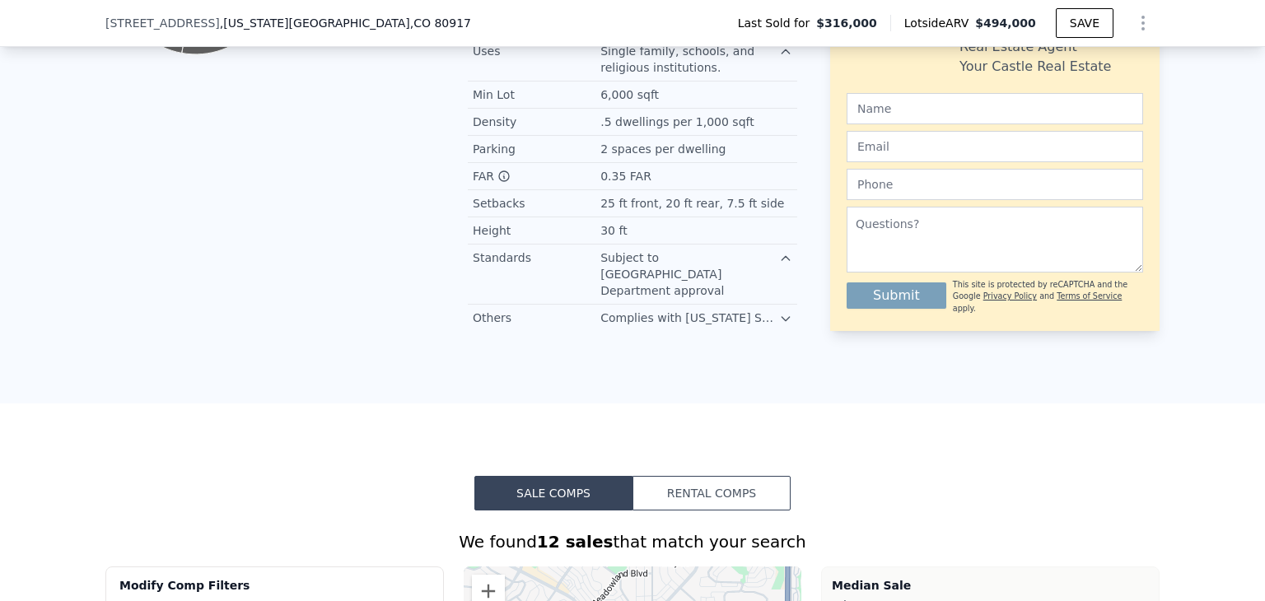
scroll to position [1057, 0]
click at [779, 312] on icon at bounding box center [785, 318] width 13 height 13
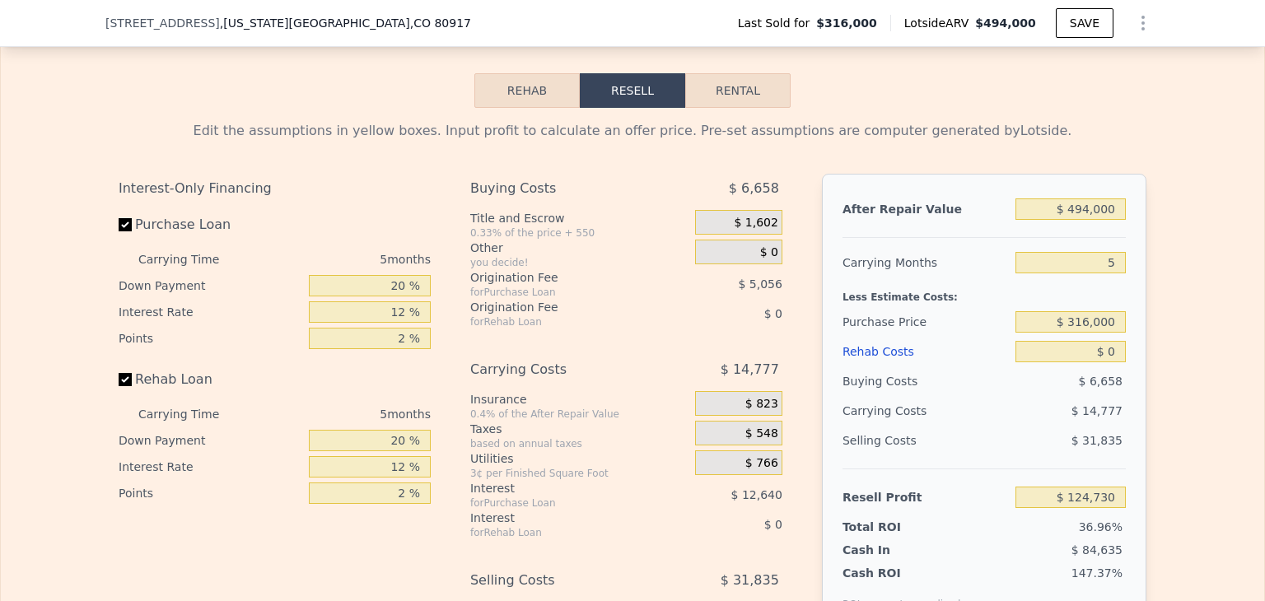
scroll to position [2600, 0]
click at [732, 98] on button "Rental" at bounding box center [737, 91] width 105 height 35
select select "30"
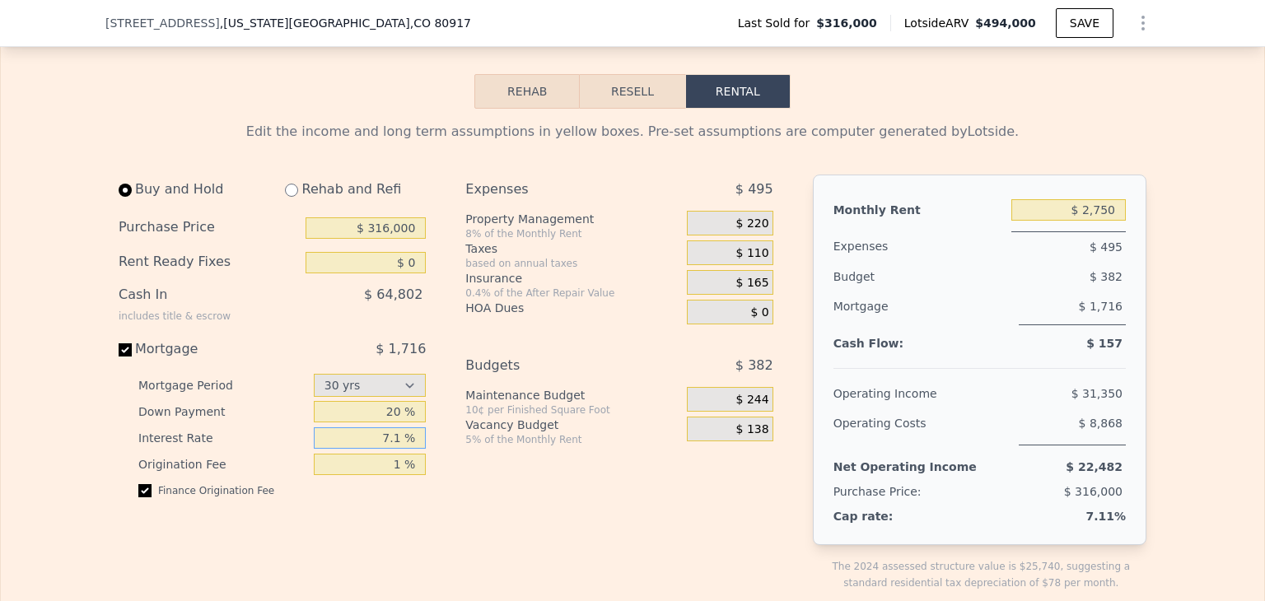
drag, startPoint x: 396, startPoint y: 438, endPoint x: 375, endPoint y: 434, distance: 21.0
click at [375, 434] on input "7.1 %" at bounding box center [370, 437] width 113 height 21
type input "2.25 %"
click at [484, 528] on div "Expenses $ 495 Property Management 8% of the Monthly Rent $ 220 Taxes based on …" at bounding box center [625, 396] width 320 height 443
click at [432, 396] on div "Buy and Hold Rehab and Refi Purchase Price $ 316,000 Rent Ready Fixes $ 0 Cash …" at bounding box center [279, 396] width 320 height 443
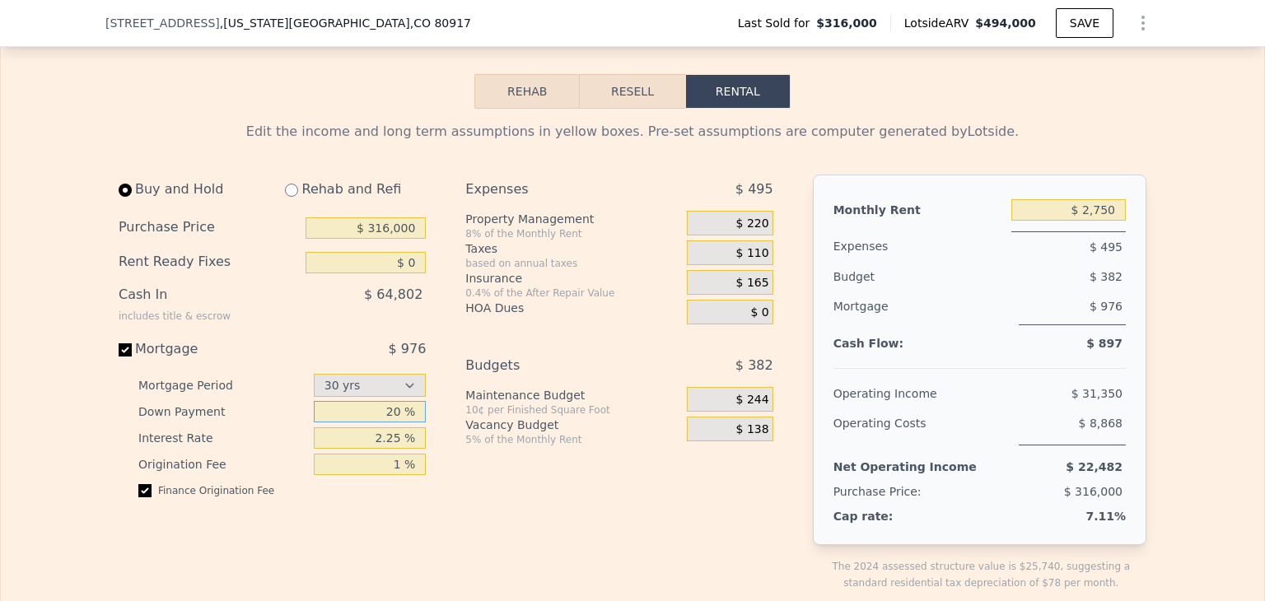
drag, startPoint x: 391, startPoint y: 413, endPoint x: 375, endPoint y: 411, distance: 15.7
click at [375, 411] on input "20 %" at bounding box center [370, 411] width 113 height 21
type input "0 %"
click at [458, 484] on div "Buy and Hold Rehab and Refi Purchase Price $ 316,000 Rent Ready Fixes $ 0 Cash …" at bounding box center [453, 396] width 668 height 443
click at [475, 514] on div "Expenses $ 495 Property Management 8% of the Monthly Rent $ 220 Taxes based on …" at bounding box center [625, 396] width 320 height 443
